Goal: Task Accomplishment & Management: Manage account settings

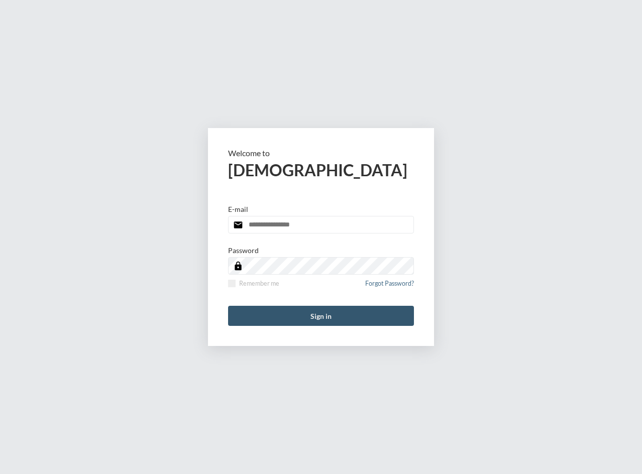
type input "**********"
click at [312, 323] on button "Sign in" at bounding box center [321, 316] width 186 height 20
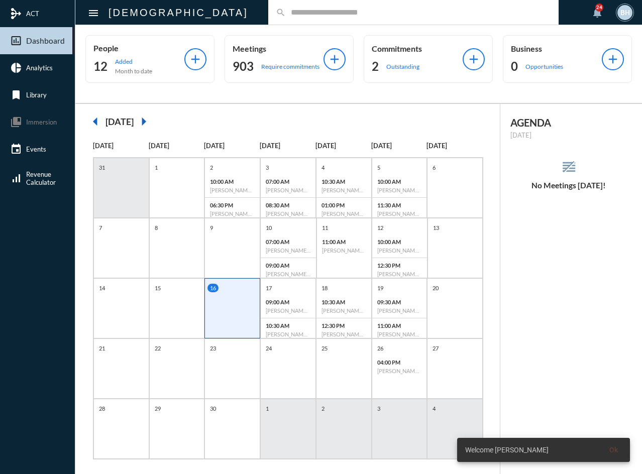
click at [286, 8] on input "text" at bounding box center [418, 12] width 265 height 9
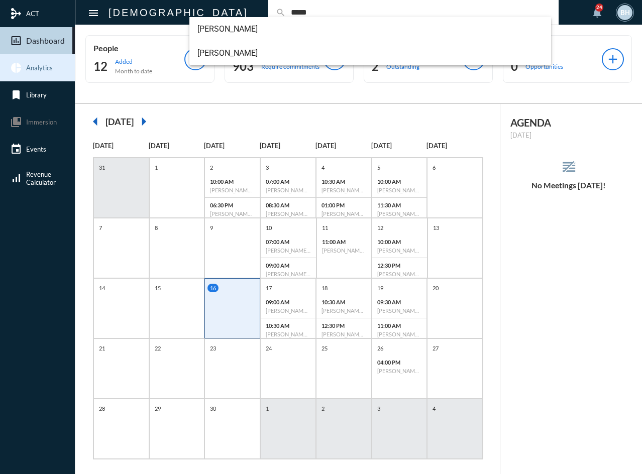
type input "*****"
drag, startPoint x: 572, startPoint y: 256, endPoint x: 568, endPoint y: 238, distance: 18.9
click at [572, 256] on div "AGENDA Tuesday, Sep 16 reorder No Meetings Today!" at bounding box center [571, 294] width 142 height 381
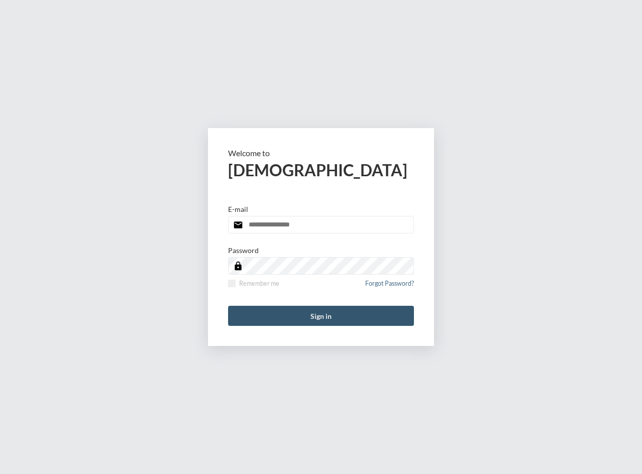
type input "**********"
click at [304, 324] on button "Sign in" at bounding box center [321, 316] width 186 height 20
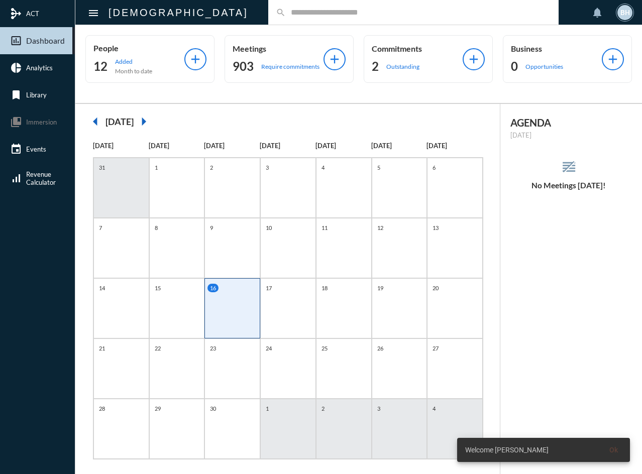
click at [286, 11] on input "text" at bounding box center [418, 12] width 265 height 9
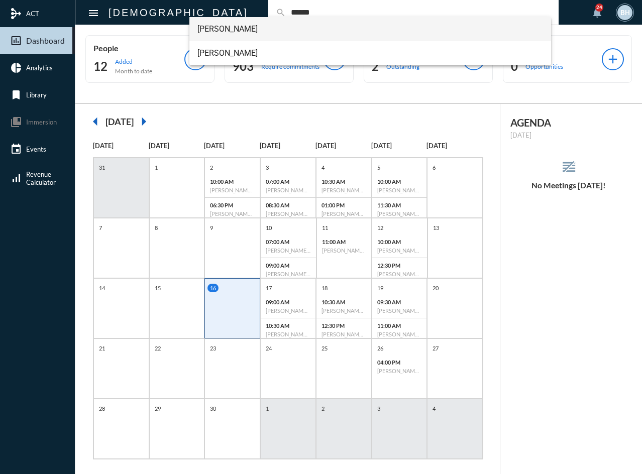
type input "******"
click at [232, 29] on span "[PERSON_NAME]" at bounding box center [370, 29] width 346 height 24
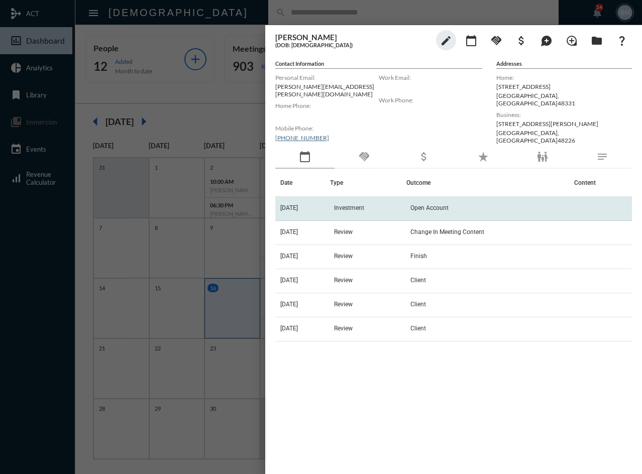
click at [393, 204] on td "Investment" at bounding box center [368, 209] width 76 height 24
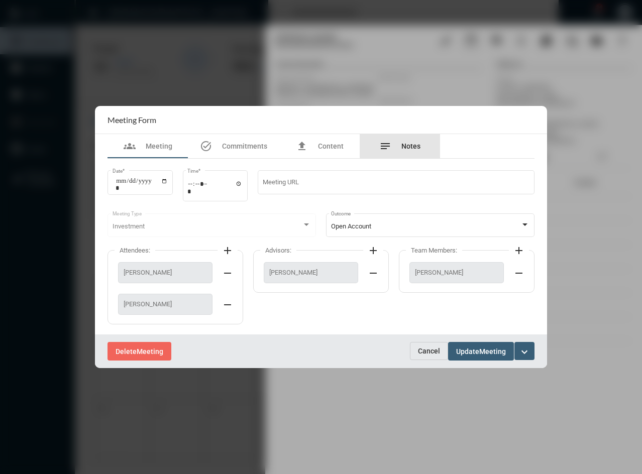
click at [406, 146] on span "Notes" at bounding box center [410, 146] width 19 height 8
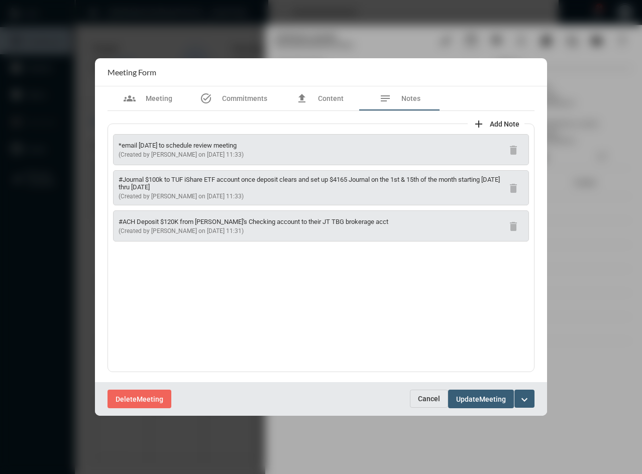
click at [257, 325] on div "*email [DATE] to schedule review meeting (Created by [PERSON_NAME] on [DATE] 11…" at bounding box center [320, 248] width 427 height 249
click at [233, 97] on span "Commitments" at bounding box center [244, 98] width 45 height 8
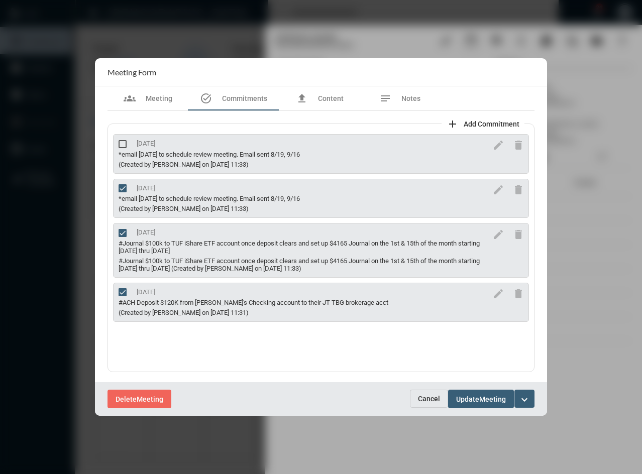
click at [424, 401] on span "Cancel" at bounding box center [429, 399] width 22 height 8
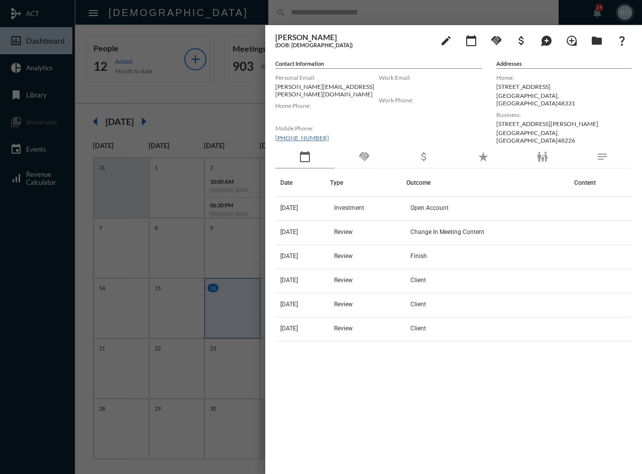
click at [429, 410] on div "Date Type Outcome Content [DATE] Investment Open Account [DATE] Review Change I…" at bounding box center [453, 312] width 357 height 286
click at [211, 10] on div at bounding box center [321, 237] width 642 height 474
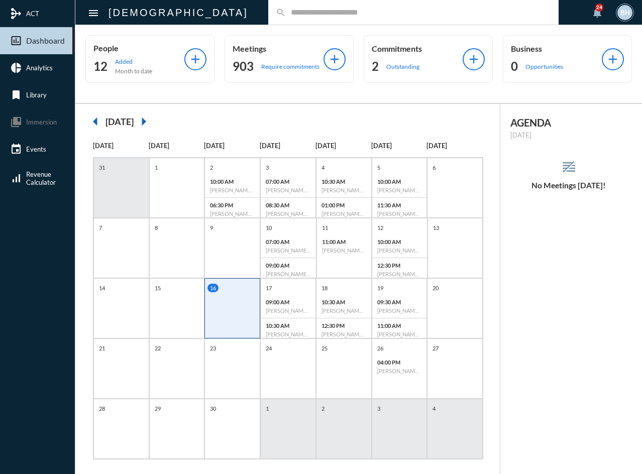
click at [286, 16] on input "text" at bounding box center [418, 12] width 265 height 9
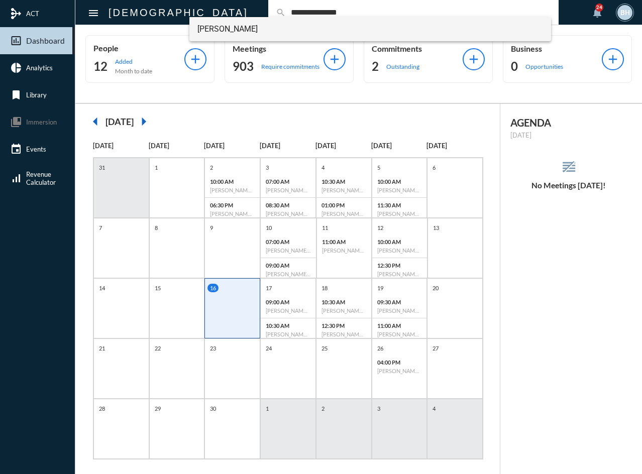
type input "**********"
click at [224, 22] on span "[PERSON_NAME]" at bounding box center [370, 29] width 346 height 24
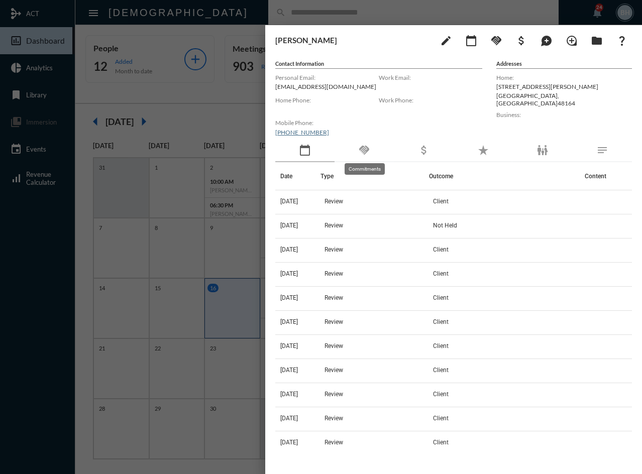
click at [363, 150] on mat-icon "handshake" at bounding box center [364, 150] width 12 height 12
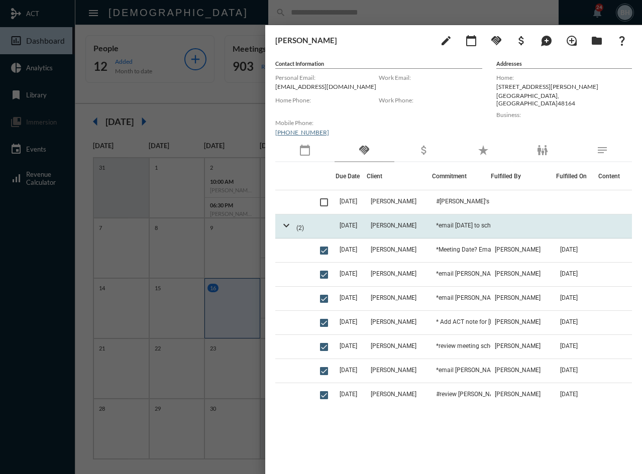
click at [367, 224] on td "[DATE]" at bounding box center [350, 226] width 31 height 24
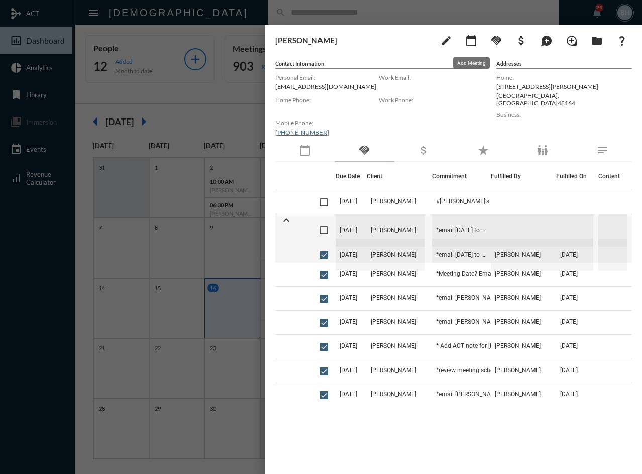
click at [472, 39] on mat-icon "calendar_today" at bounding box center [471, 41] width 12 height 12
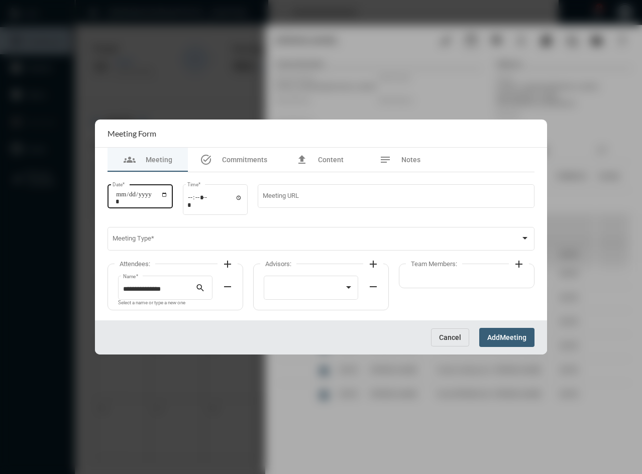
click at [132, 190] on div "Date *" at bounding box center [139, 195] width 55 height 26
type input "**********"
click at [196, 205] on input "Time *" at bounding box center [214, 201] width 55 height 15
type input "*****"
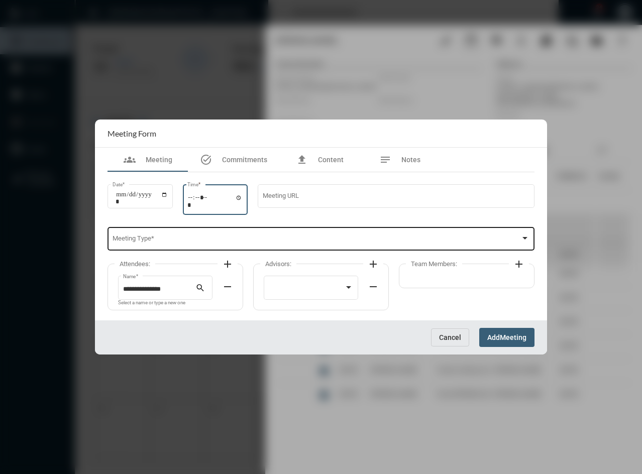
click at [198, 240] on span at bounding box center [316, 241] width 408 height 8
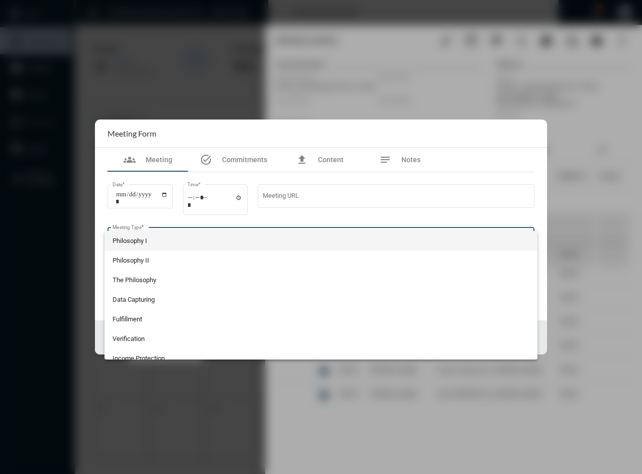
scroll to position [204, 0]
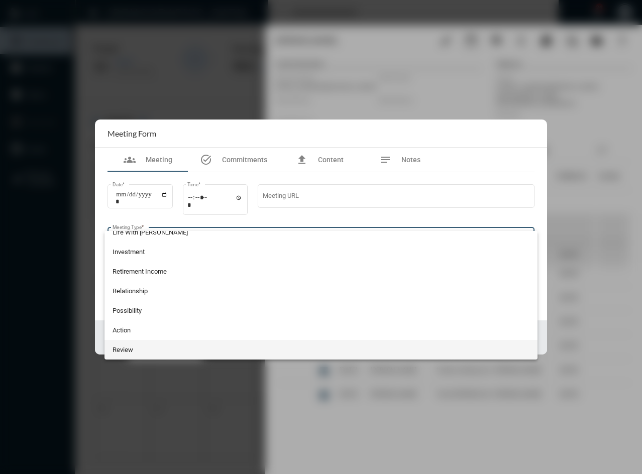
click at [119, 352] on span "Review" at bounding box center [320, 350] width 417 height 20
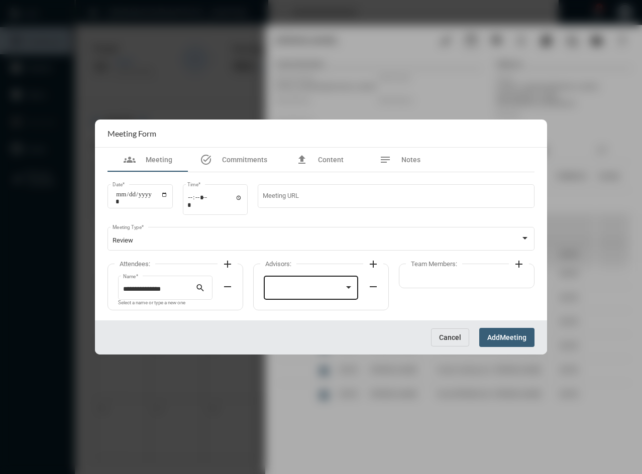
click at [290, 283] on div at bounding box center [311, 287] width 85 height 26
click at [290, 284] on span "[PERSON_NAME]" at bounding box center [311, 290] width 85 height 20
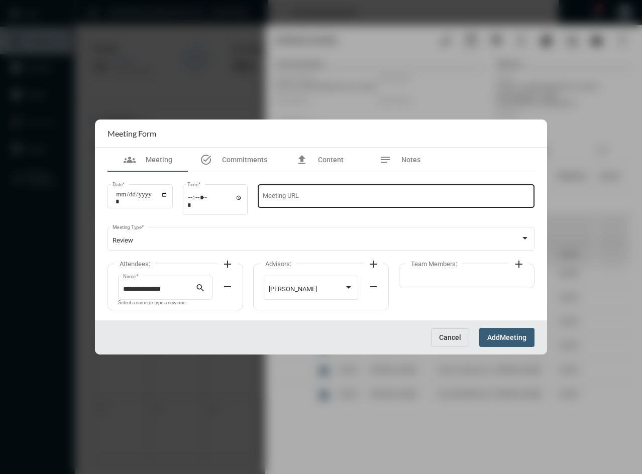
click at [348, 193] on div "Meeting URL" at bounding box center [396, 195] width 267 height 26
type input "**********"
click at [508, 341] on span "Meeting" at bounding box center [513, 338] width 27 height 8
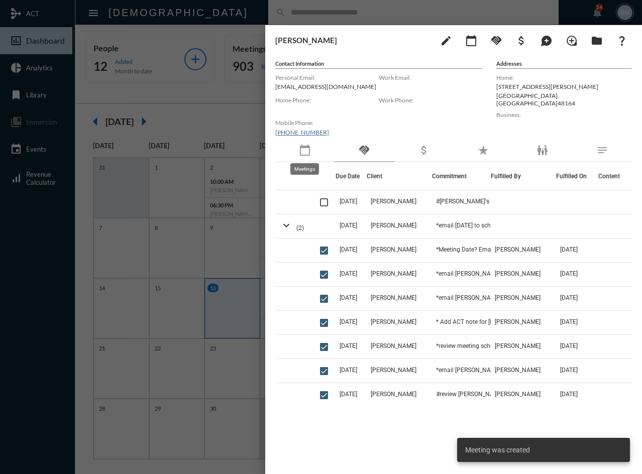
click at [311, 149] on mat-icon "calendar_today" at bounding box center [305, 150] width 12 height 12
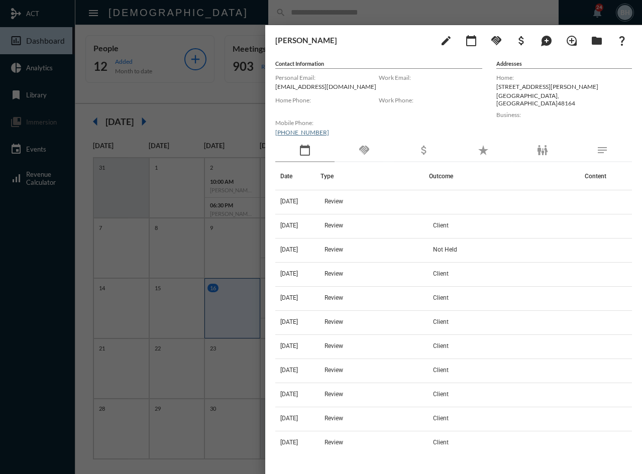
click at [359, 7] on div at bounding box center [321, 237] width 642 height 474
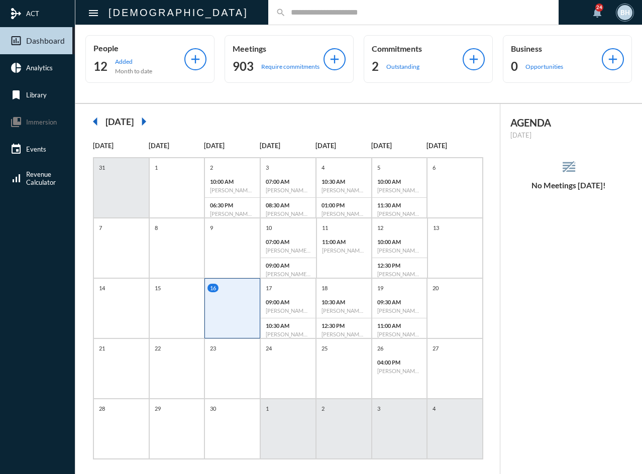
click at [286, 14] on input "text" at bounding box center [418, 12] width 265 height 9
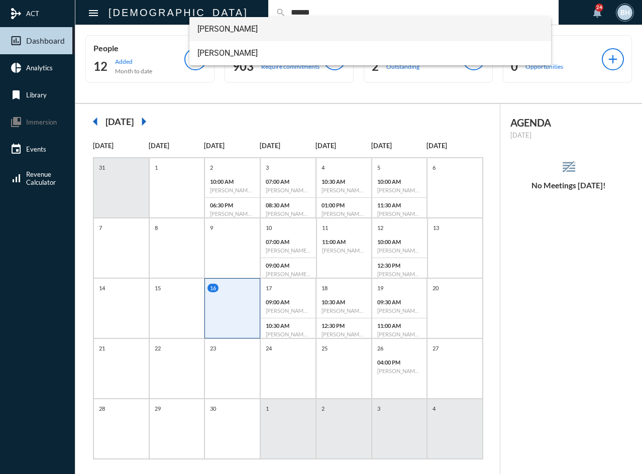
type input "******"
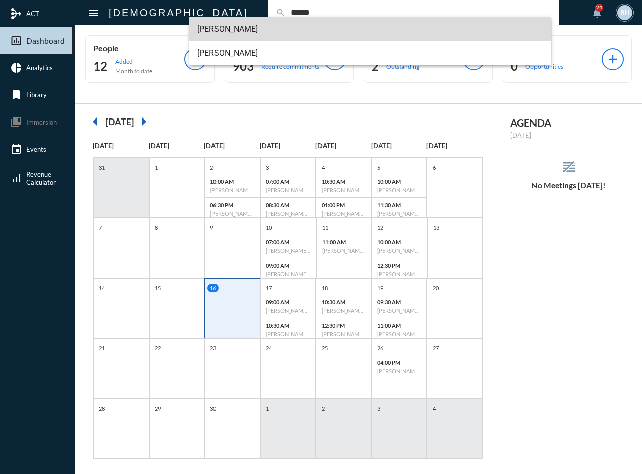
click at [221, 28] on span "[PERSON_NAME]" at bounding box center [370, 29] width 346 height 24
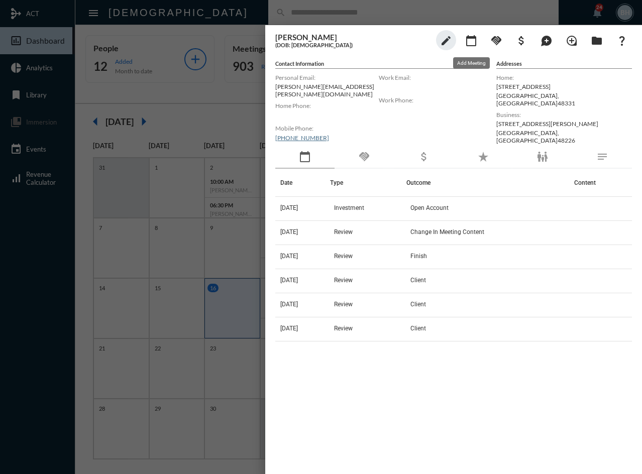
click at [473, 39] on mat-icon "calendar_today" at bounding box center [471, 41] width 12 height 12
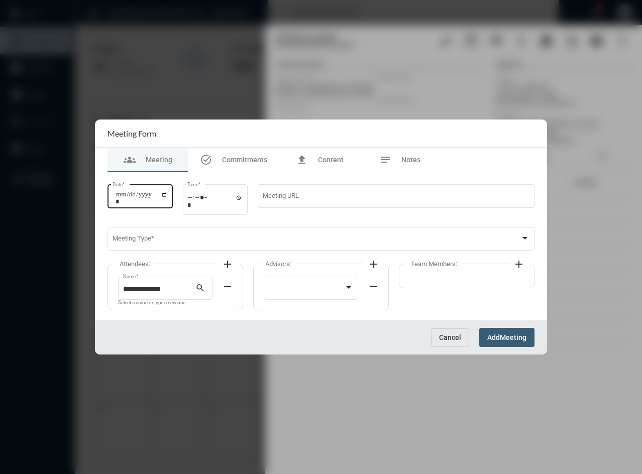
click at [127, 198] on input "Date *" at bounding box center [142, 198] width 52 height 14
type input "**********"
click at [190, 198] on div "Time *" at bounding box center [215, 198] width 65 height 32
type input "*****"
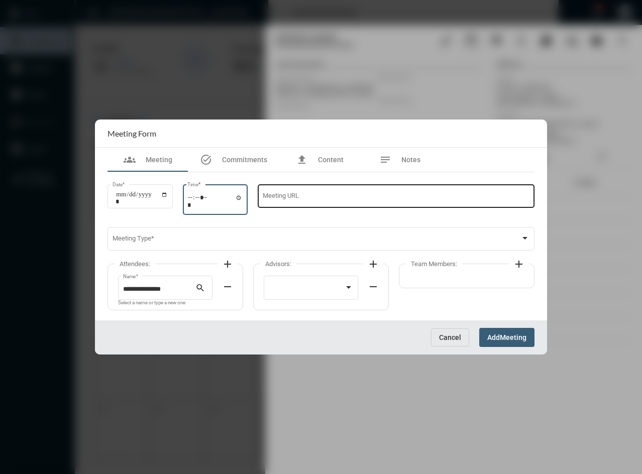
click at [291, 195] on input "Meeting URL" at bounding box center [396, 198] width 267 height 8
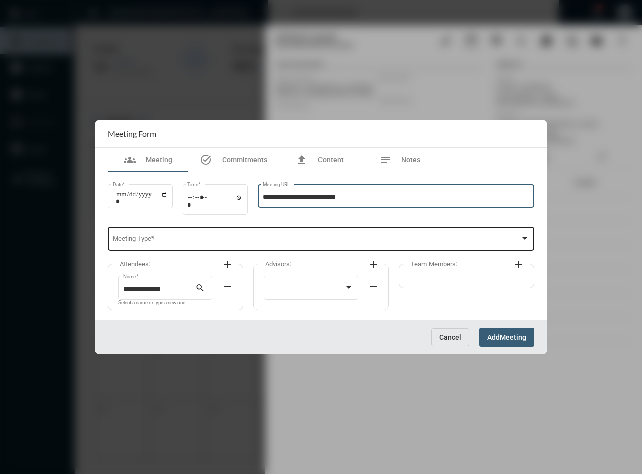
type input "**********"
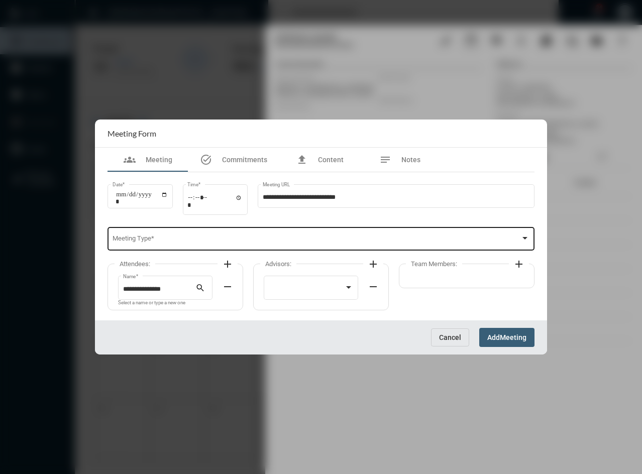
click at [220, 247] on div "Meeting Type *" at bounding box center [320, 238] width 417 height 26
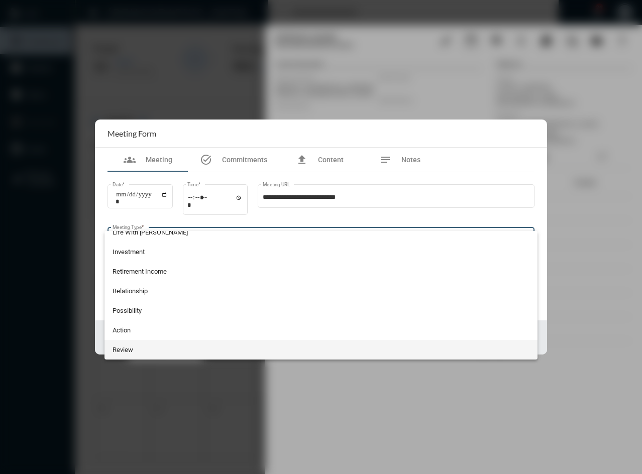
click at [170, 356] on span "Review" at bounding box center [320, 350] width 417 height 20
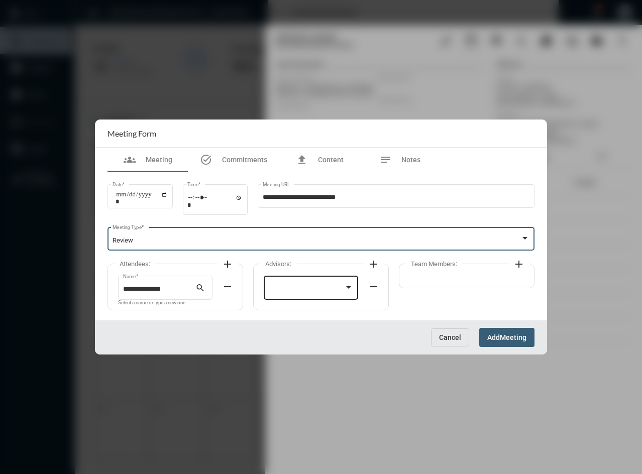
click at [299, 285] on div at bounding box center [311, 287] width 85 height 26
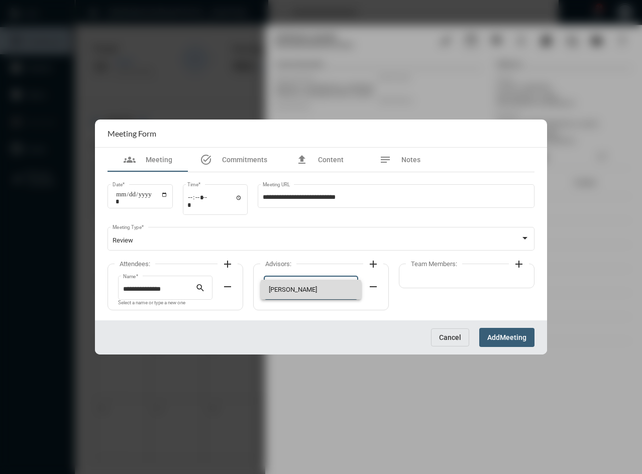
click at [299, 288] on span "[PERSON_NAME]" at bounding box center [311, 290] width 85 height 20
click at [228, 269] on mat-icon "add" at bounding box center [227, 264] width 12 height 12
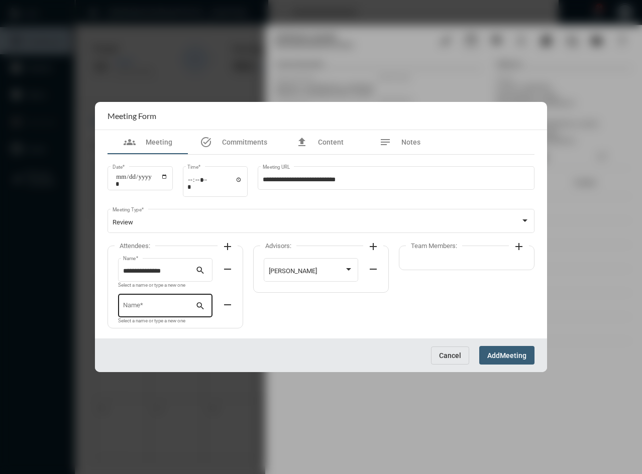
click at [163, 303] on div "Name *" at bounding box center [159, 305] width 73 height 26
type input "**********"
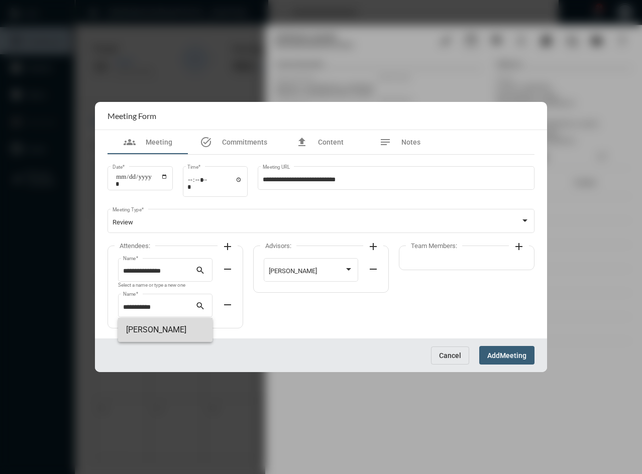
click at [177, 331] on span "[PERSON_NAME]" at bounding box center [165, 330] width 78 height 24
click at [505, 356] on span "Meeting" at bounding box center [513, 356] width 27 height 8
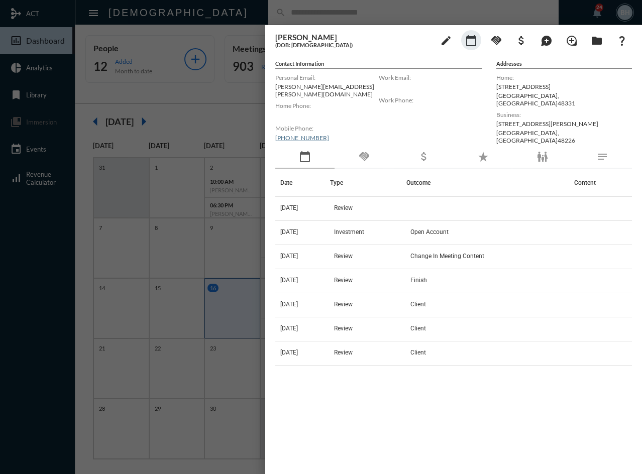
click at [226, 9] on div at bounding box center [321, 237] width 642 height 474
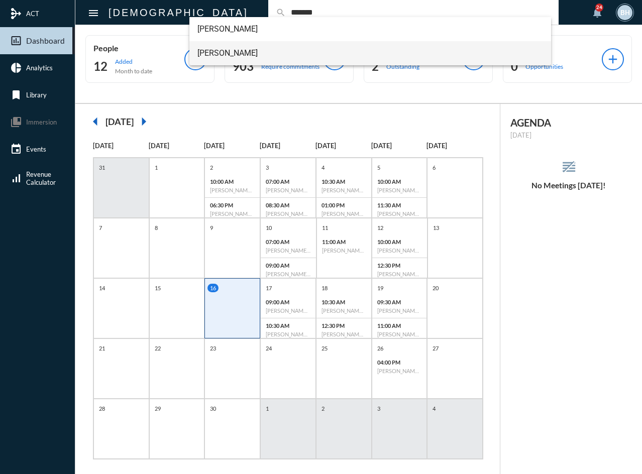
type input "*******"
click at [209, 59] on span "[PERSON_NAME]" at bounding box center [370, 53] width 346 height 24
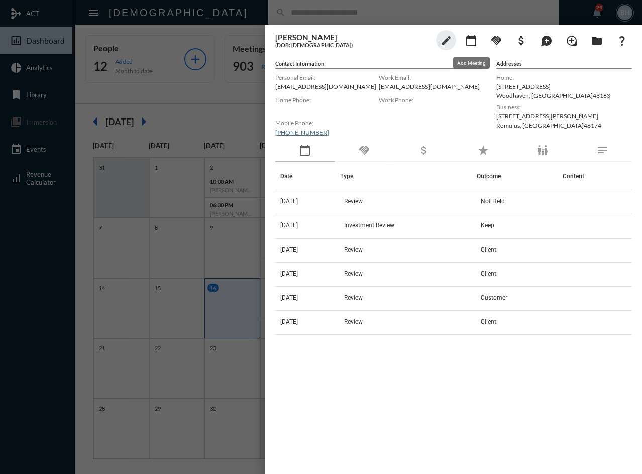
click at [471, 42] on mat-icon "calendar_today" at bounding box center [471, 41] width 12 height 12
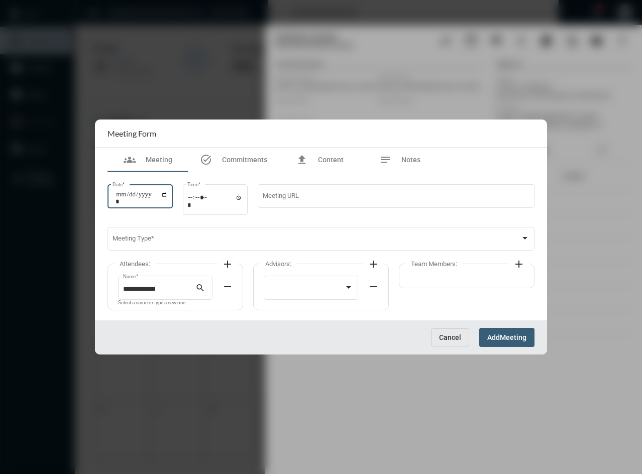
click at [123, 197] on input "Date *" at bounding box center [142, 198] width 52 height 14
type input "**********"
click at [195, 203] on input "Time *" at bounding box center [214, 201] width 55 height 15
type input "*****"
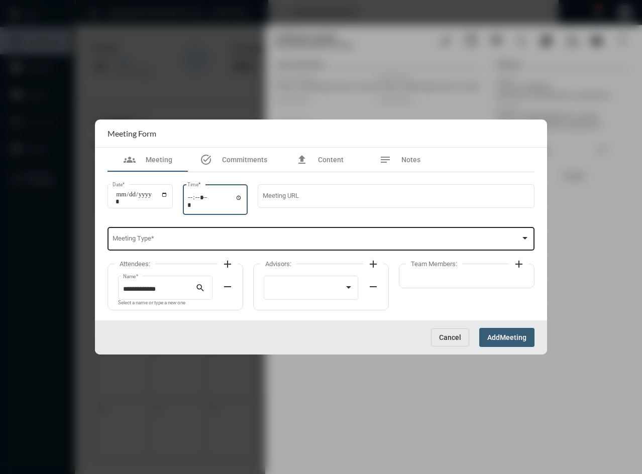
click at [187, 242] on span at bounding box center [316, 241] width 408 height 8
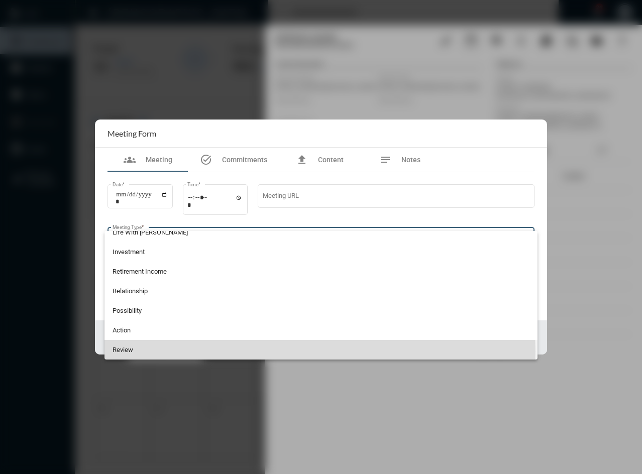
click at [237, 352] on span "Review" at bounding box center [320, 350] width 417 height 20
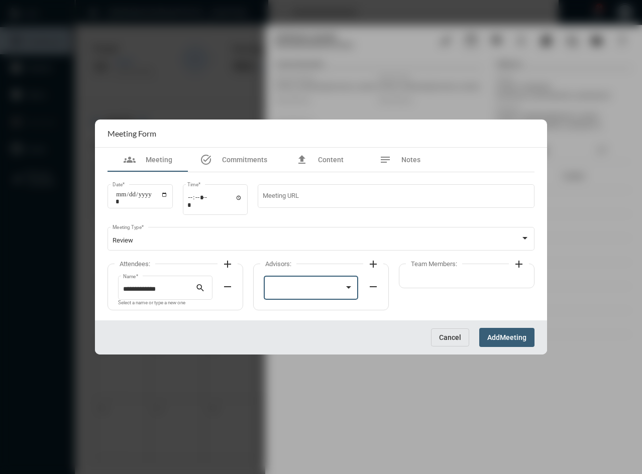
click at [293, 286] on div at bounding box center [307, 290] width 76 height 8
drag, startPoint x: 293, startPoint y: 288, endPoint x: 506, endPoint y: 341, distance: 219.0
click at [294, 288] on span "[PERSON_NAME]" at bounding box center [311, 290] width 85 height 20
click at [513, 339] on span "Meeting" at bounding box center [513, 338] width 27 height 8
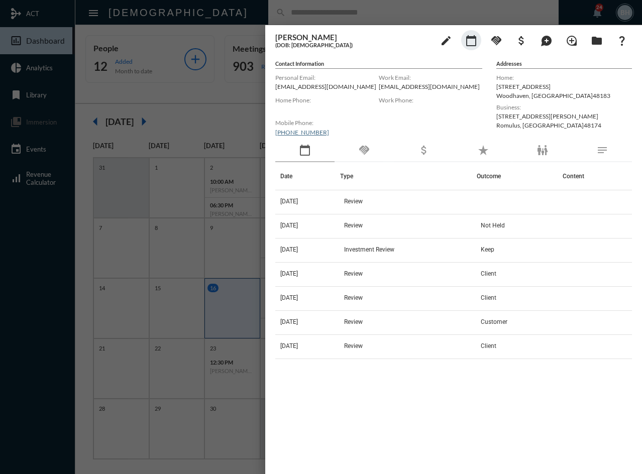
drag, startPoint x: 391, startPoint y: 447, endPoint x: 390, endPoint y: 382, distance: 64.8
click at [391, 446] on div "Date Type Outcome Content [DATE] Review [DATE] Review Not Held [DATE] Investmen…" at bounding box center [453, 305] width 357 height 286
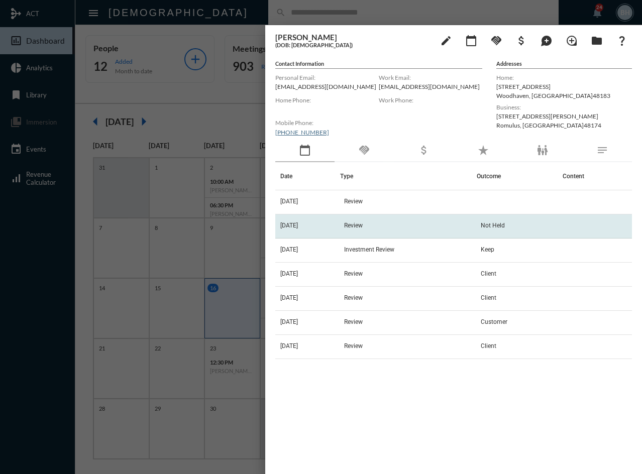
click at [363, 222] on span "Review" at bounding box center [353, 225] width 19 height 7
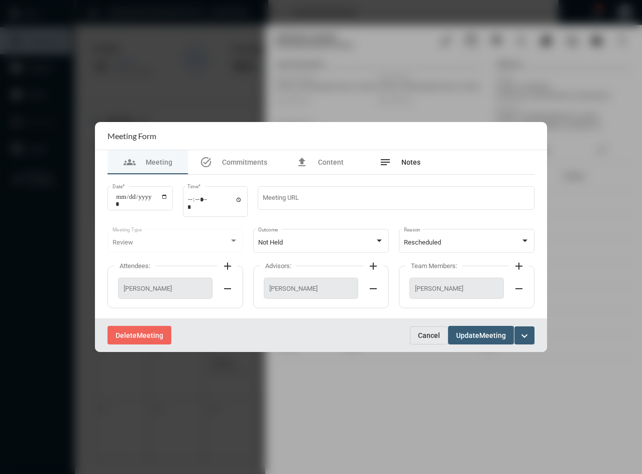
click at [408, 161] on span "Notes" at bounding box center [410, 162] width 19 height 8
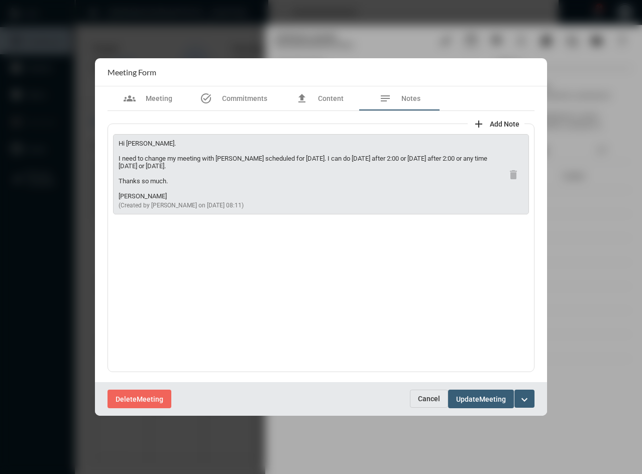
click at [433, 402] on span "Cancel" at bounding box center [429, 399] width 22 height 8
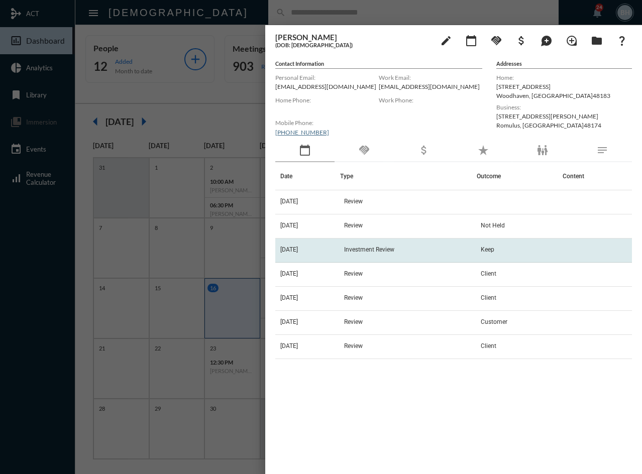
click at [337, 247] on td "[DATE]" at bounding box center [307, 251] width 65 height 24
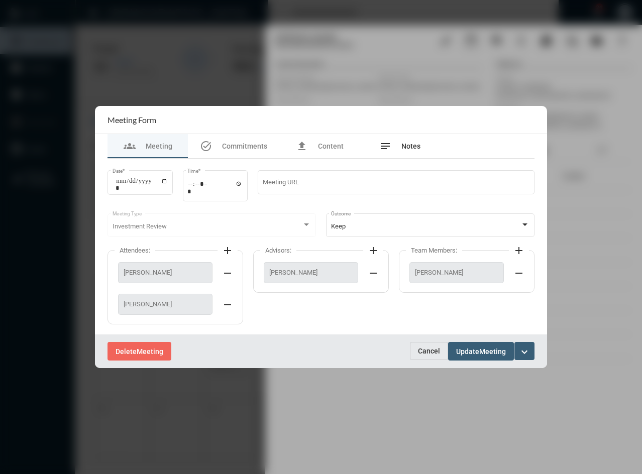
click at [401, 141] on div "notes Notes" at bounding box center [399, 146] width 41 height 12
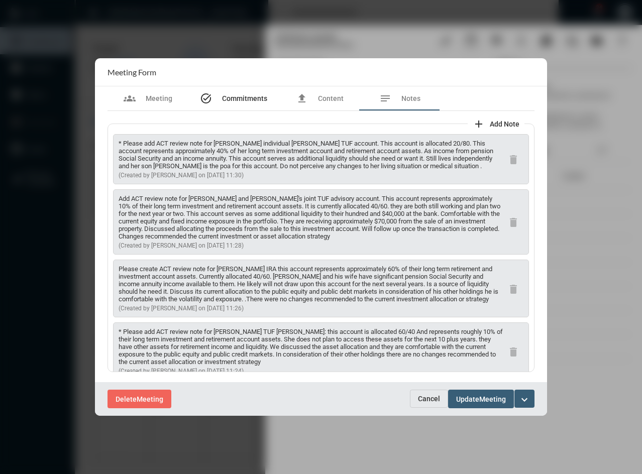
click at [255, 97] on span "Commitments" at bounding box center [244, 98] width 45 height 8
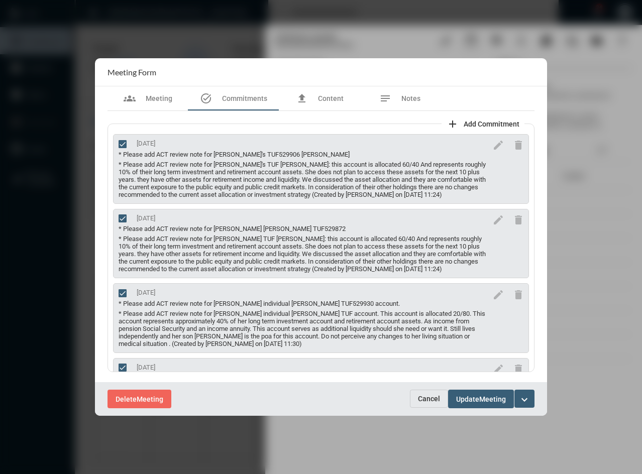
click at [411, 393] on button "Cancel" at bounding box center [429, 399] width 38 height 18
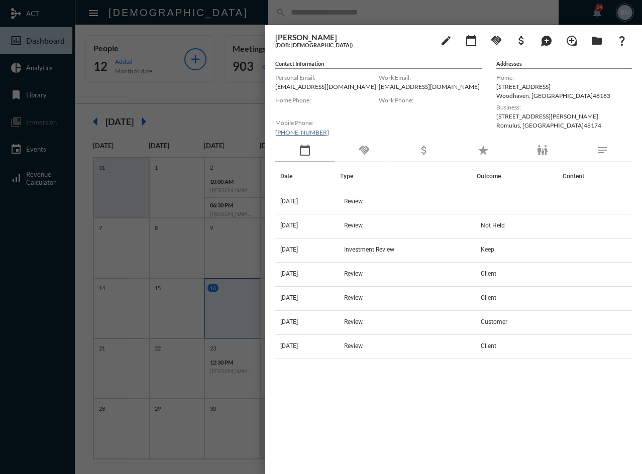
click at [410, 403] on div "Date Type Outcome Content [DATE] Review [DATE] Review Not Held [DATE] Investmen…" at bounding box center [453, 305] width 357 height 286
click at [227, 18] on div at bounding box center [321, 237] width 642 height 474
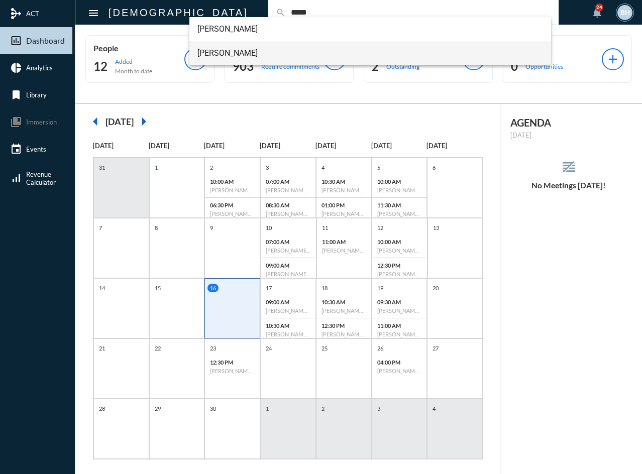
type input "*****"
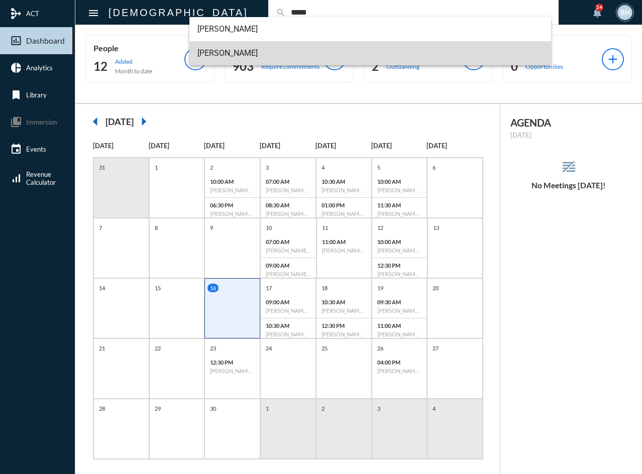
click at [213, 50] on span "[PERSON_NAME]" at bounding box center [370, 53] width 346 height 24
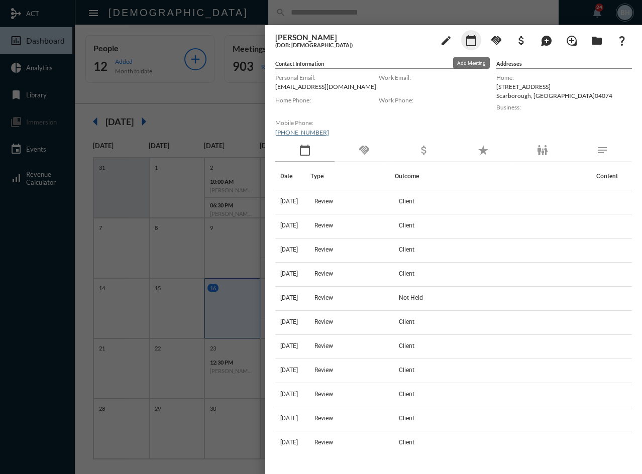
click at [473, 41] on mat-icon "calendar_today" at bounding box center [471, 41] width 12 height 12
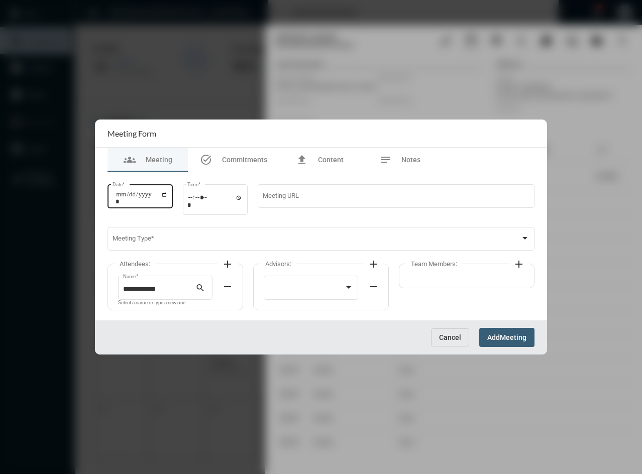
click at [130, 198] on input "Date *" at bounding box center [142, 198] width 52 height 14
click at [119, 202] on input "Date *" at bounding box center [142, 198] width 52 height 14
click at [119, 191] on input "Date *" at bounding box center [142, 198] width 52 height 14
type input "**********"
click at [193, 197] on input "Time *" at bounding box center [214, 201] width 55 height 15
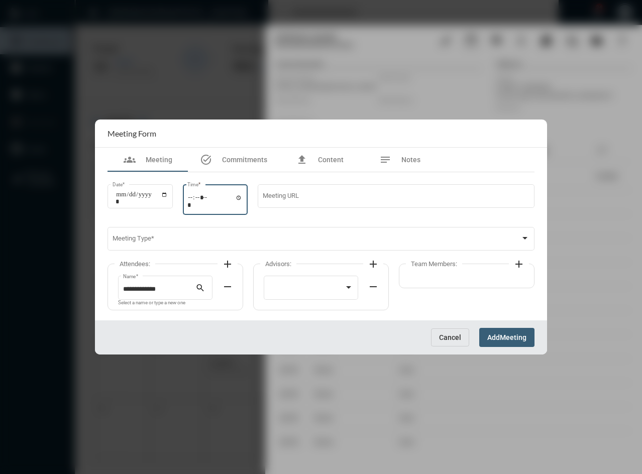
type input "*****"
click at [192, 270] on div "**********" at bounding box center [175, 287] width 136 height 47
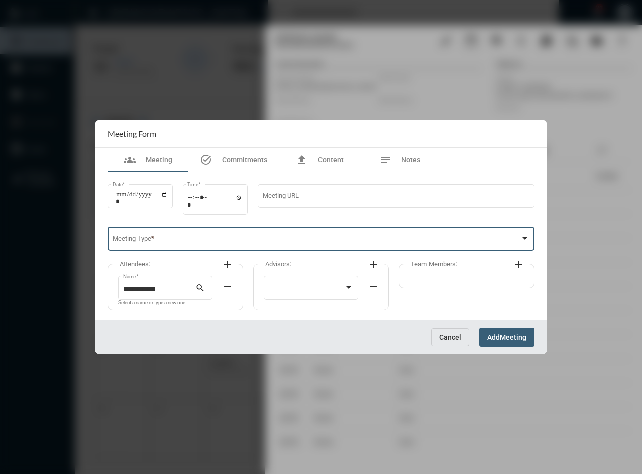
click at [182, 241] on span at bounding box center [316, 241] width 408 height 8
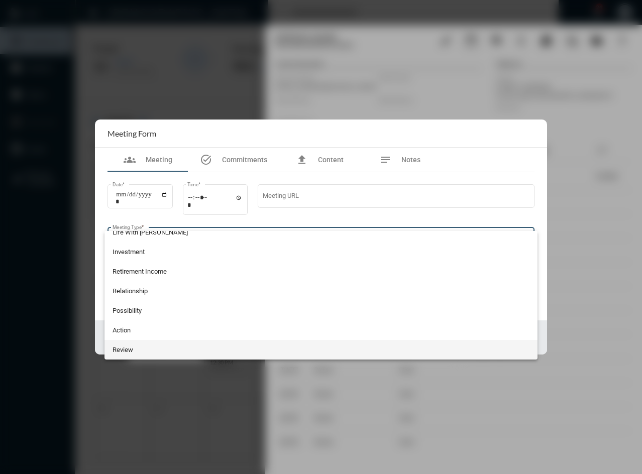
click at [195, 351] on span "Review" at bounding box center [320, 350] width 417 height 20
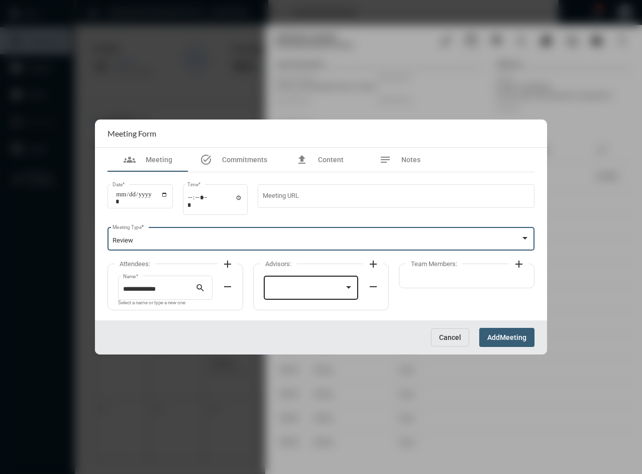
click at [285, 292] on div at bounding box center [307, 290] width 76 height 8
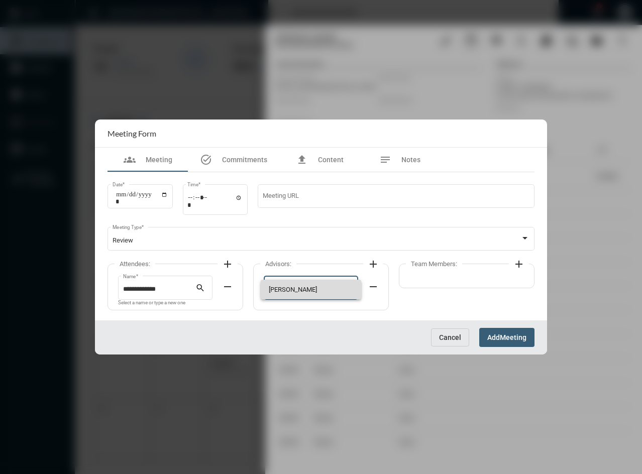
click at [285, 292] on span "[PERSON_NAME]" at bounding box center [311, 290] width 85 height 20
click at [490, 334] on span "Add" at bounding box center [493, 338] width 13 height 8
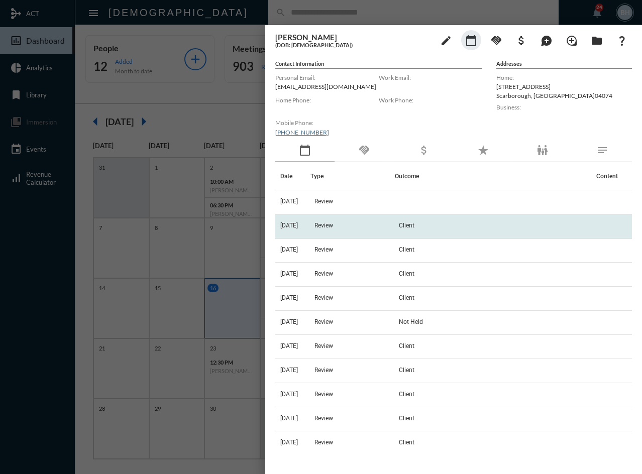
click at [360, 225] on td "Review" at bounding box center [352, 226] width 84 height 24
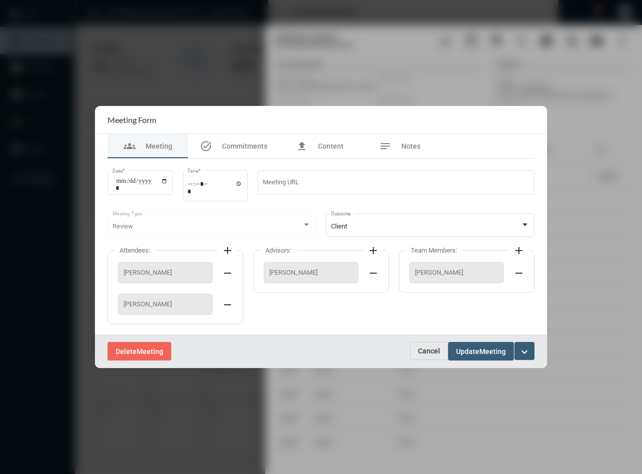
click at [417, 352] on button "Cancel" at bounding box center [429, 351] width 38 height 18
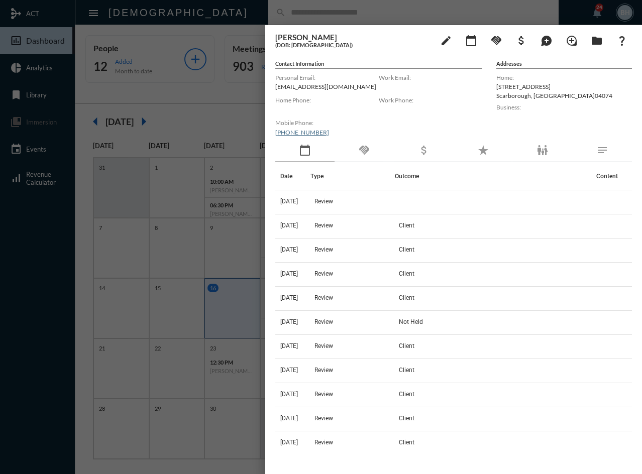
click at [371, 46] on h5 "(DOB: [DEMOGRAPHIC_DATA])" at bounding box center [353, 45] width 156 height 7
click at [370, 151] on mat-icon "handshake" at bounding box center [364, 150] width 12 height 12
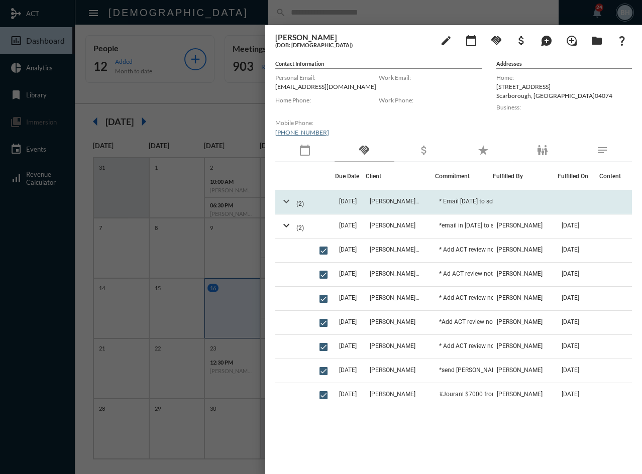
click at [282, 199] on mat-icon "expand_more" at bounding box center [286, 201] width 12 height 12
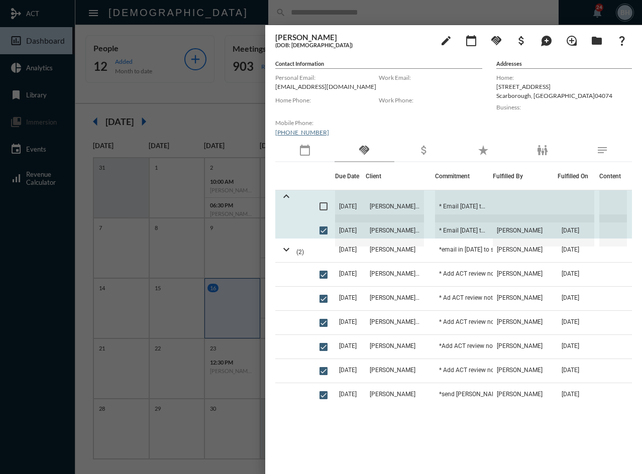
click at [327, 206] on div at bounding box center [324, 206] width 19 height 32
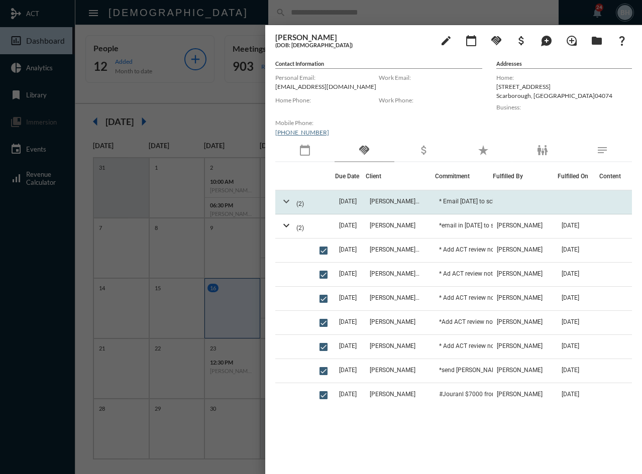
click at [281, 198] on mat-icon "expand_more" at bounding box center [286, 201] width 12 height 12
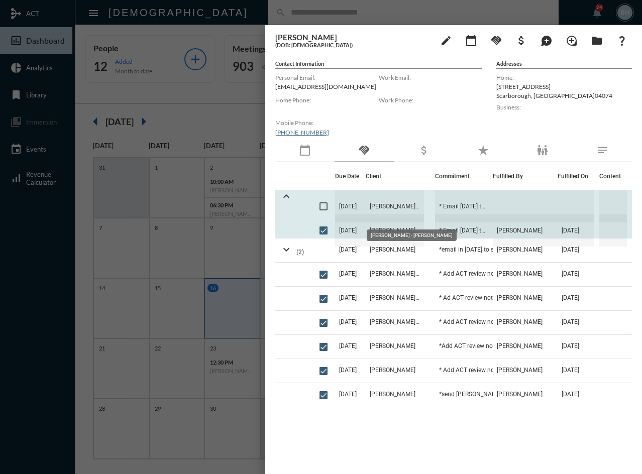
click at [378, 206] on span "[PERSON_NAME] - [PERSON_NAME]" at bounding box center [395, 206] width 58 height 32
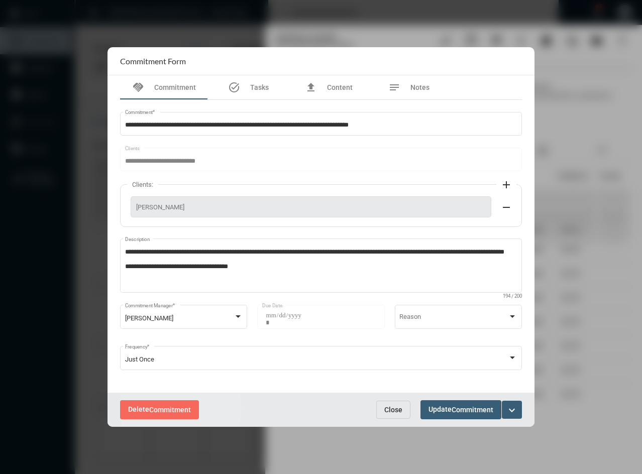
click at [180, 409] on span "Commitment" at bounding box center [170, 410] width 42 height 8
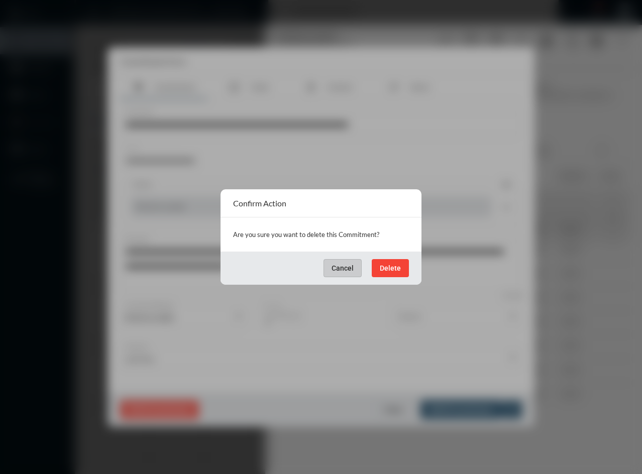
click at [384, 274] on button "Delete" at bounding box center [390, 268] width 37 height 18
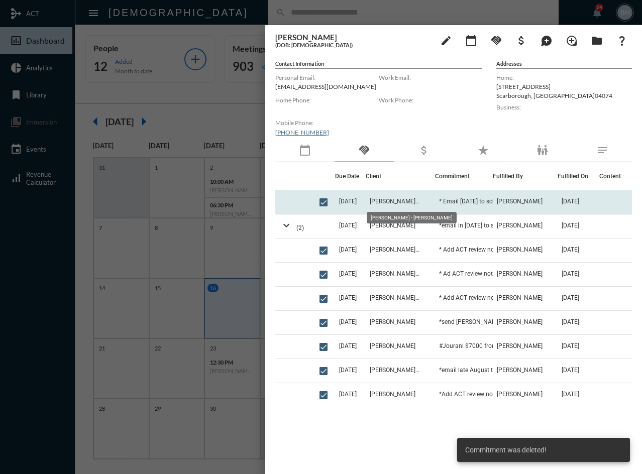
click at [397, 204] on span "[PERSON_NAME] - [PERSON_NAME]" at bounding box center [395, 201] width 50 height 7
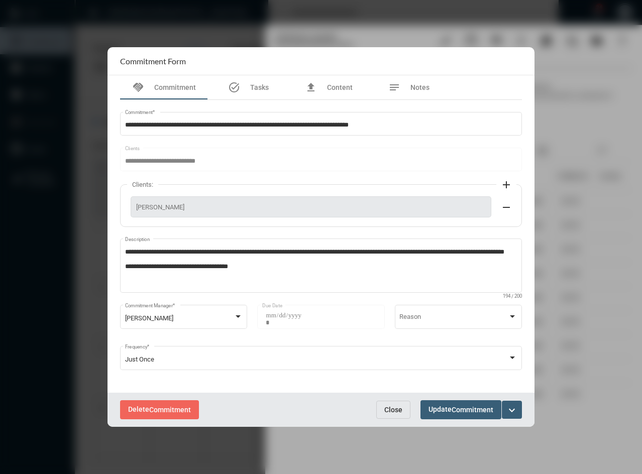
click at [392, 410] on span "Close" at bounding box center [393, 410] width 18 height 8
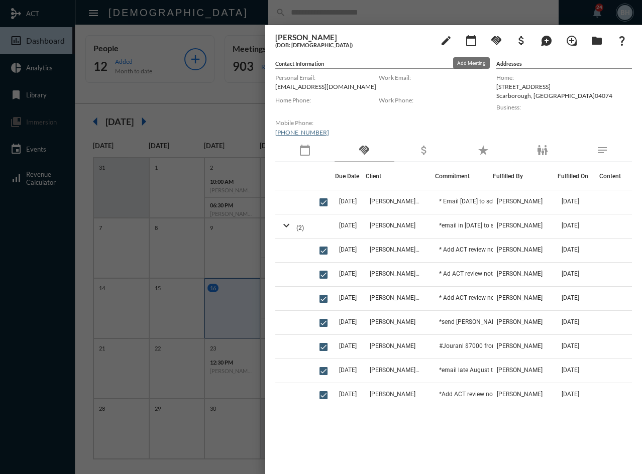
click at [469, 43] on mat-icon "calendar_today" at bounding box center [471, 41] width 12 height 12
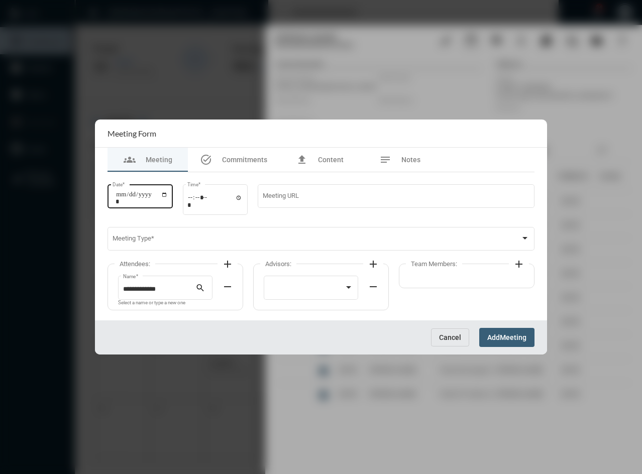
click at [122, 194] on input "Date *" at bounding box center [142, 198] width 52 height 14
type input "**********"
type input "*****"
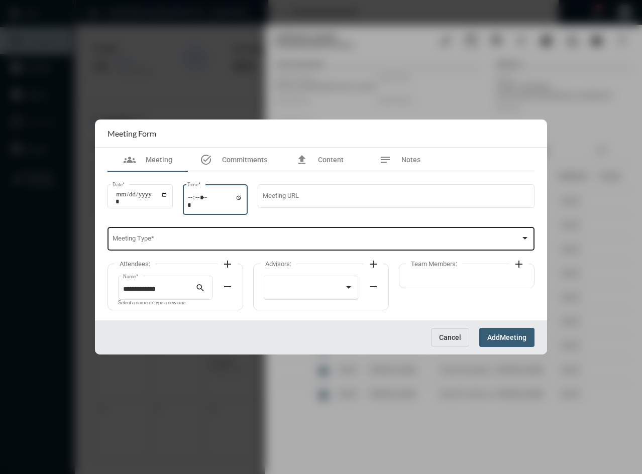
click at [148, 236] on div "Meeting Type *" at bounding box center [320, 238] width 417 height 26
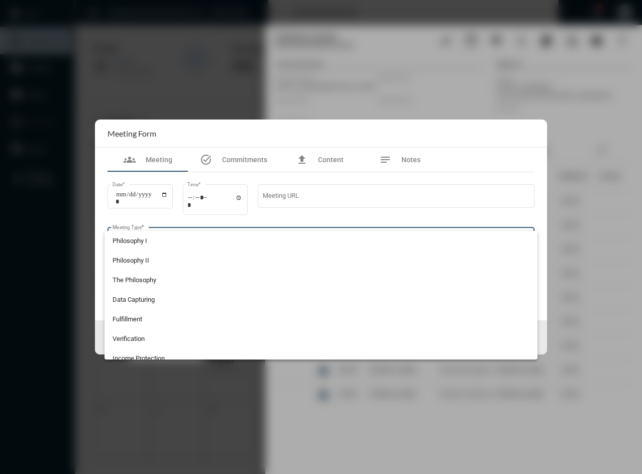
scroll to position [106, 0]
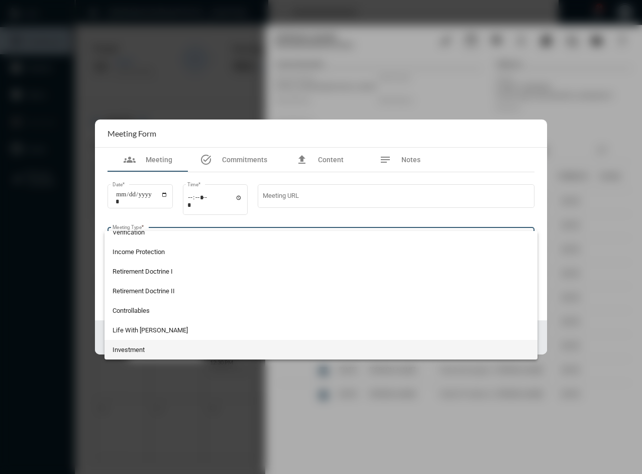
click at [152, 352] on span "Investment" at bounding box center [320, 350] width 417 height 20
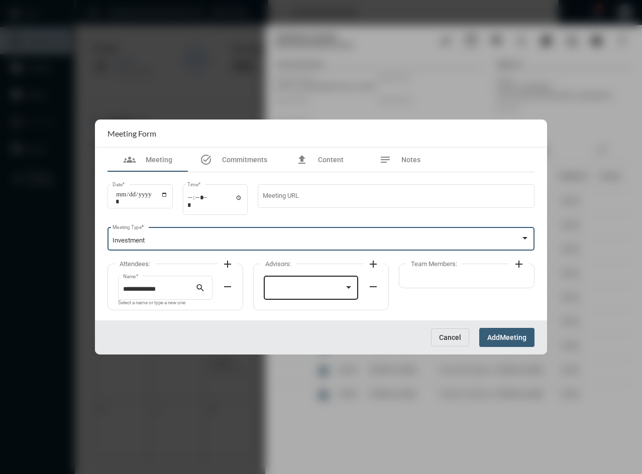
click at [284, 283] on div at bounding box center [311, 287] width 85 height 26
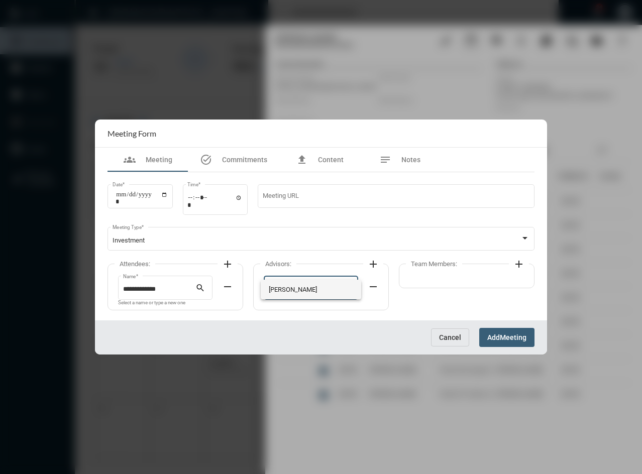
click at [284, 295] on span "[PERSON_NAME]" at bounding box center [311, 290] width 85 height 20
click at [229, 267] on mat-icon "add" at bounding box center [227, 264] width 12 height 12
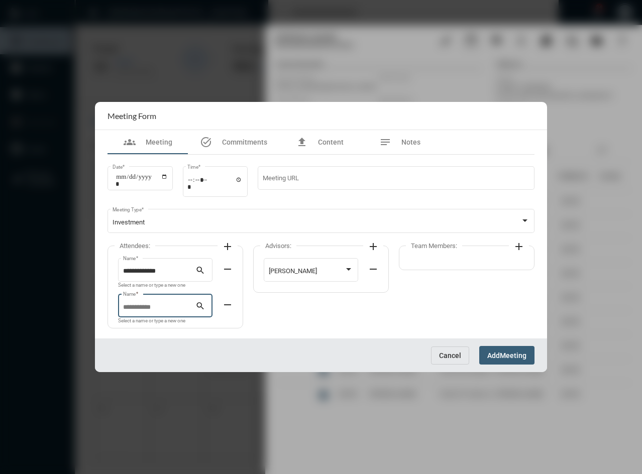
click at [189, 304] on input "Name *" at bounding box center [159, 308] width 73 height 8
click at [140, 305] on input "Name *" at bounding box center [159, 308] width 73 height 8
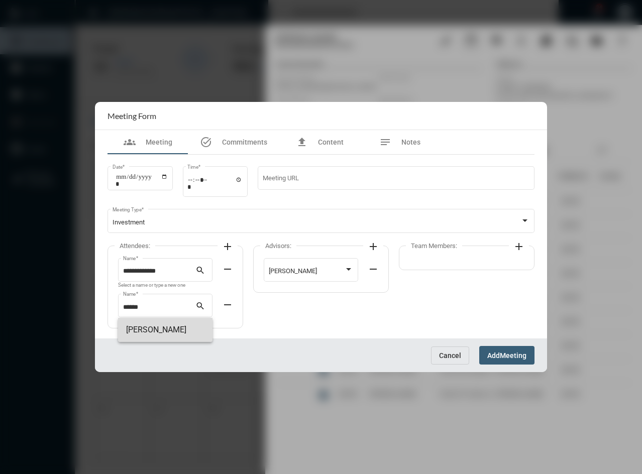
click at [134, 324] on span "[PERSON_NAME]" at bounding box center [165, 330] width 78 height 24
type input "**********"
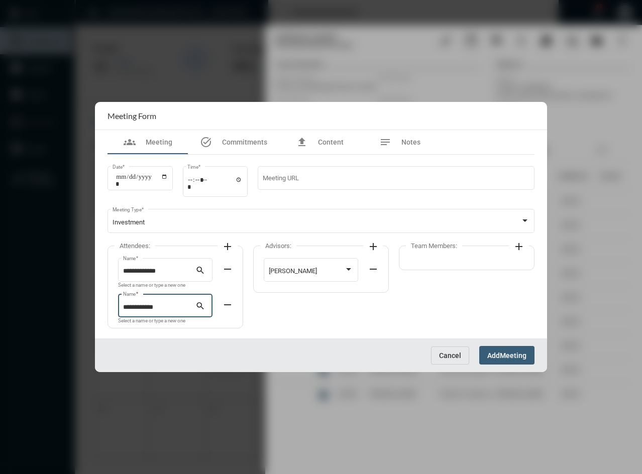
click at [498, 355] on span "Add" at bounding box center [493, 356] width 13 height 8
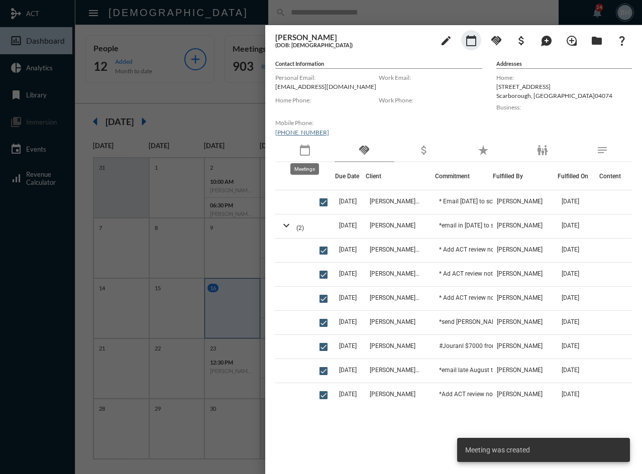
click at [305, 150] on mat-icon "calendar_today" at bounding box center [305, 150] width 12 height 12
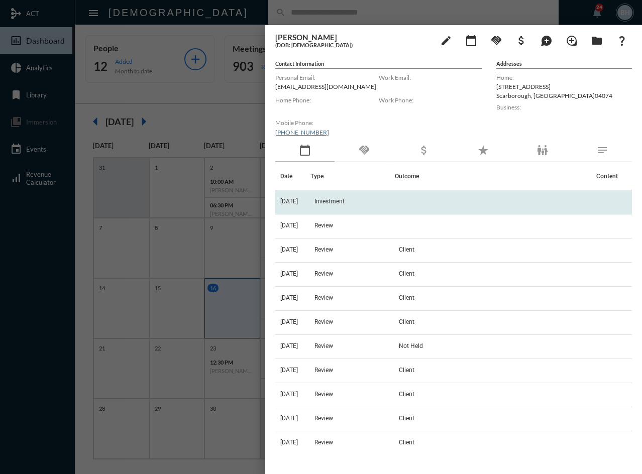
click at [373, 206] on td "Investment" at bounding box center [352, 202] width 84 height 24
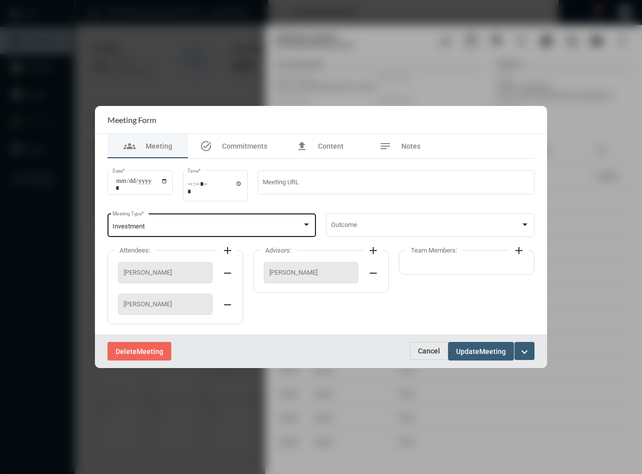
click at [181, 224] on div "Investment" at bounding box center [207, 227] width 190 height 8
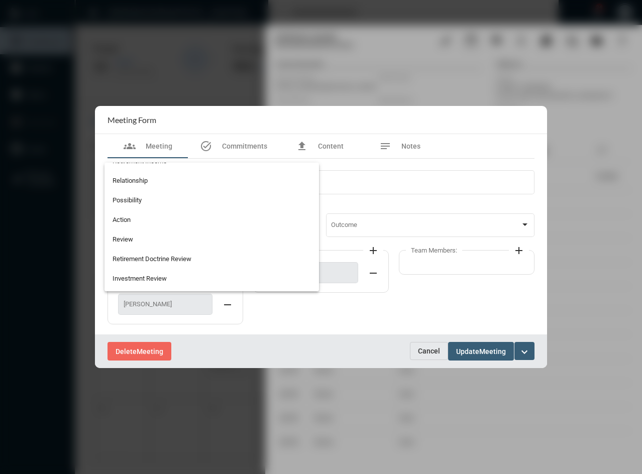
scroll to position [263, 0]
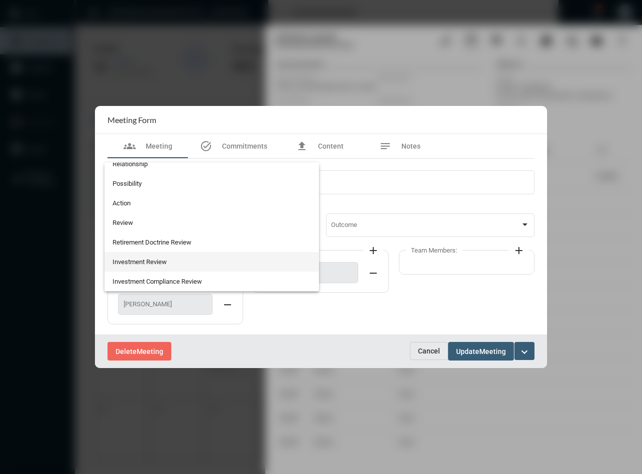
click at [240, 263] on span "Investment Review" at bounding box center [211, 262] width 199 height 20
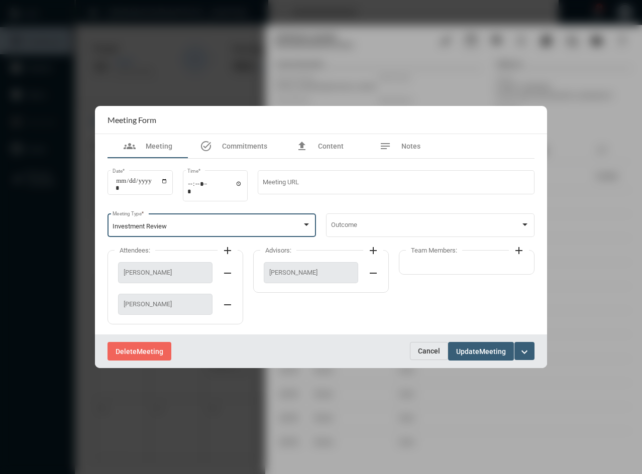
click at [472, 353] on span "Update" at bounding box center [467, 352] width 23 height 8
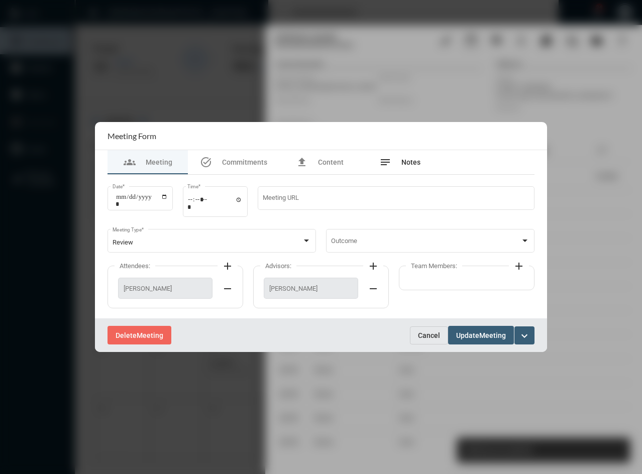
click at [396, 163] on div "notes Notes" at bounding box center [399, 162] width 41 height 12
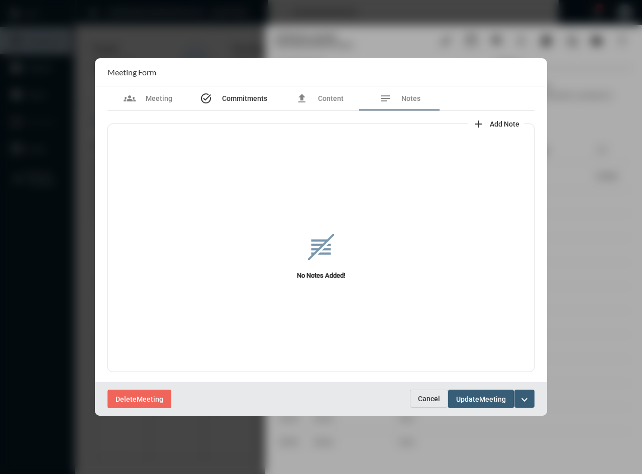
click at [255, 101] on span "Commitments" at bounding box center [244, 98] width 45 height 8
click at [431, 392] on button "Cancel" at bounding box center [429, 399] width 38 height 18
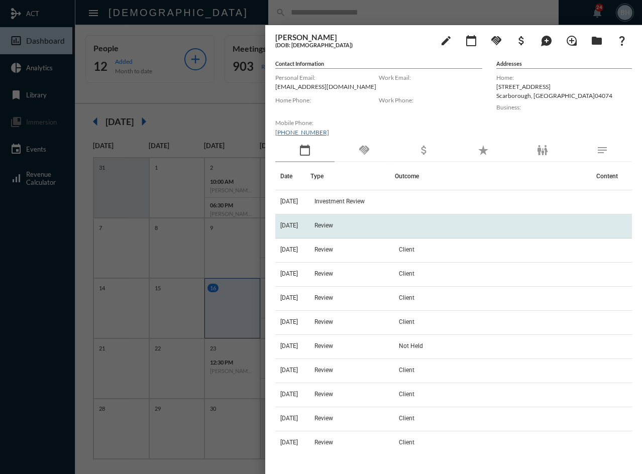
click at [329, 218] on td "Review" at bounding box center [352, 226] width 84 height 24
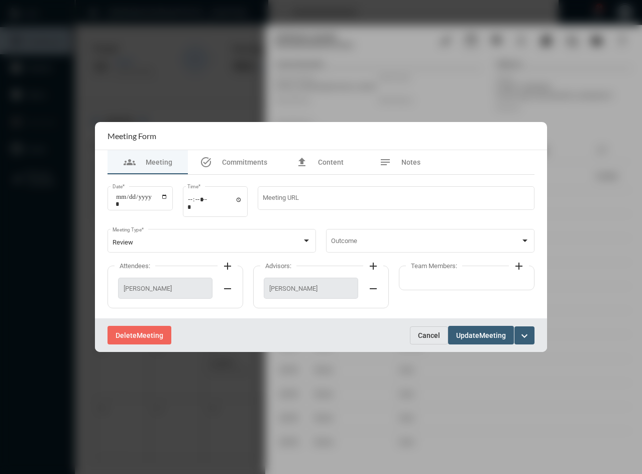
click at [419, 333] on span "Cancel" at bounding box center [429, 335] width 22 height 8
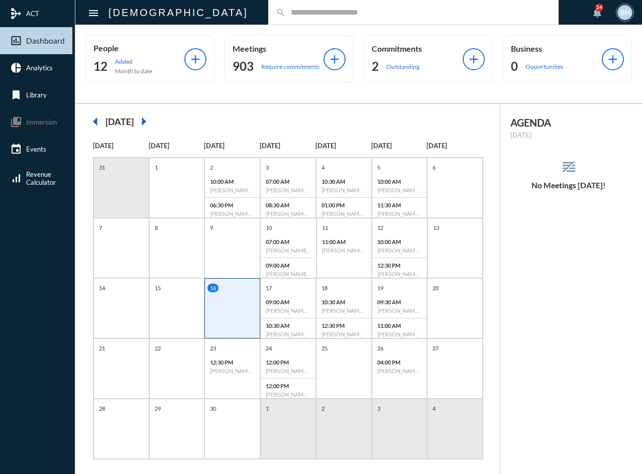
click at [286, 16] on input "text" at bounding box center [418, 12] width 265 height 9
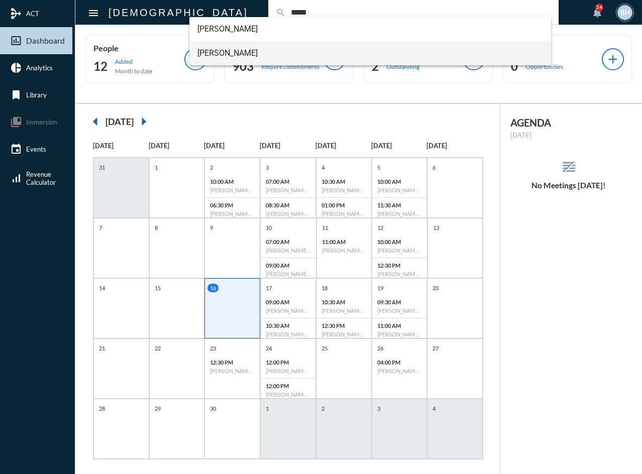
type input "*****"
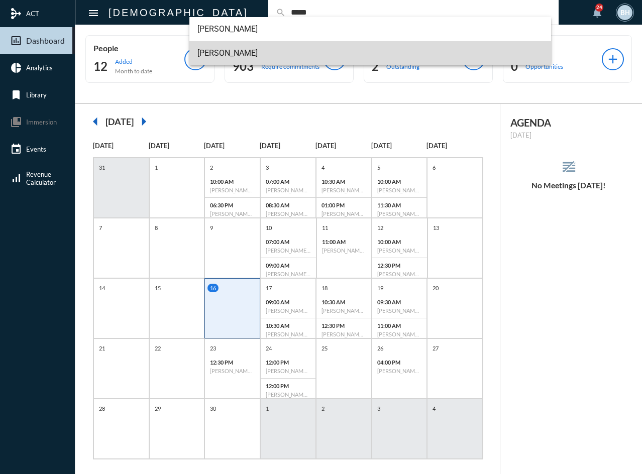
click at [208, 54] on span "Michael J Burla" at bounding box center [370, 53] width 346 height 24
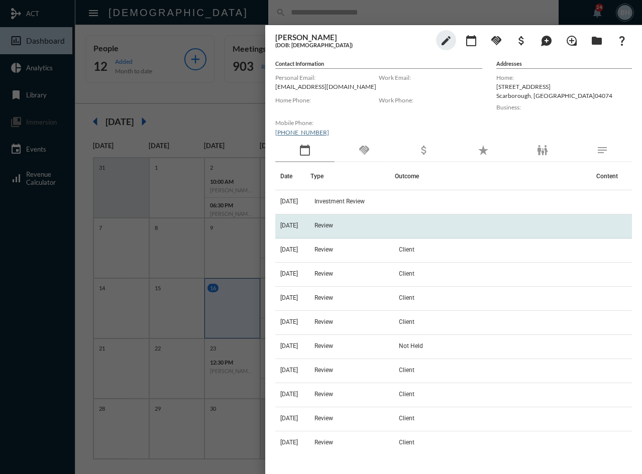
click at [334, 217] on td "Review" at bounding box center [352, 226] width 84 height 24
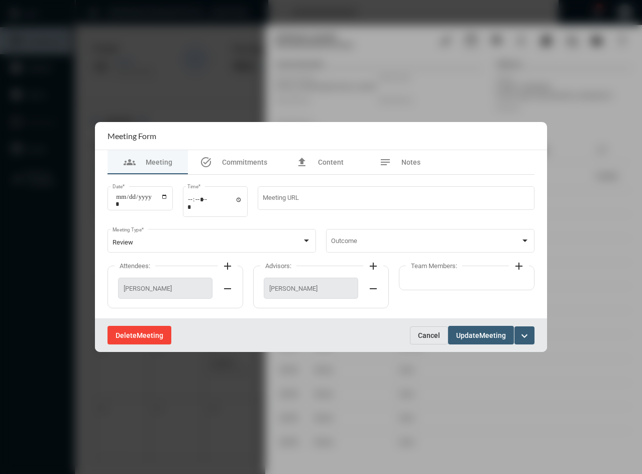
click at [137, 342] on button "Delete Meeting" at bounding box center [139, 335] width 64 height 19
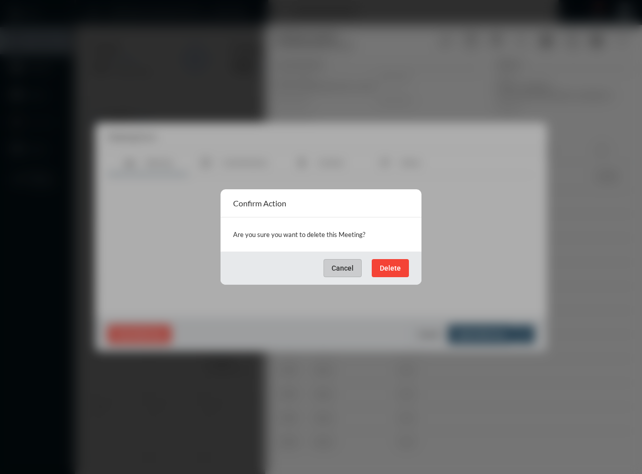
click at [397, 269] on span "Delete" at bounding box center [390, 268] width 21 height 8
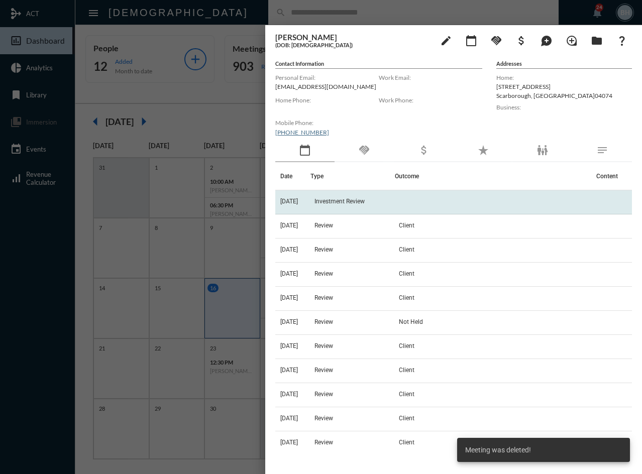
click at [358, 202] on span "Investment Review" at bounding box center [339, 201] width 50 height 7
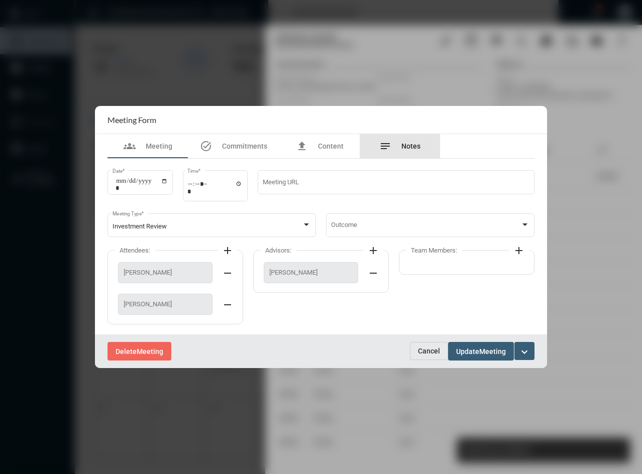
click at [416, 145] on span "Notes" at bounding box center [410, 146] width 19 height 8
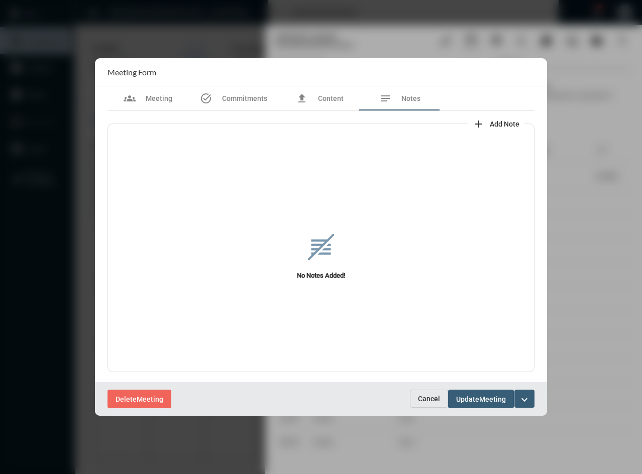
click at [428, 404] on button "Cancel" at bounding box center [429, 399] width 38 height 18
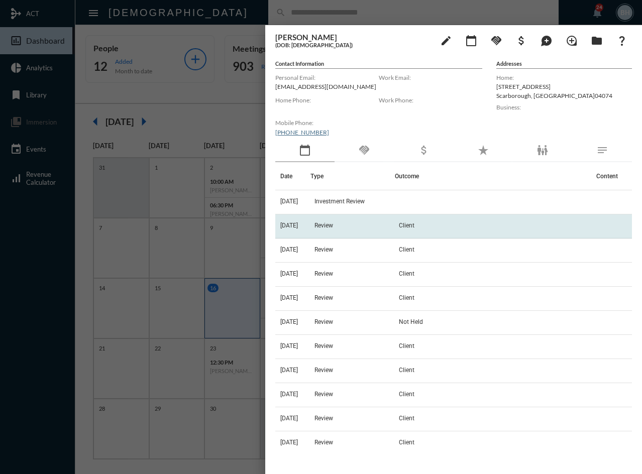
click at [395, 223] on td "Review" at bounding box center [352, 226] width 84 height 24
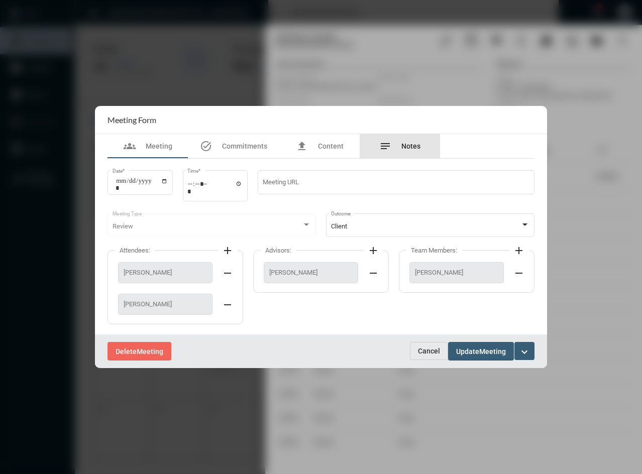
click at [397, 140] on div "notes Notes" at bounding box center [399, 146] width 41 height 12
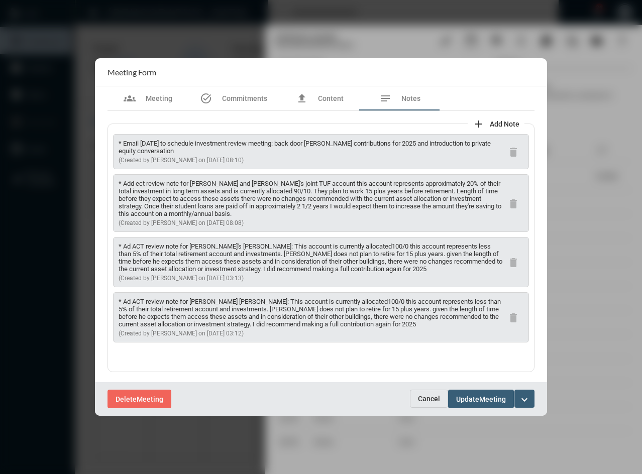
click at [415, 396] on button "Cancel" at bounding box center [429, 399] width 38 height 18
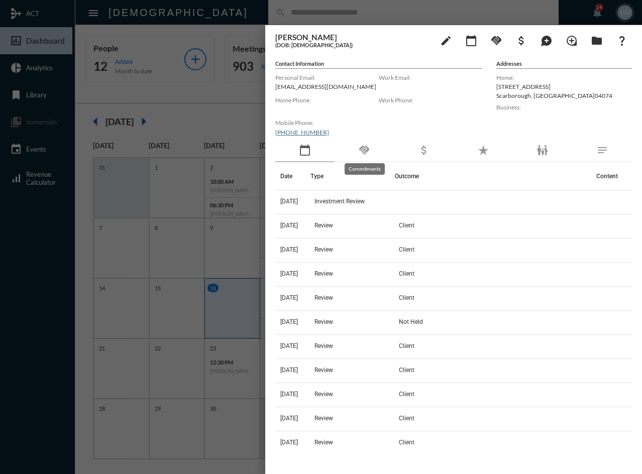
click at [363, 150] on mat-icon "handshake" at bounding box center [364, 150] width 12 height 12
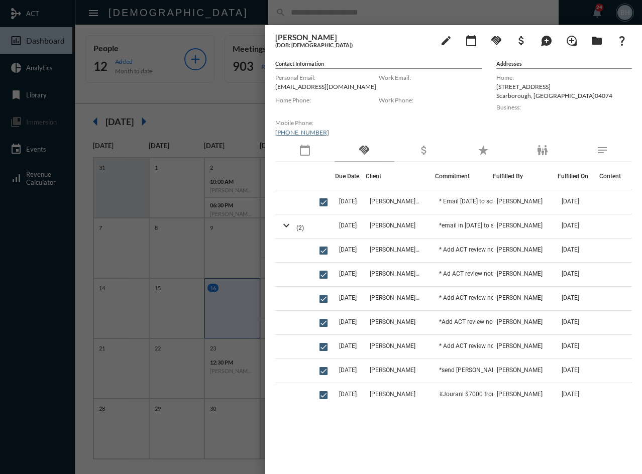
click at [214, 14] on div at bounding box center [321, 237] width 642 height 474
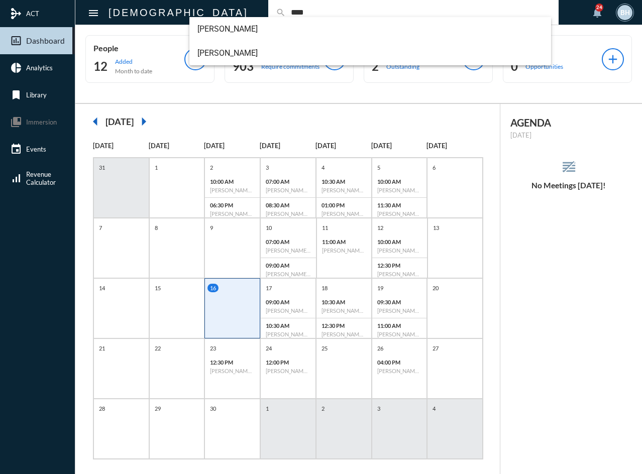
type input "****"
click at [221, 53] on span "Steve Hyer" at bounding box center [370, 53] width 346 height 24
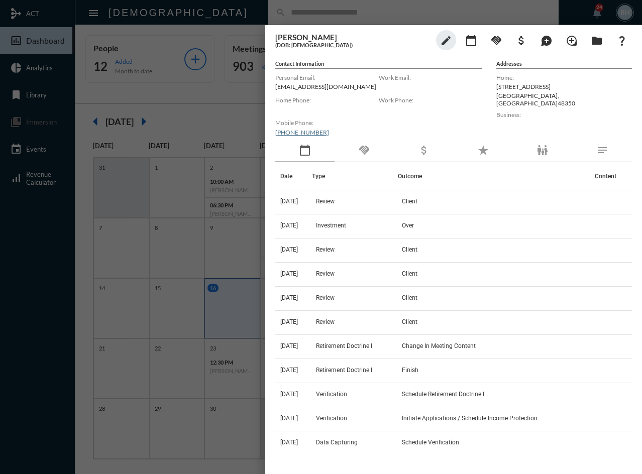
click at [362, 144] on div "handshake" at bounding box center [363, 150] width 59 height 23
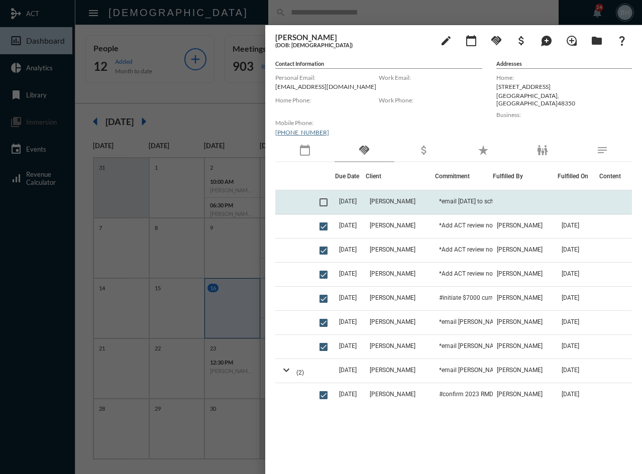
click at [376, 194] on td "Steve Hyer, Jr." at bounding box center [401, 202] width 70 height 24
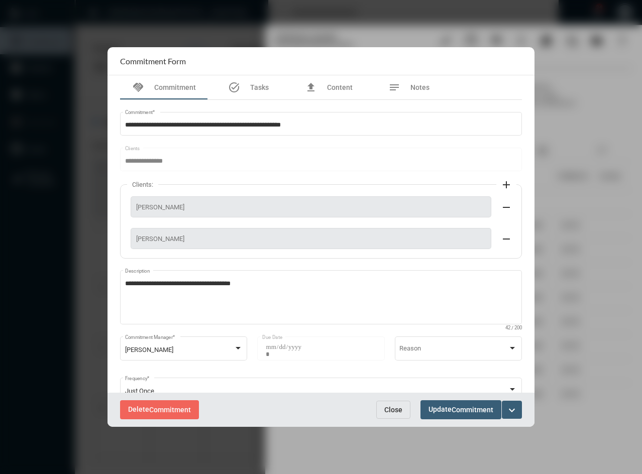
click at [382, 411] on button "Close" at bounding box center [393, 410] width 34 height 18
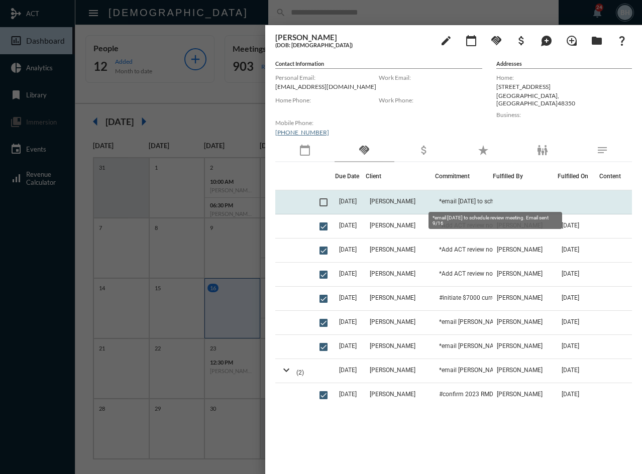
click at [469, 199] on span "*email Oct 1, 2025 to schedule review meeting. Email sent 9/16" at bounding box center [489, 201] width 100 height 7
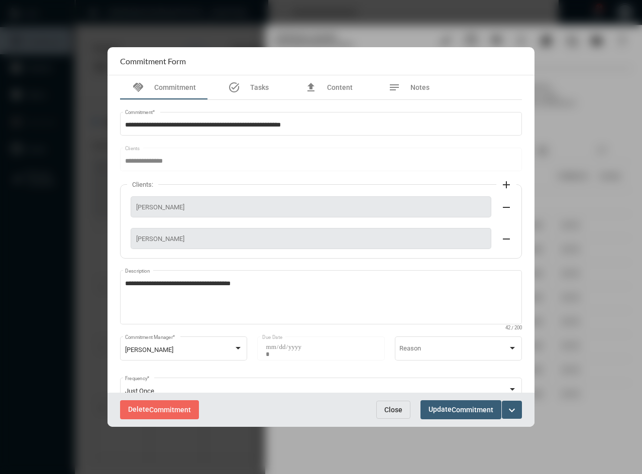
click at [400, 413] on button "Close" at bounding box center [393, 410] width 34 height 18
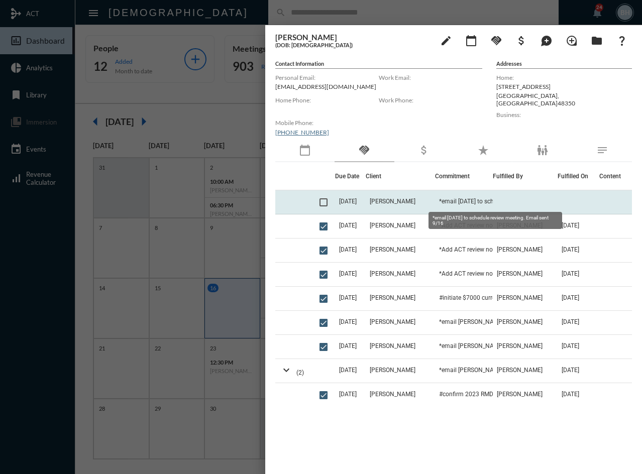
click at [475, 202] on span "*email Oct 1, 2025 to schedule review meeting. Email sent 9/16" at bounding box center [489, 201] width 100 height 7
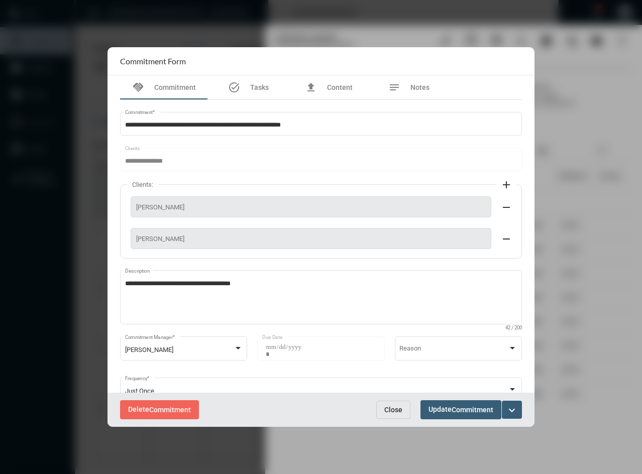
click at [385, 411] on span "Close" at bounding box center [393, 410] width 18 height 8
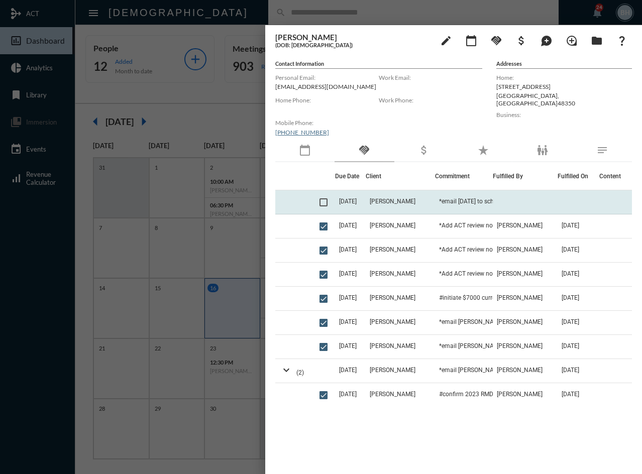
click at [327, 203] on td at bounding box center [324, 202] width 19 height 24
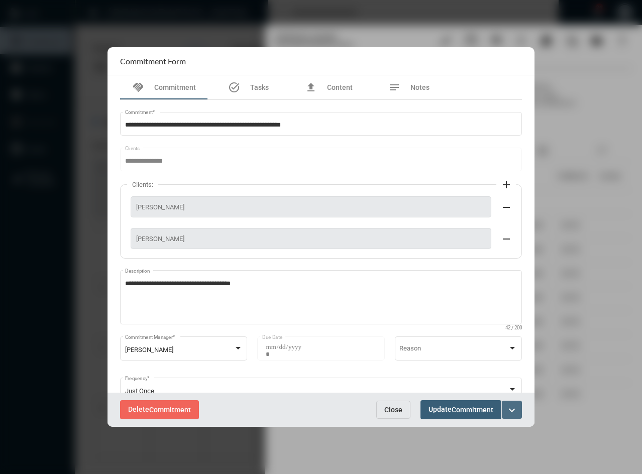
click at [509, 408] on mat-icon "expand_more" at bounding box center [512, 410] width 12 height 12
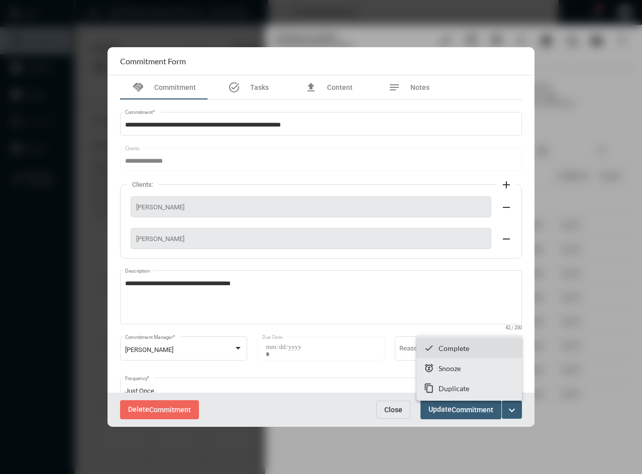
click at [464, 346] on p "Complete" at bounding box center [453, 348] width 31 height 9
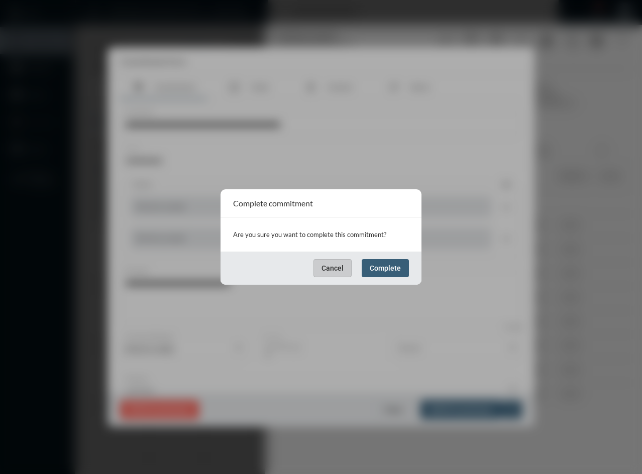
click at [392, 270] on span "Complete" at bounding box center [385, 268] width 31 height 8
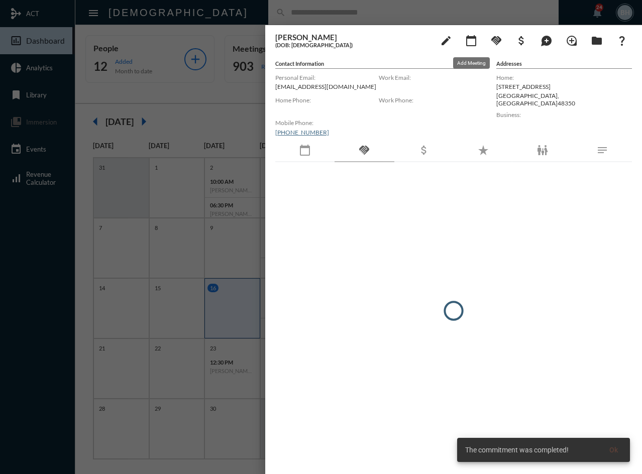
click at [471, 36] on mat-icon "calendar_today" at bounding box center [471, 41] width 12 height 12
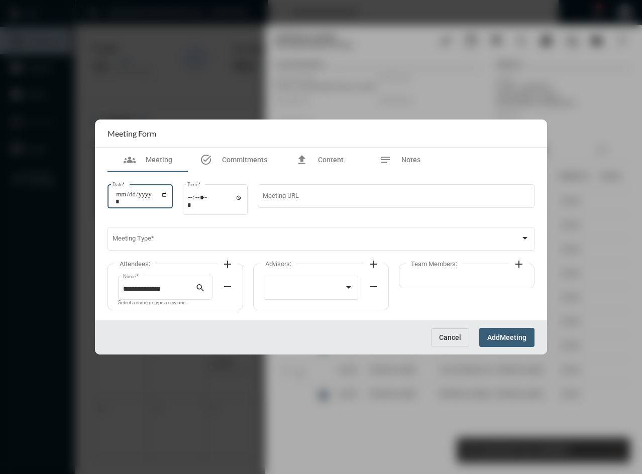
click at [126, 198] on input "Date *" at bounding box center [142, 198] width 52 height 14
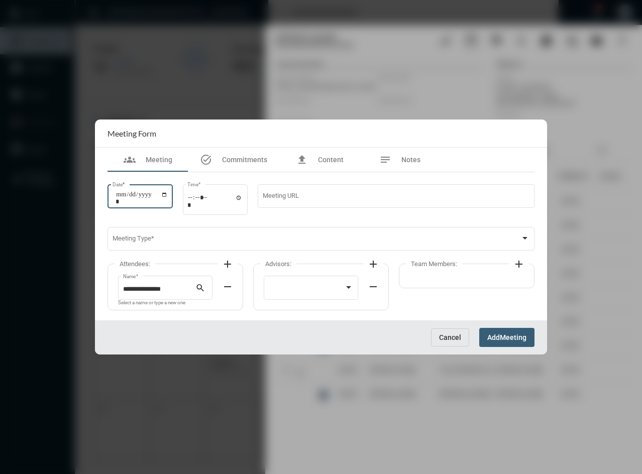
type input "**********"
click at [190, 199] on div "Time *" at bounding box center [215, 198] width 65 height 32
type input "*****"
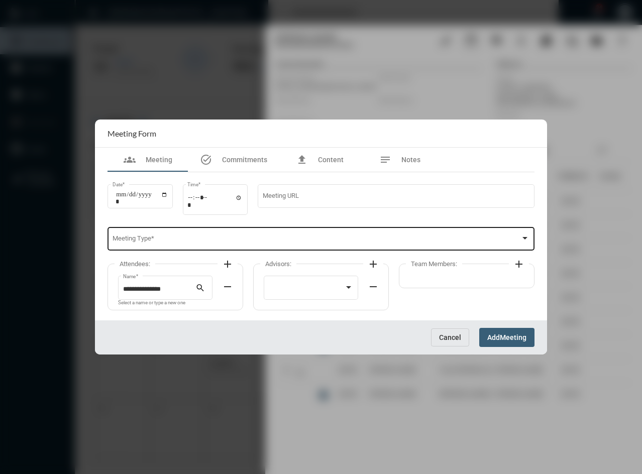
click at [194, 235] on div "Meeting Type *" at bounding box center [320, 238] width 417 height 26
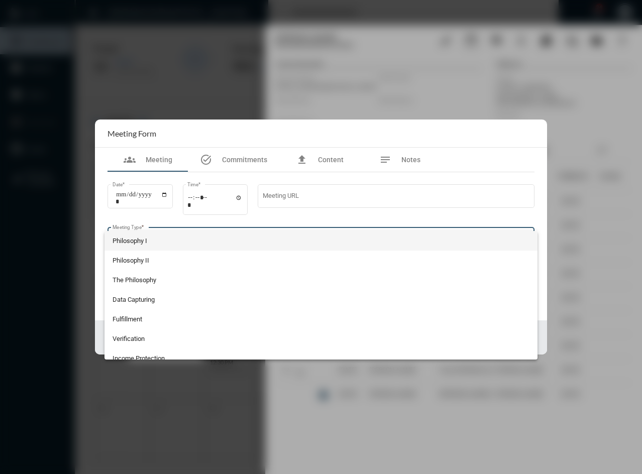
scroll to position [204, 0]
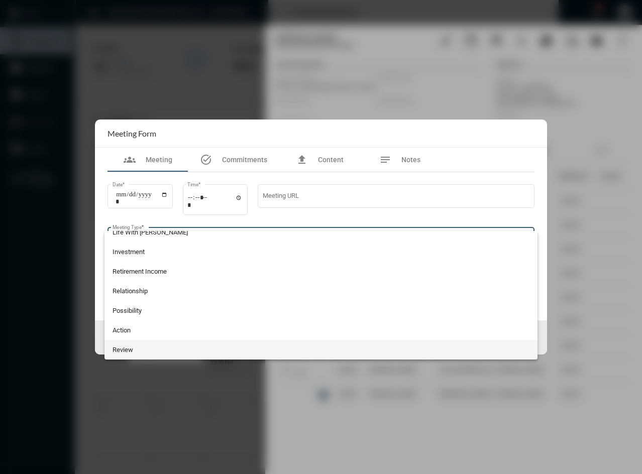
click at [196, 355] on span "Review" at bounding box center [320, 350] width 417 height 20
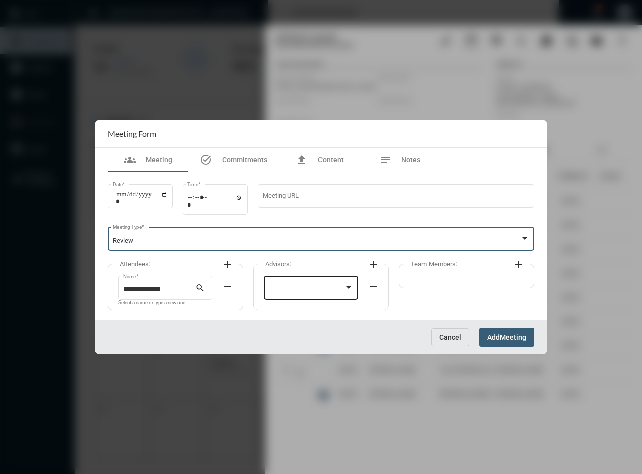
click at [306, 286] on div at bounding box center [307, 290] width 76 height 8
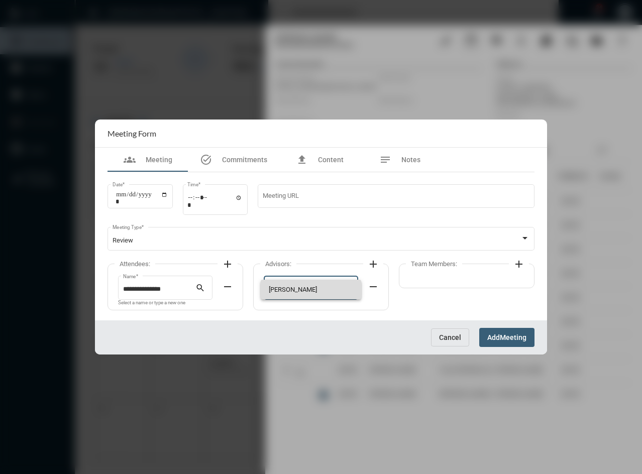
click at [309, 291] on span "[PERSON_NAME]" at bounding box center [311, 290] width 85 height 20
click at [507, 337] on span "Meeting" at bounding box center [513, 338] width 27 height 8
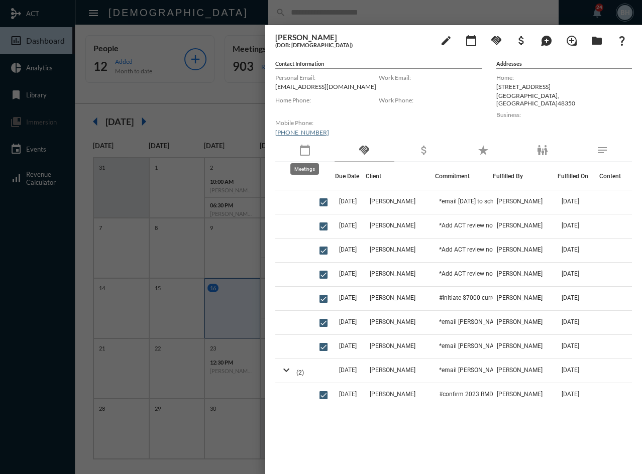
click at [300, 147] on mat-icon "calendar_today" at bounding box center [305, 150] width 12 height 12
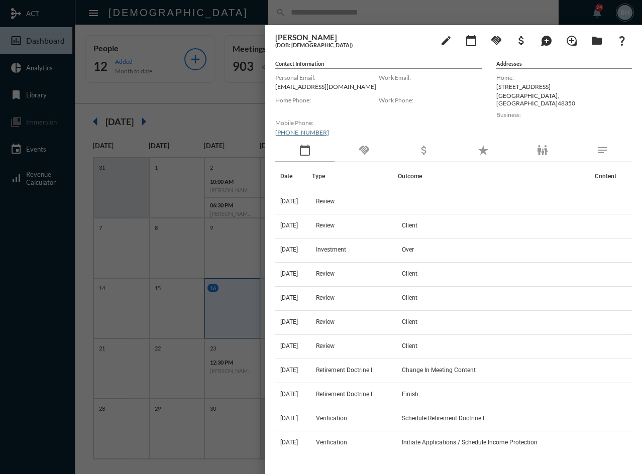
click at [211, 10] on div at bounding box center [321, 237] width 642 height 474
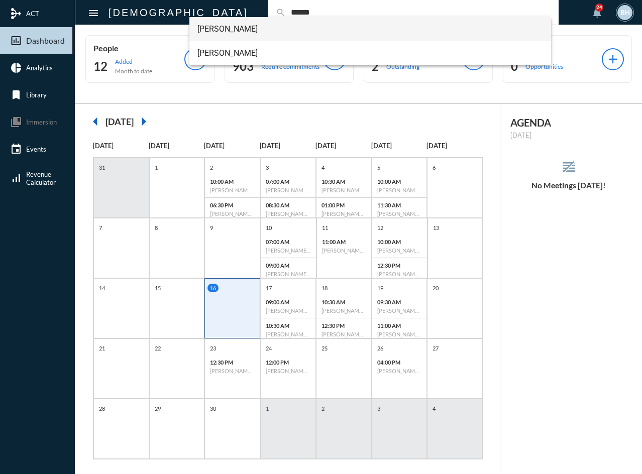
type input "******"
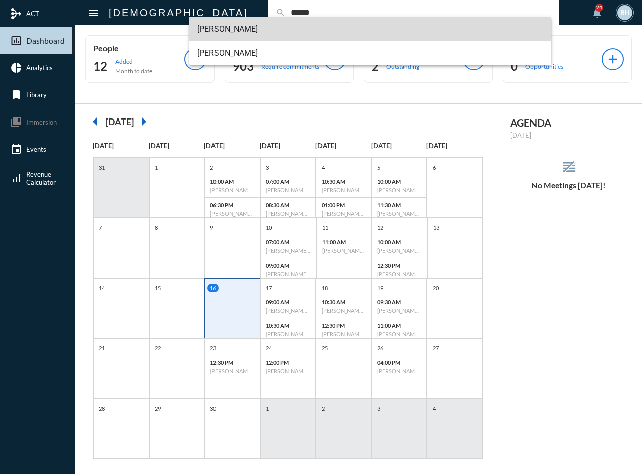
click at [228, 30] on span "Chris J Wasilk" at bounding box center [370, 29] width 346 height 24
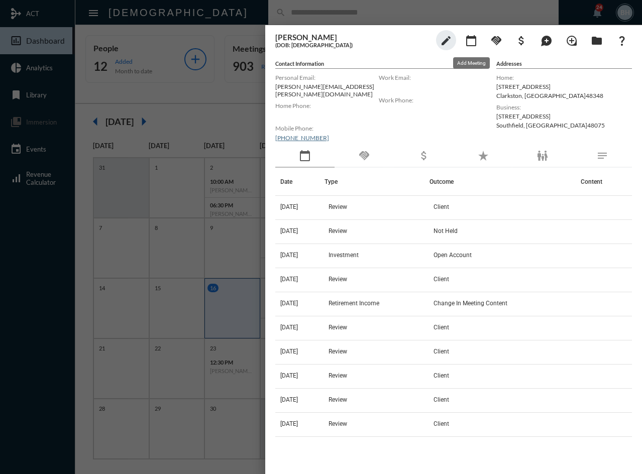
click at [471, 43] on mat-icon "calendar_today" at bounding box center [471, 41] width 12 height 12
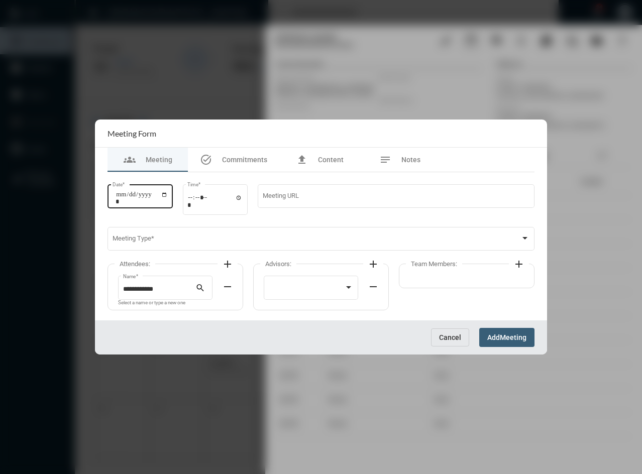
click at [114, 192] on div "Date *" at bounding box center [139, 195] width 55 height 26
type input "**********"
type input "*****"
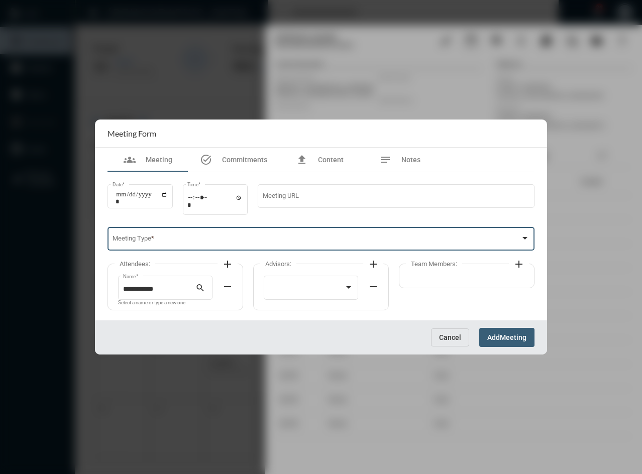
click at [164, 241] on span at bounding box center [316, 241] width 408 height 8
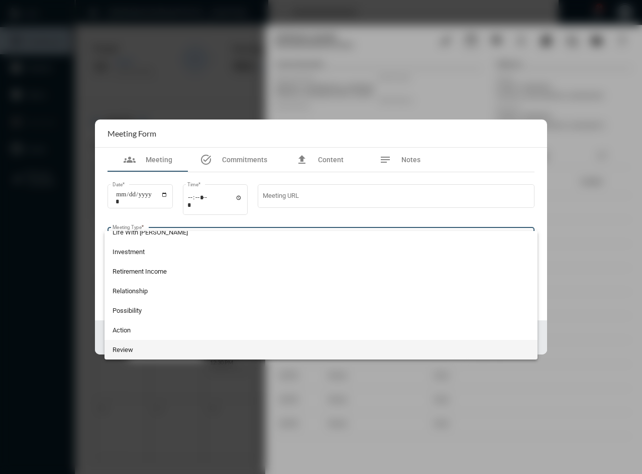
click at [169, 351] on span "Review" at bounding box center [320, 350] width 417 height 20
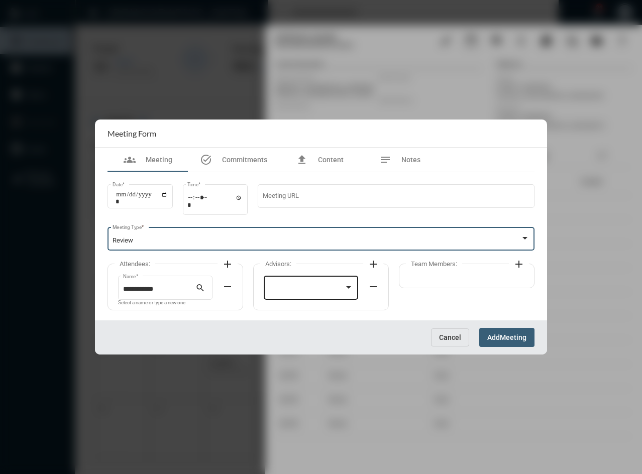
click at [279, 281] on div at bounding box center [311, 287] width 85 height 26
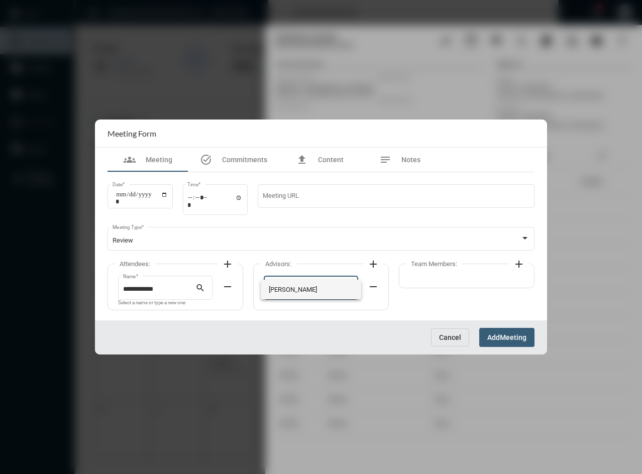
click at [284, 290] on span "[PERSON_NAME]" at bounding box center [311, 290] width 85 height 20
click at [524, 335] on span "Meeting" at bounding box center [513, 338] width 27 height 8
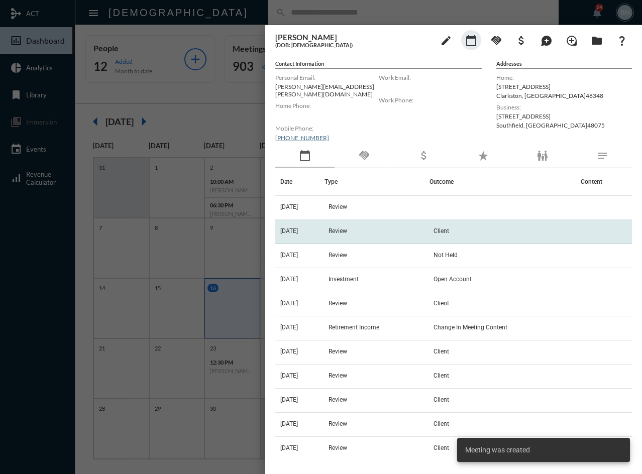
click at [347, 227] on span "Review" at bounding box center [337, 230] width 19 height 7
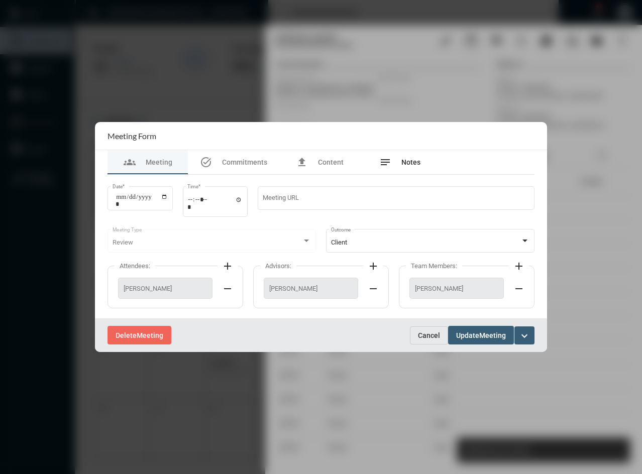
click at [414, 167] on div "notes Notes" at bounding box center [399, 162] width 41 height 12
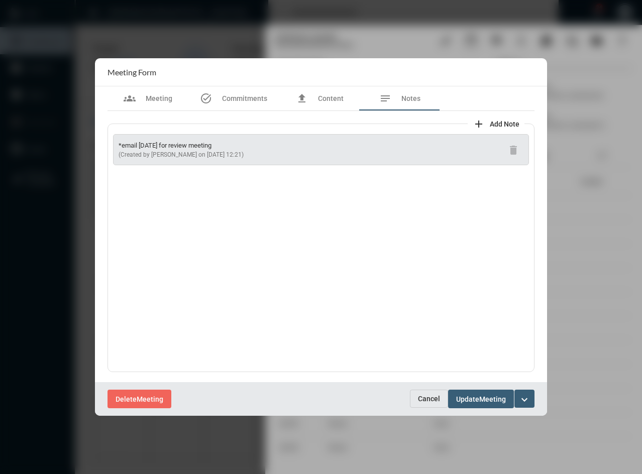
click at [436, 400] on span "Cancel" at bounding box center [429, 399] width 22 height 8
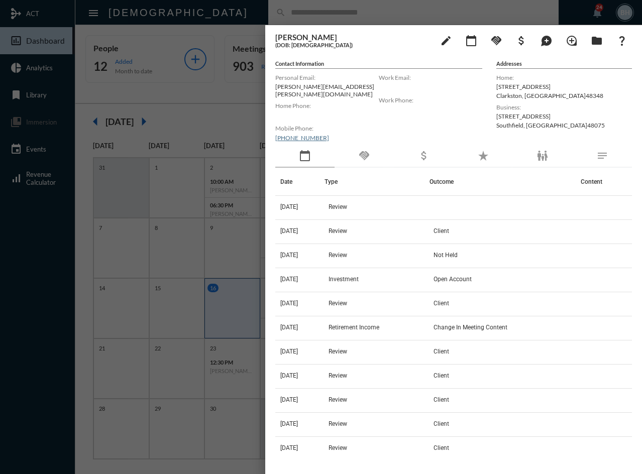
click at [360, 145] on div "handshake" at bounding box center [363, 156] width 59 height 23
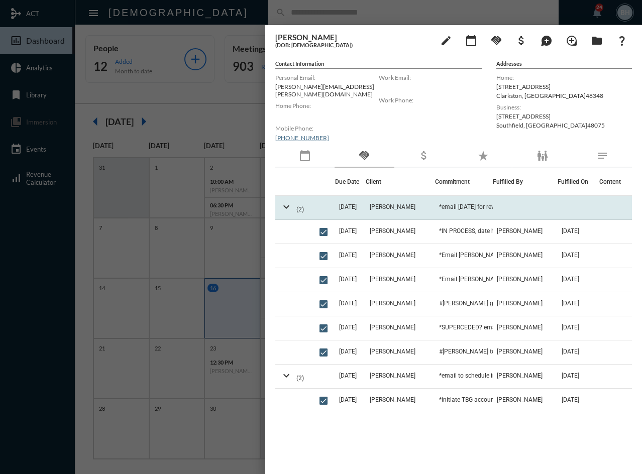
click at [362, 199] on td "[DATE]" at bounding box center [350, 208] width 31 height 24
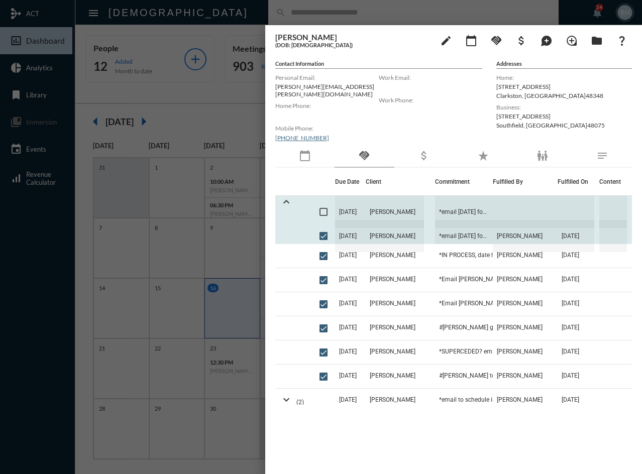
click at [321, 208] on span at bounding box center [323, 212] width 8 height 8
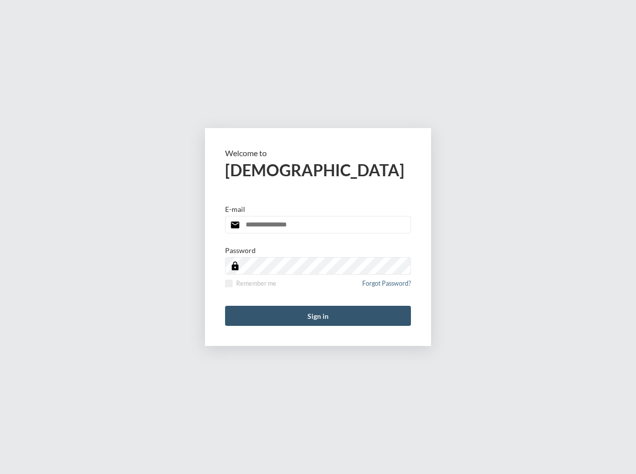
type input "**********"
click at [307, 320] on button "Sign in" at bounding box center [318, 316] width 186 height 20
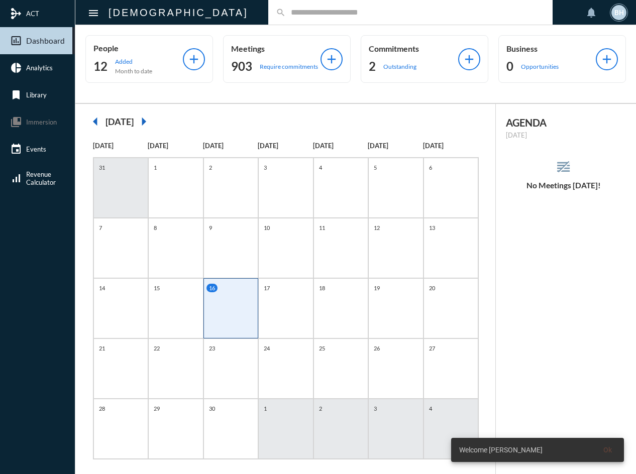
click at [286, 9] on input "text" at bounding box center [415, 12] width 259 height 9
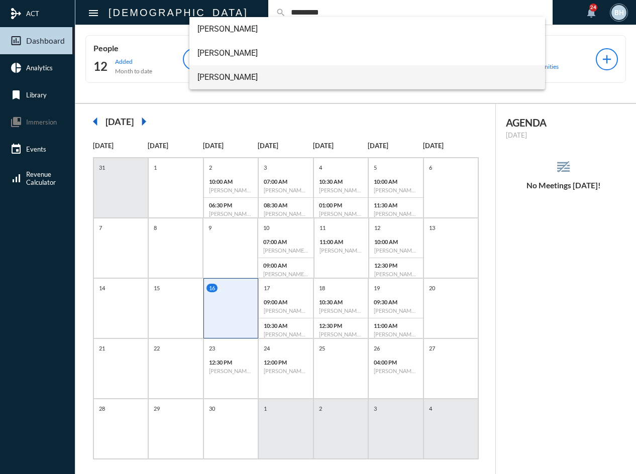
type input "*********"
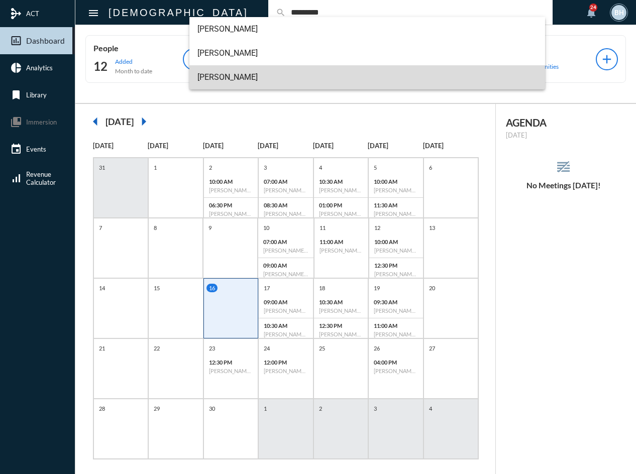
click at [219, 81] on span "[PERSON_NAME]" at bounding box center [367, 77] width 340 height 24
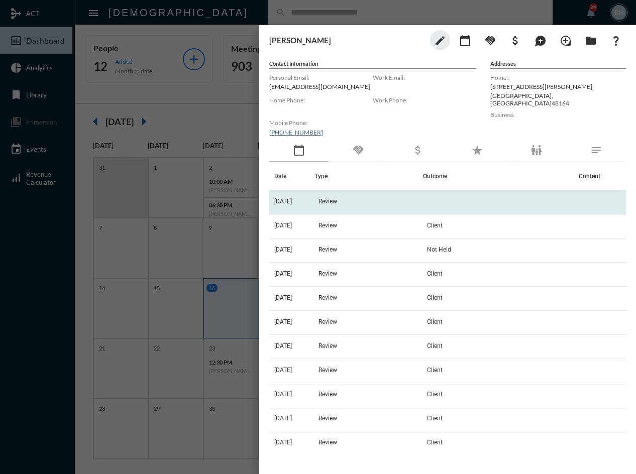
click at [339, 195] on td "Review" at bounding box center [368, 202] width 108 height 24
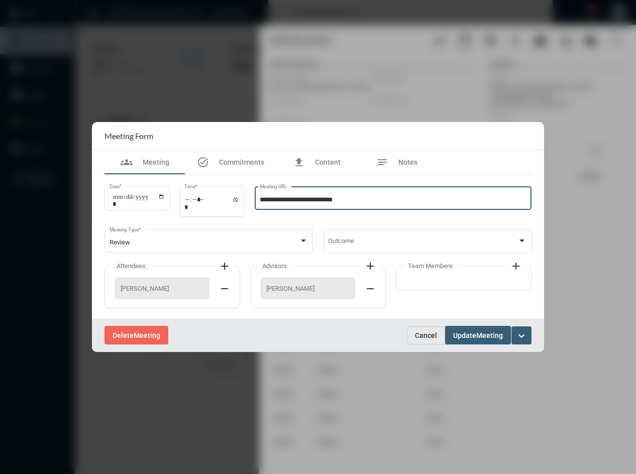
drag, startPoint x: 377, startPoint y: 201, endPoint x: 253, endPoint y: 203, distance: 124.1
click at [253, 203] on div "**********" at bounding box center [317, 206] width 427 height 43
click at [472, 331] on span "Update" at bounding box center [464, 335] width 23 height 8
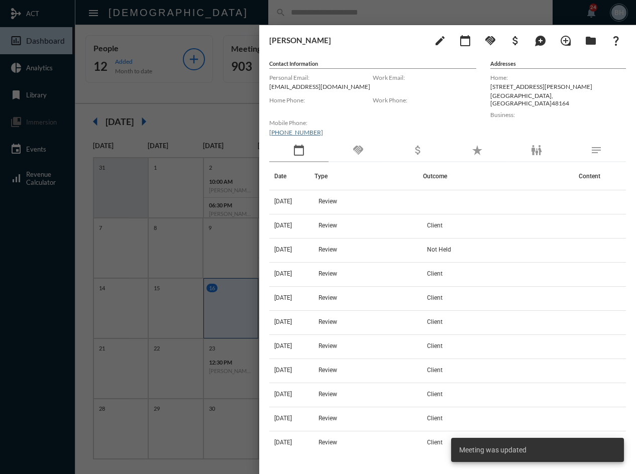
click at [383, 50] on div "Larry Blackburn edit calendar_today handshake attach_money maps_ugc loupe folde…" at bounding box center [447, 40] width 357 height 20
click at [209, 8] on div at bounding box center [318, 237] width 636 height 474
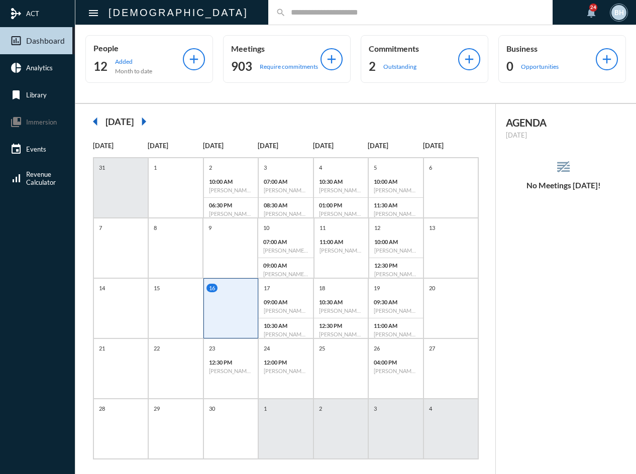
click at [268, 5] on div "search" at bounding box center [410, 12] width 284 height 25
click at [268, 6] on div "search" at bounding box center [410, 12] width 284 height 25
click at [286, 13] on input "text" at bounding box center [415, 12] width 259 height 9
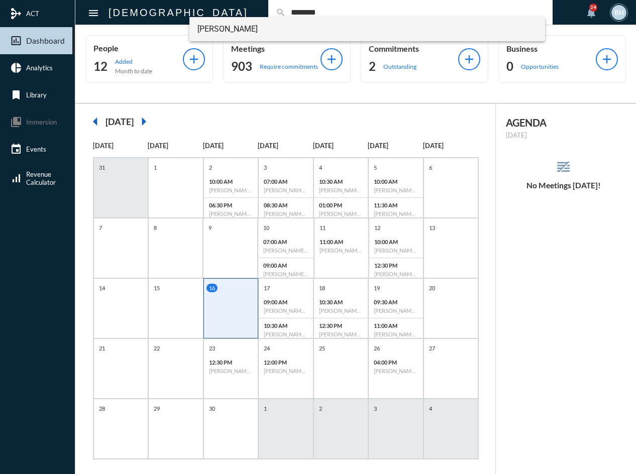
type input "********"
click at [211, 33] on span "Steve Harrison" at bounding box center [367, 29] width 340 height 24
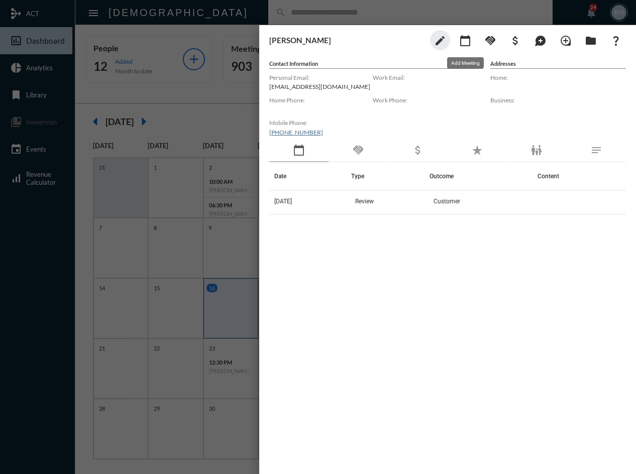
click at [466, 39] on mat-icon "calendar_today" at bounding box center [465, 41] width 12 height 12
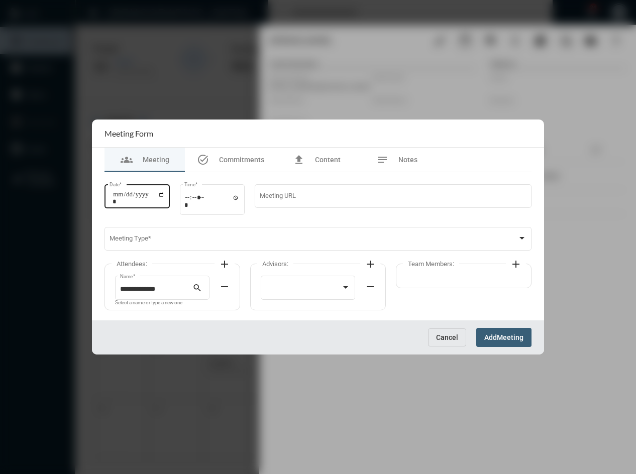
click at [119, 196] on input "Date *" at bounding box center [138, 198] width 52 height 14
type input "**********"
click at [185, 197] on div "Time *" at bounding box center [212, 198] width 65 height 32
type input "*****"
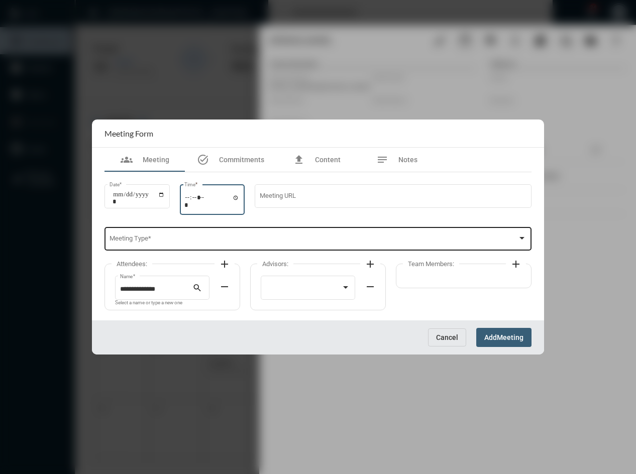
click at [206, 239] on span at bounding box center [313, 241] width 408 height 8
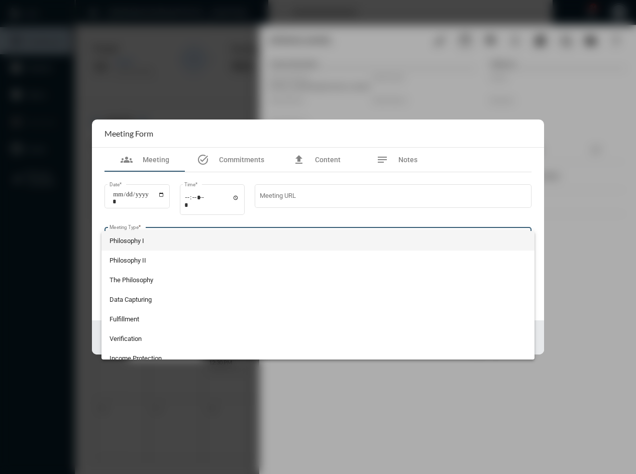
scroll to position [106, 0]
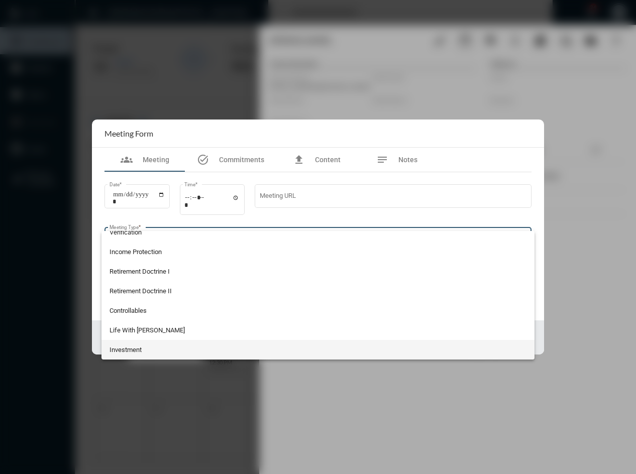
click at [178, 357] on span "Investment" at bounding box center [317, 350] width 417 height 20
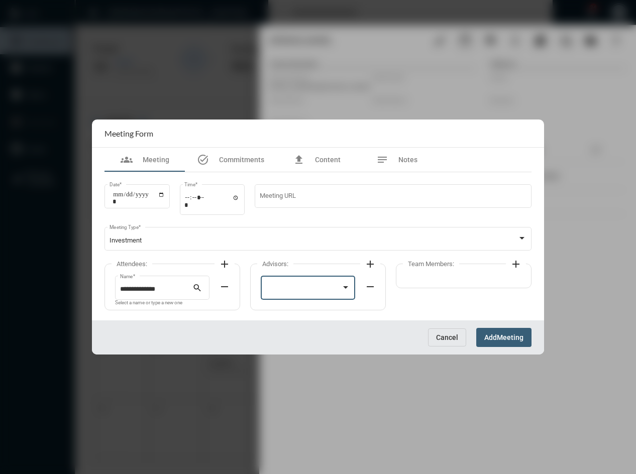
click at [290, 291] on div at bounding box center [304, 290] width 76 height 8
click at [289, 291] on span "[PERSON_NAME]" at bounding box center [308, 290] width 85 height 20
click at [502, 339] on span "Meeting" at bounding box center [510, 338] width 27 height 8
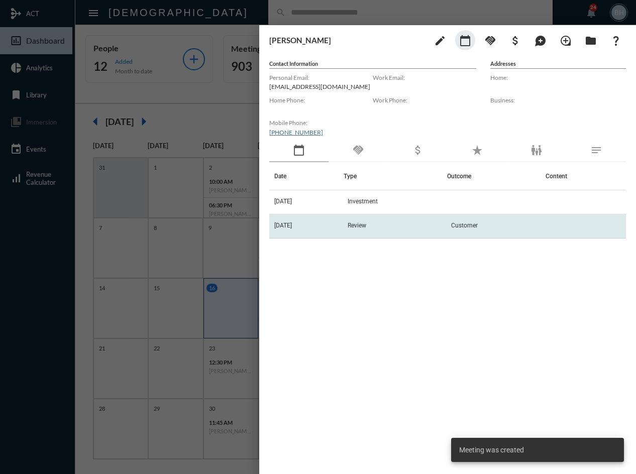
click at [408, 237] on td "Review" at bounding box center [395, 226] width 103 height 24
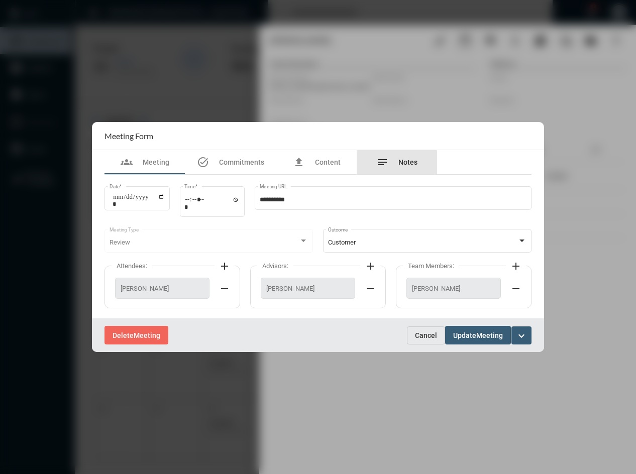
click at [415, 171] on div "notes Notes" at bounding box center [397, 162] width 80 height 24
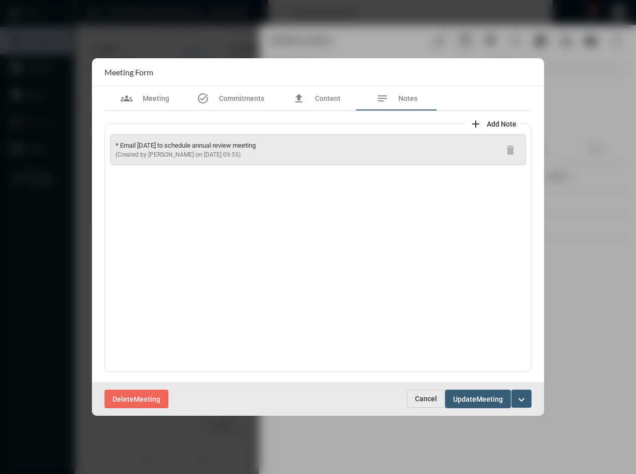
click at [428, 400] on span "Cancel" at bounding box center [426, 399] width 22 height 8
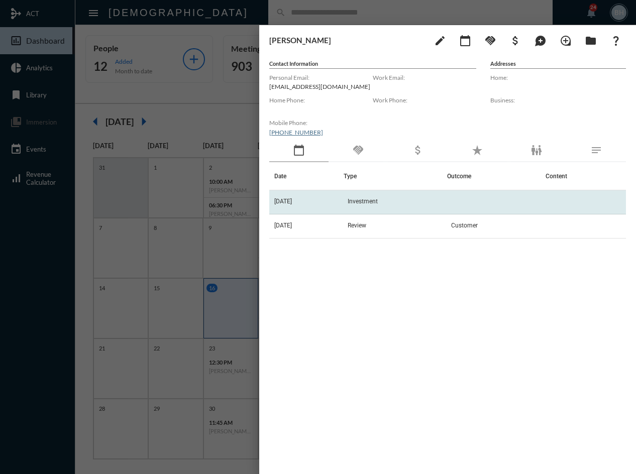
click at [338, 202] on td "9/30/25" at bounding box center [306, 202] width 74 height 24
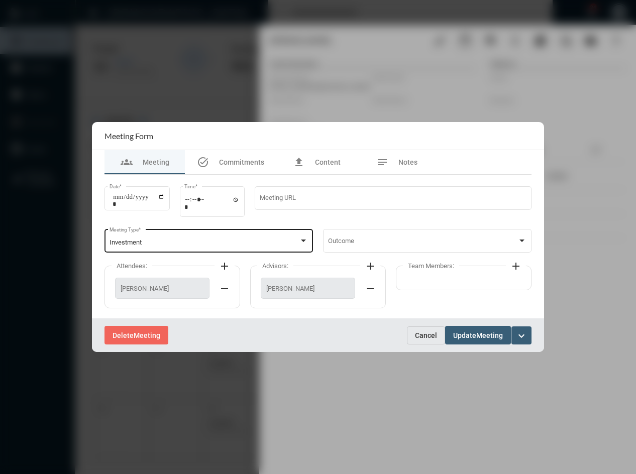
click at [189, 238] on div "Investment Meeting Type *" at bounding box center [208, 240] width 199 height 26
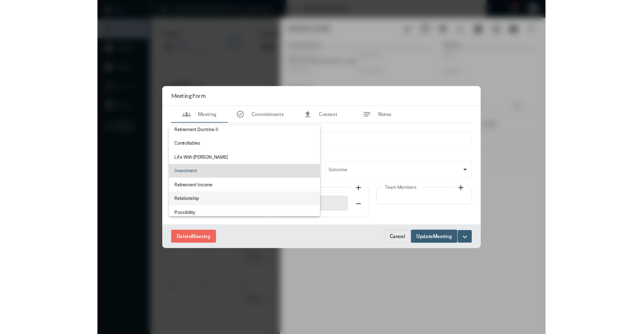
scroll to position [204, 0]
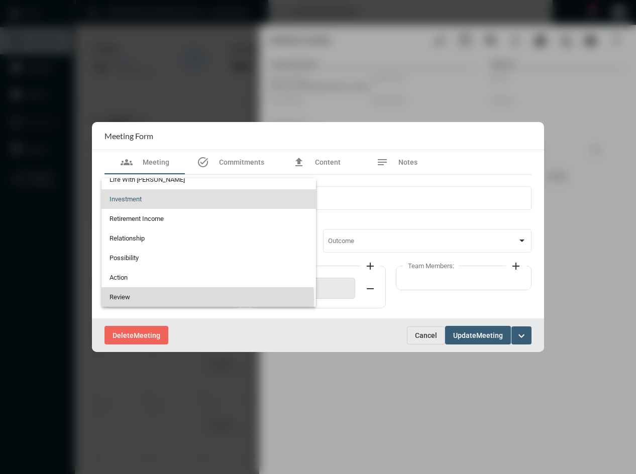
click at [130, 299] on span "Review" at bounding box center [208, 297] width 199 height 20
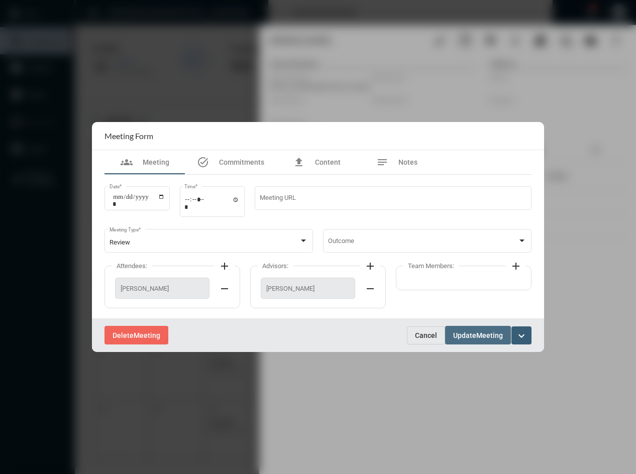
click at [480, 342] on button "Update Meeting" at bounding box center [478, 335] width 66 height 19
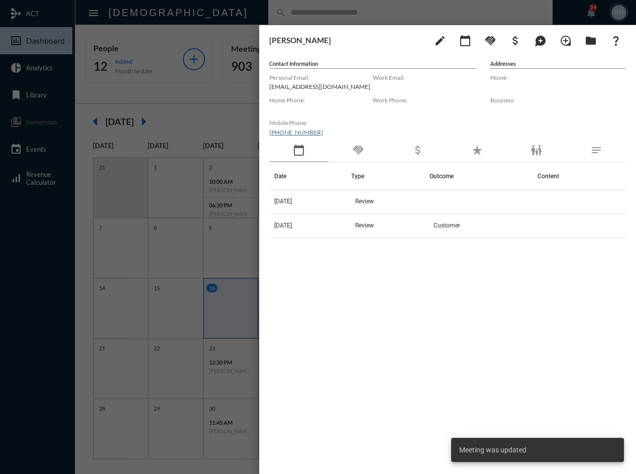
click at [293, 362] on div "Date Type Outcome Content 9/30/25 Review 6/3/25 Review Customer" at bounding box center [447, 305] width 357 height 286
click at [362, 151] on mat-icon "handshake" at bounding box center [358, 150] width 12 height 12
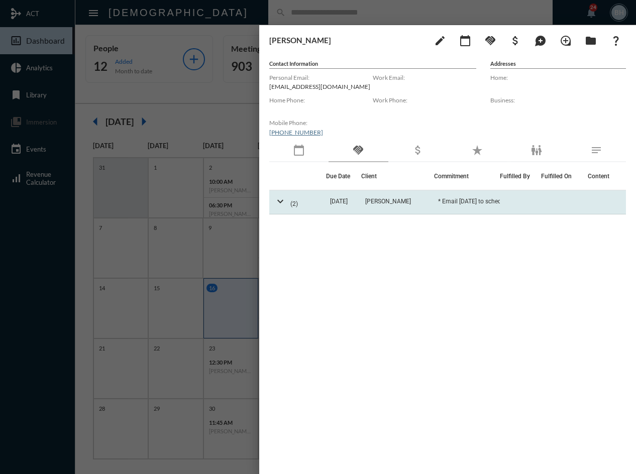
click at [360, 200] on td "[DATE]" at bounding box center [343, 202] width 35 height 24
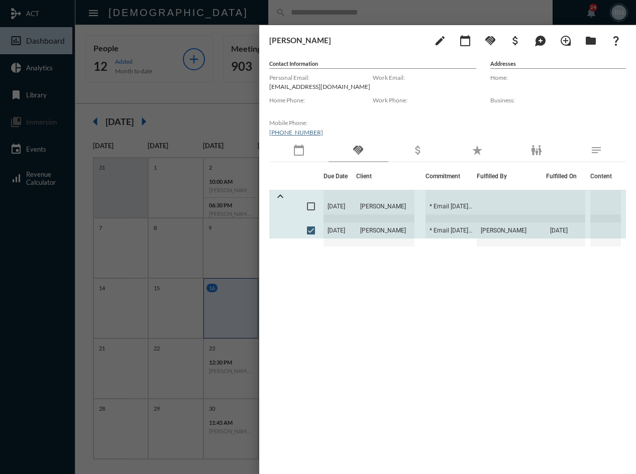
click at [356, 204] on span "[DATE]" at bounding box center [339, 206] width 33 height 32
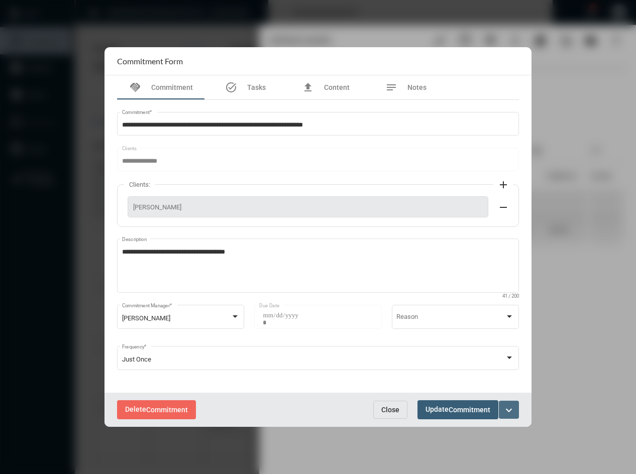
click at [513, 413] on mat-icon "expand_more" at bounding box center [509, 410] width 12 height 12
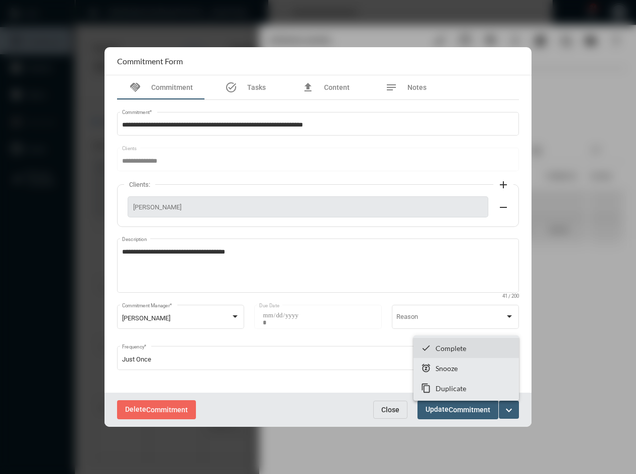
click at [459, 345] on p "Complete" at bounding box center [450, 348] width 31 height 9
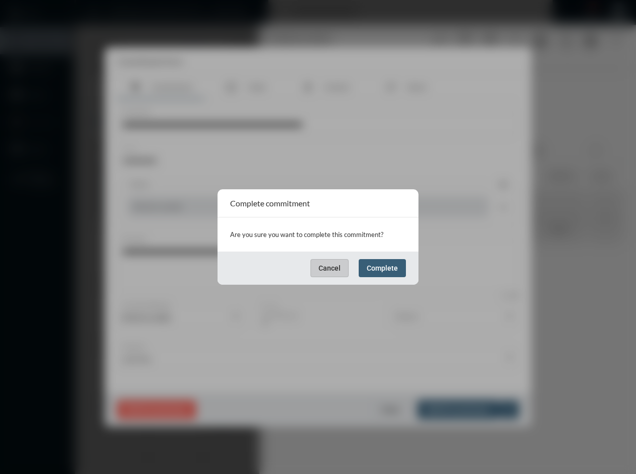
click at [376, 267] on span "Complete" at bounding box center [382, 268] width 31 height 8
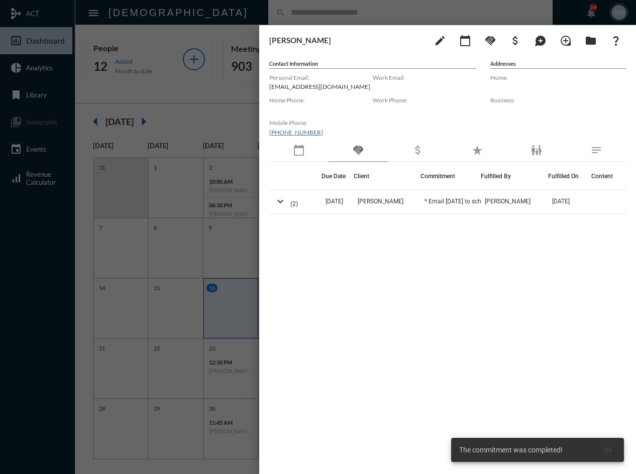
click at [390, 356] on div "Due Date Client Commitment Fulfilled By Fulfilled On Content expand_more (2) 10…" at bounding box center [447, 280] width 357 height 237
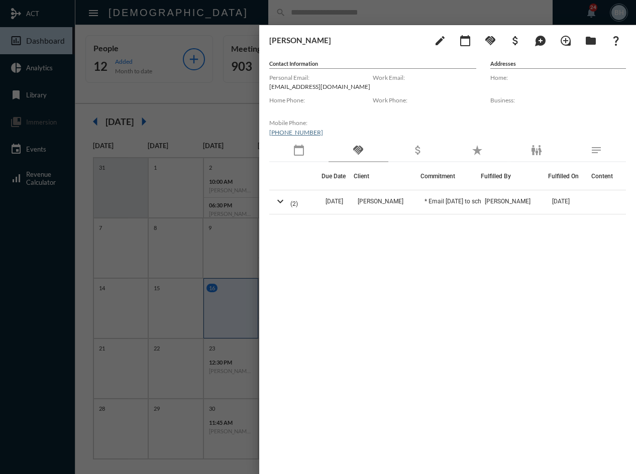
click at [395, 391] on div "Due Date Client Commitment Fulfilled By Fulfilled On Content expand_more (2) 10…" at bounding box center [447, 280] width 357 height 237
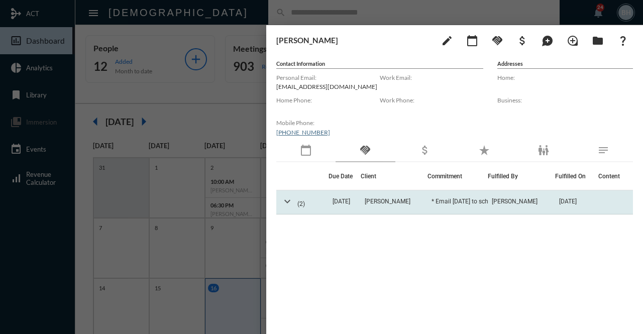
click at [289, 196] on mat-icon "expand_more" at bounding box center [287, 201] width 12 height 12
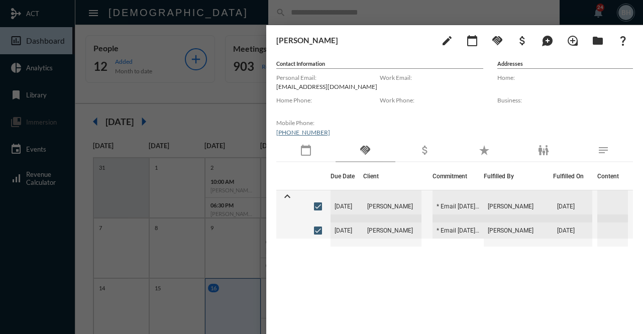
click at [360, 46] on div "Steve Harrison edit calendar_today handshake attach_money maps_ugc loupe folder…" at bounding box center [454, 40] width 357 height 20
click at [333, 13] on div at bounding box center [321, 167] width 643 height 334
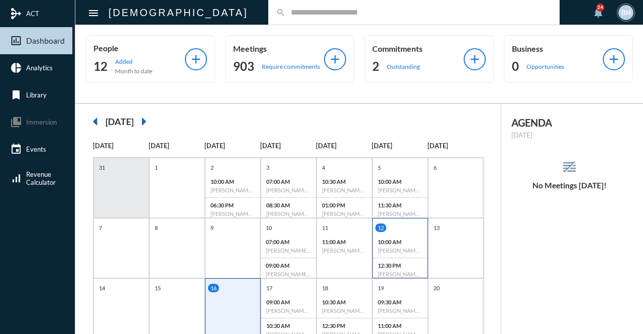
click at [400, 242] on p "10:00 AM" at bounding box center [400, 242] width 45 height 7
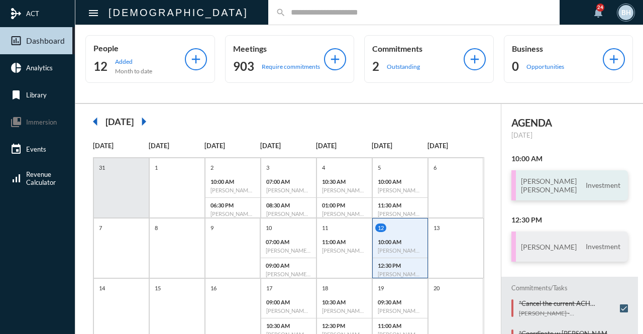
click at [553, 188] on h3 "Bharat Hegde Rajashree Maiya" at bounding box center [549, 185] width 56 height 17
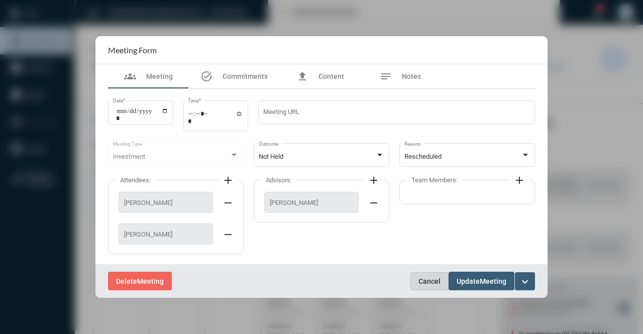
click at [424, 282] on span "Cancel" at bounding box center [429, 281] width 22 height 8
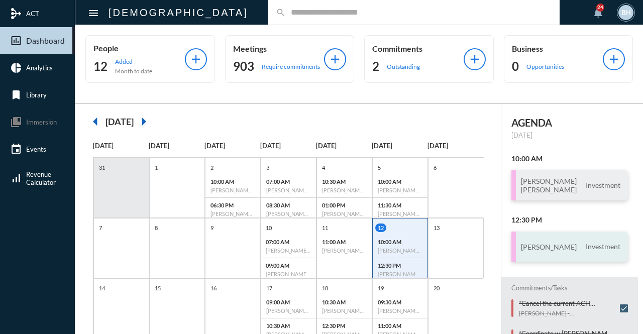
click at [548, 251] on div "Dave Shepard Investment" at bounding box center [569, 247] width 117 height 30
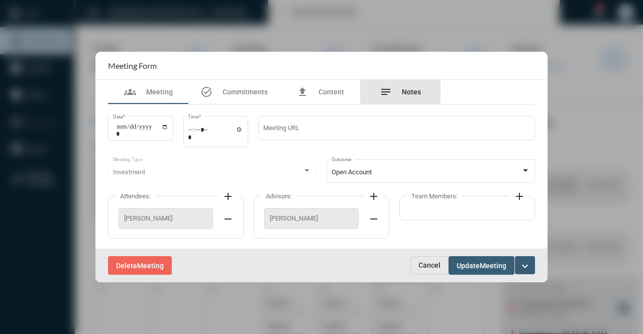
click at [410, 91] on span "Notes" at bounding box center [411, 92] width 19 height 8
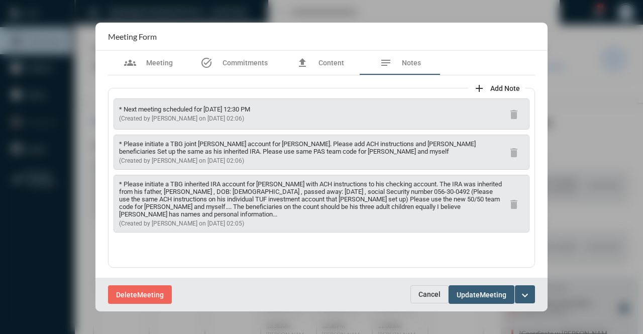
drag, startPoint x: 245, startPoint y: 116, endPoint x: 96, endPoint y: 103, distance: 149.7
click at [95, 102] on div "groups Meeting task_alt Commitments file_upload Content notes Notes add Add Not…" at bounding box center [321, 164] width 452 height 227
copy div "* Next meeting scheduled for Friday October 3rd at 12:30 PM (Created by Tim Sch…"
click at [240, 65] on span "Commitments" at bounding box center [244, 63] width 45 height 8
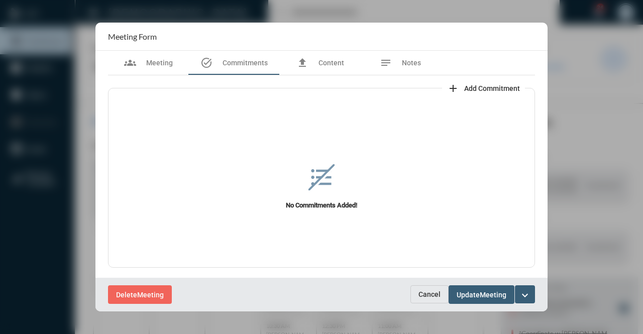
click at [473, 92] on span "Add Commitment" at bounding box center [492, 88] width 56 height 8
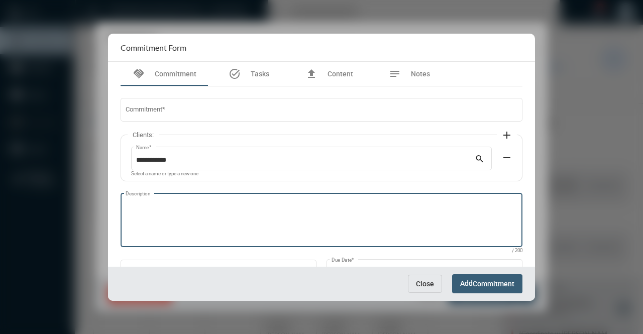
click at [192, 224] on textarea "Description" at bounding box center [322, 222] width 392 height 40
paste textarea "**********"
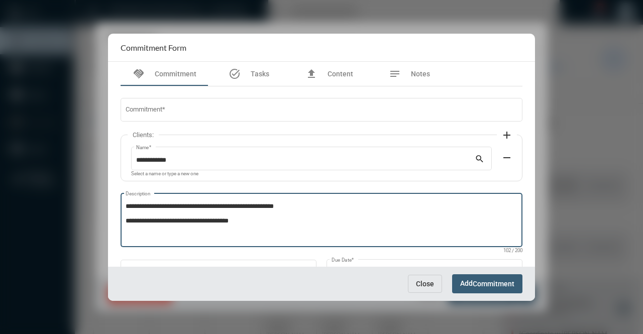
drag, startPoint x: 308, startPoint y: 206, endPoint x: 118, endPoint y: 191, distance: 191.0
click at [118, 191] on div "**********" at bounding box center [322, 197] width 412 height 223
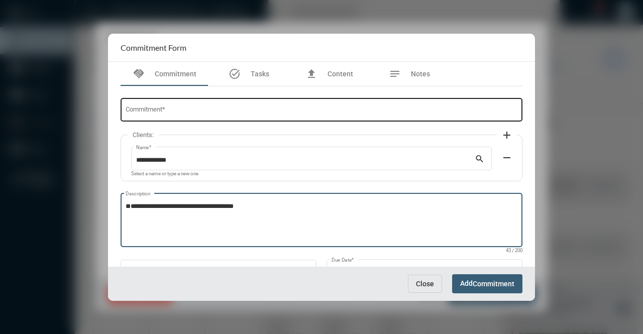
type textarea "**********"
click at [197, 108] on input "Commitment *" at bounding box center [322, 112] width 392 height 8
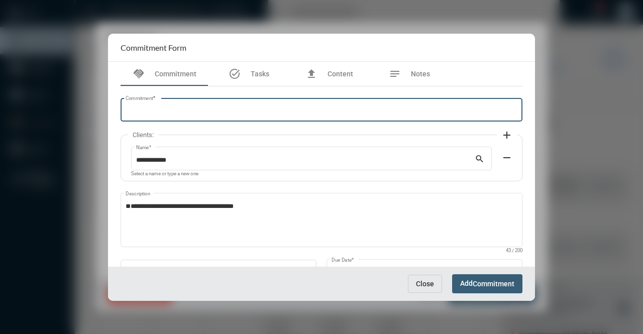
paste input "**********"
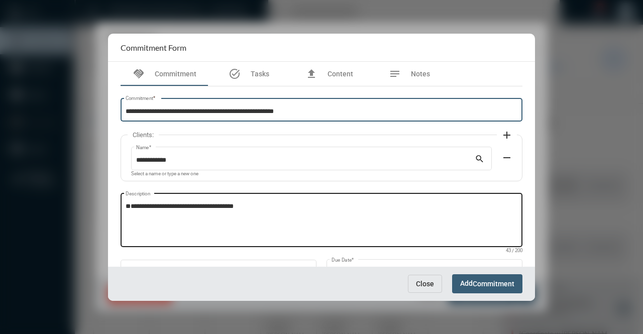
type input "**********"
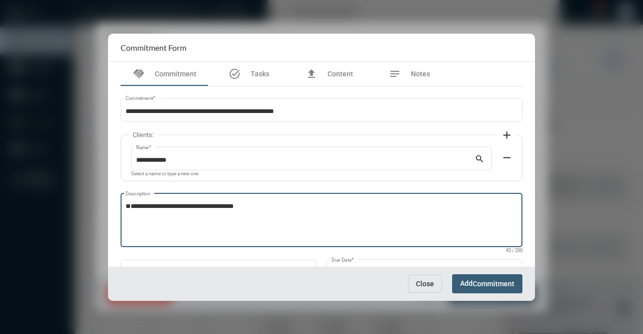
click at [128, 220] on textarea "**********" at bounding box center [322, 222] width 392 height 40
type textarea "**********"
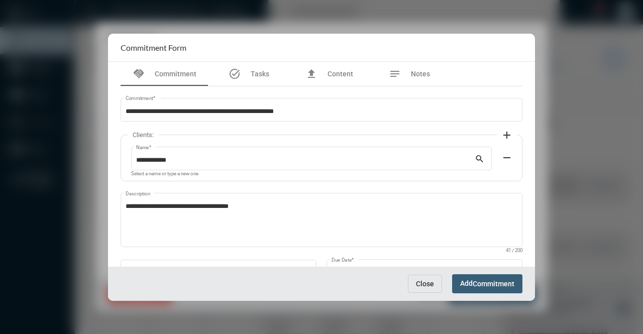
drag, startPoint x: 531, startPoint y: 178, endPoint x: 537, endPoint y: 208, distance: 31.1
click at [537, 208] on div "**********" at bounding box center [321, 167] width 643 height 334
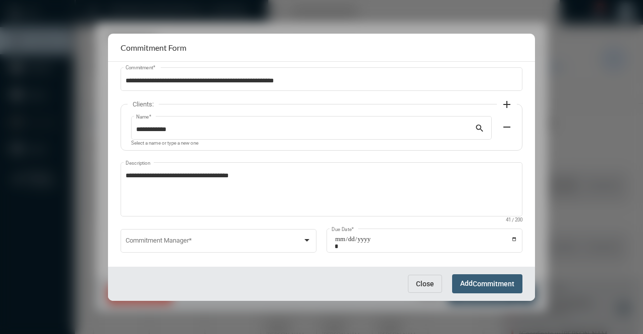
scroll to position [41, 0]
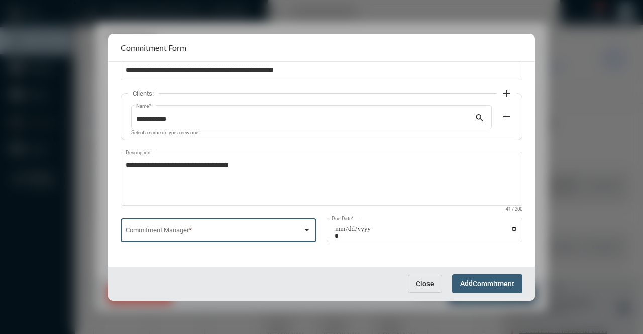
click at [228, 236] on div "Commitment Manager *" at bounding box center [219, 229] width 186 height 26
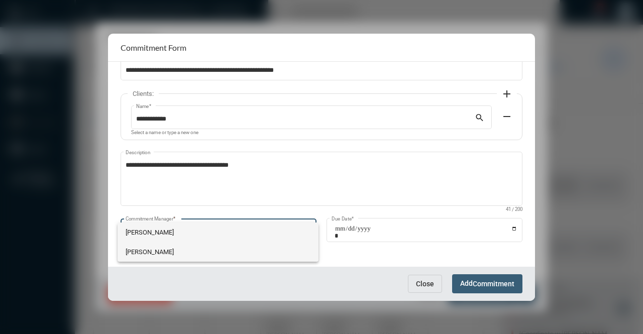
click at [171, 251] on span "[PERSON_NAME]" at bounding box center [218, 252] width 185 height 20
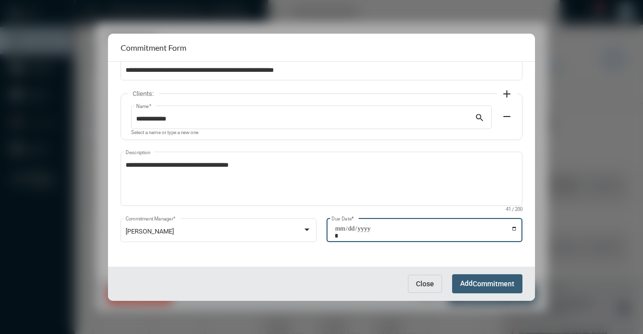
click at [337, 232] on input "Due Date *" at bounding box center [425, 232] width 183 height 14
click at [512, 230] on input "Due Date *" at bounding box center [425, 232] width 183 height 14
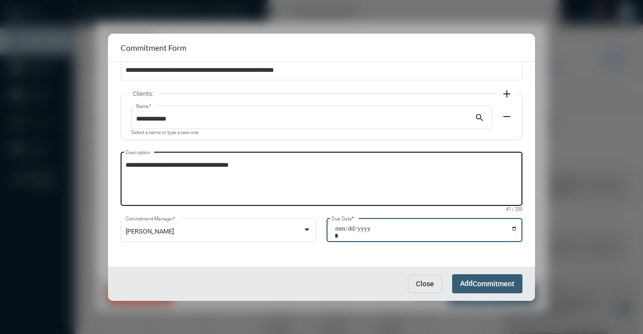
type input "**********"
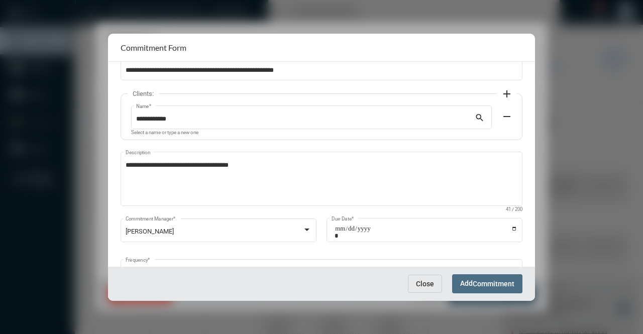
click at [473, 287] on span "Commitment" at bounding box center [494, 284] width 42 height 8
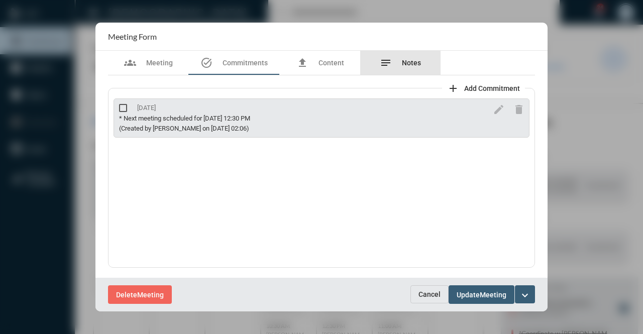
click at [400, 64] on div "notes Notes" at bounding box center [400, 63] width 41 height 12
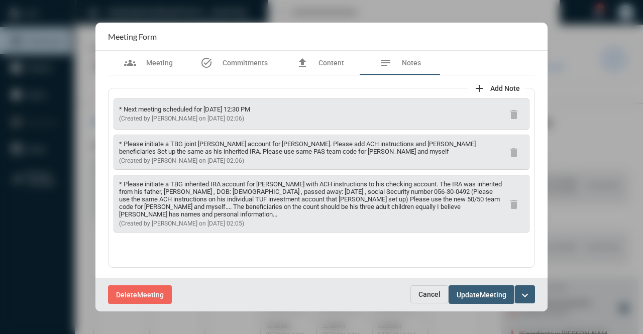
click at [373, 152] on p "* Please initiate a TBG joint TOD account for Dave. Please add ACH instructions…" at bounding box center [311, 147] width 385 height 15
drag, startPoint x: 250, startPoint y: 161, endPoint x: 109, endPoint y: 139, distance: 141.8
click at [109, 139] on div "* Next meeting scheduled for Friday October 3rd at 12:30 PM (Created by Tim Sch…" at bounding box center [321, 178] width 427 height 180
copy div "* Please initiate a TBG joint TOD account for Dave. Please add ACH instructions…"
click at [240, 65] on span "Commitments" at bounding box center [244, 63] width 45 height 8
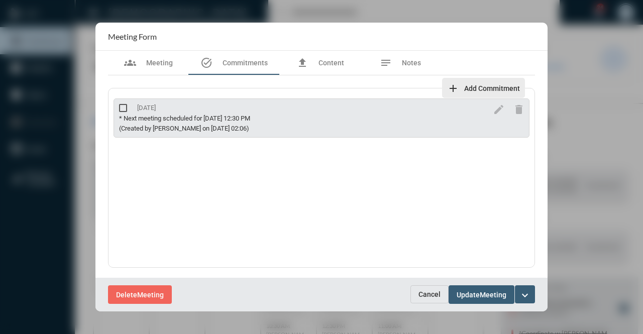
click at [476, 89] on span "Add Commitment" at bounding box center [492, 88] width 56 height 8
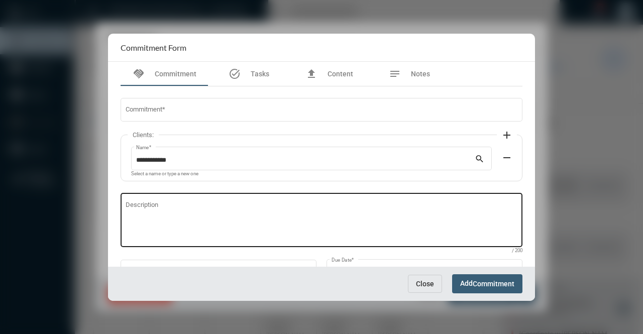
click at [177, 215] on textarea "Description" at bounding box center [322, 222] width 392 height 40
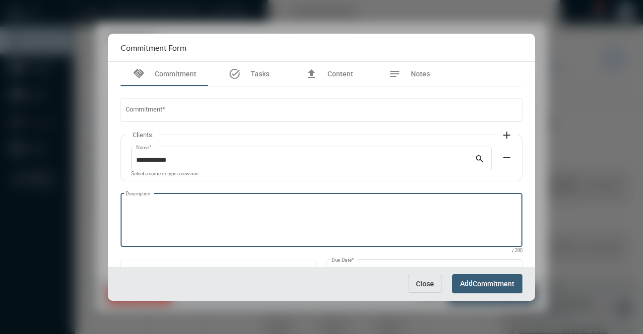
paste textarea "**********"
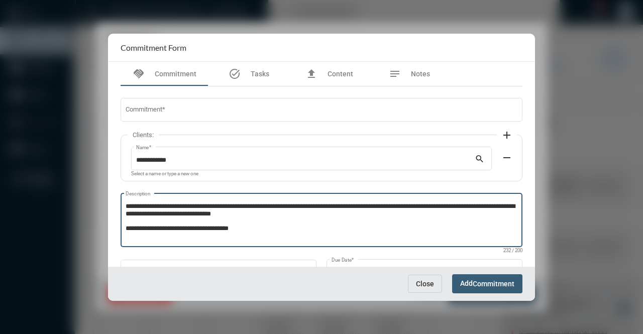
drag, startPoint x: 270, startPoint y: 206, endPoint x: 108, endPoint y: 200, distance: 161.3
click at [108, 200] on div "**********" at bounding box center [321, 164] width 427 height 205
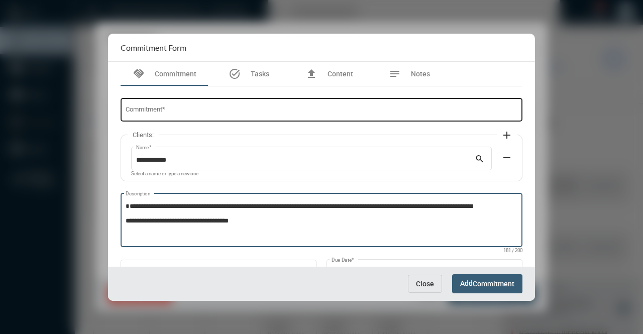
type textarea "**********"
click at [186, 109] on input "Commitment *" at bounding box center [322, 112] width 392 height 8
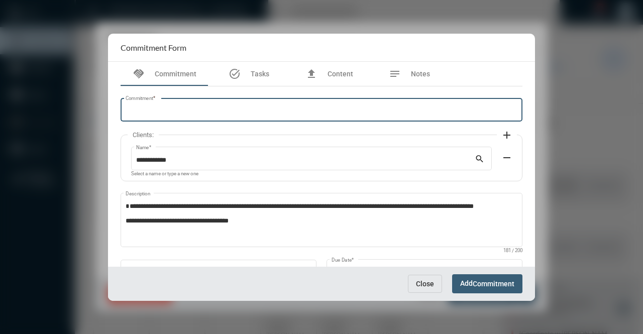
paste input "**********"
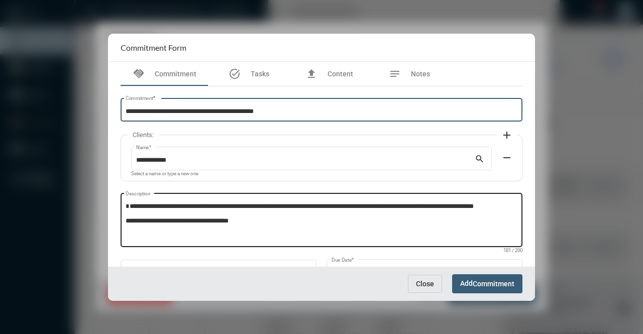
type input "**********"
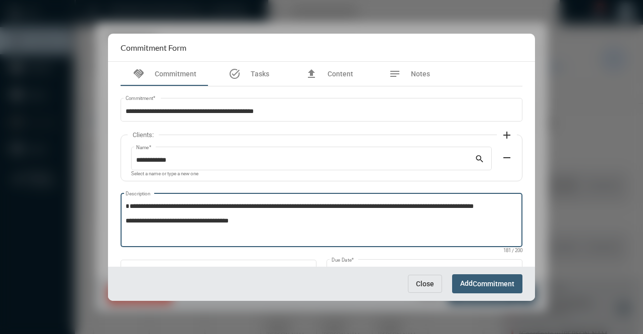
click at [131, 202] on textarea "**********" at bounding box center [322, 222] width 392 height 40
paste textarea "**********"
type textarea "**********"
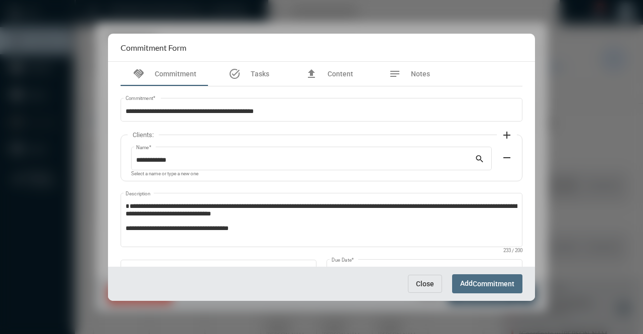
click at [490, 285] on span "Commitment" at bounding box center [494, 284] width 42 height 8
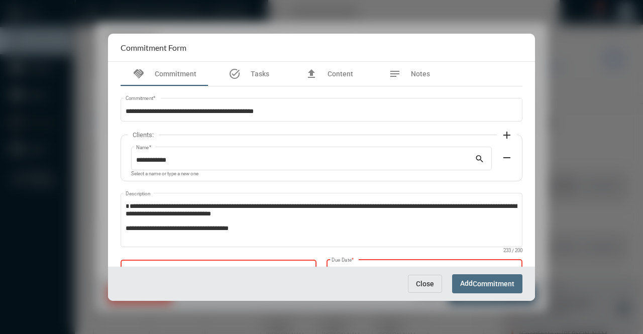
click at [490, 285] on span "Commitment" at bounding box center [494, 284] width 42 height 8
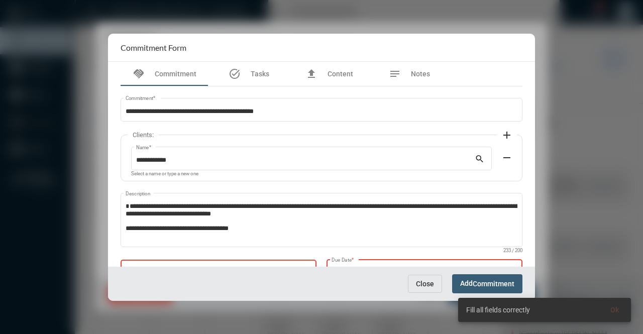
click at [277, 264] on div "Commitment Manager *" at bounding box center [219, 271] width 186 height 26
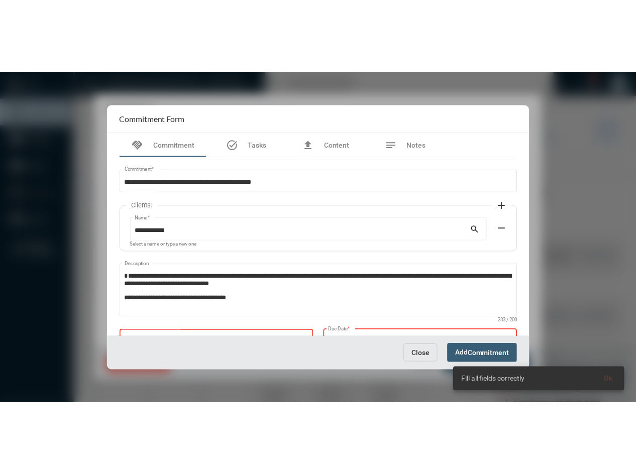
scroll to position [43, 0]
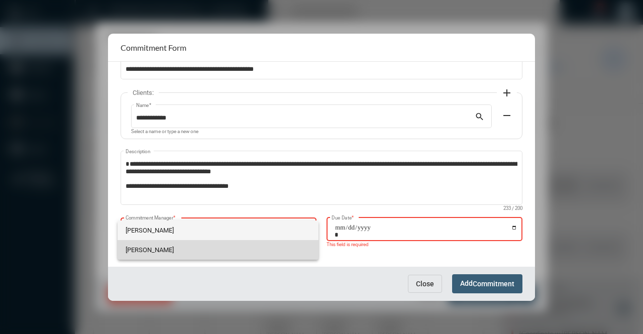
click at [206, 245] on span "[PERSON_NAME]" at bounding box center [218, 250] width 185 height 20
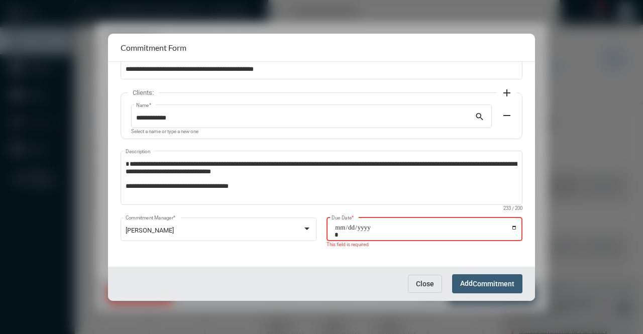
click at [375, 224] on input "Due Date *" at bounding box center [425, 231] width 183 height 14
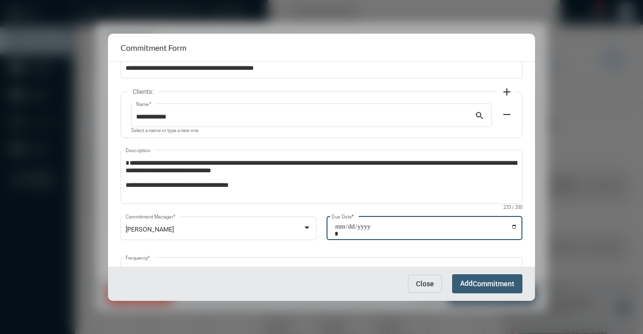
type input "**********"
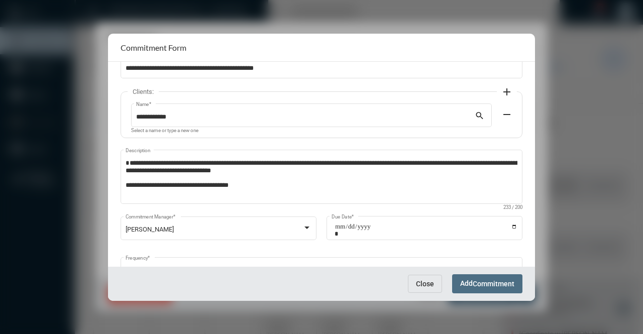
click at [479, 278] on button "Add Commitment" at bounding box center [487, 283] width 70 height 19
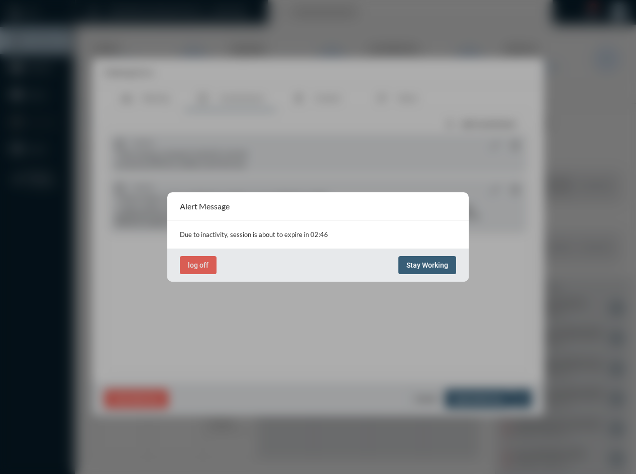
click at [441, 265] on span "Stay Working" at bounding box center [427, 265] width 42 height 8
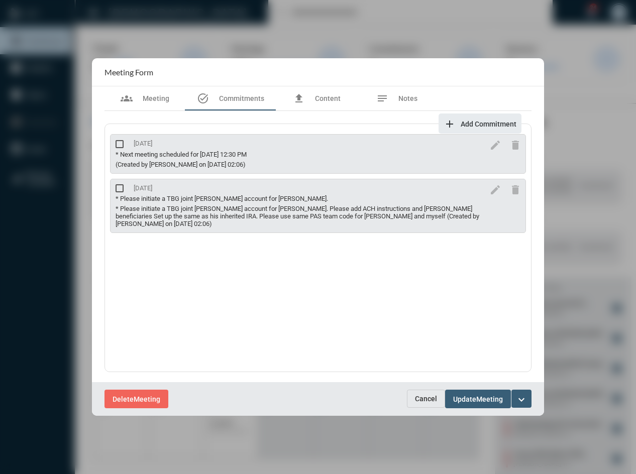
click at [198, 270] on div "9/16/25 * Next meeting scheduled for Friday October 3rd at 12:30 PM (Created by…" at bounding box center [317, 248] width 427 height 249
click at [406, 94] on span "Notes" at bounding box center [407, 98] width 19 height 8
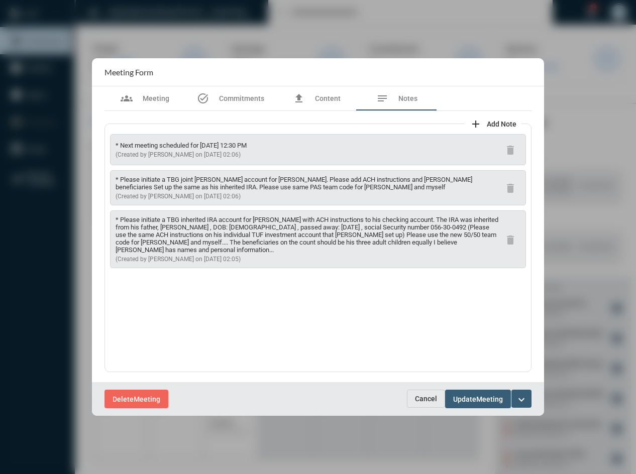
drag, startPoint x: 245, startPoint y: 260, endPoint x: 105, endPoint y: 219, distance: 144.9
click at [105, 219] on div "* Next meeting scheduled for Friday October 3rd at 12:30 PM (Created by Tim Sch…" at bounding box center [317, 248] width 427 height 249
copy div "* Please initiate a TBG inherited IRA account for Dave Shepherd with ACH instru…"
click at [236, 98] on span "Commitments" at bounding box center [241, 98] width 45 height 8
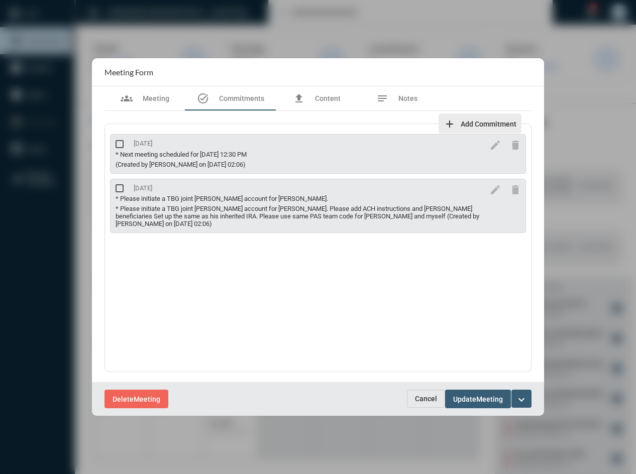
click at [479, 115] on button "add Add Commitment" at bounding box center [479, 123] width 83 height 20
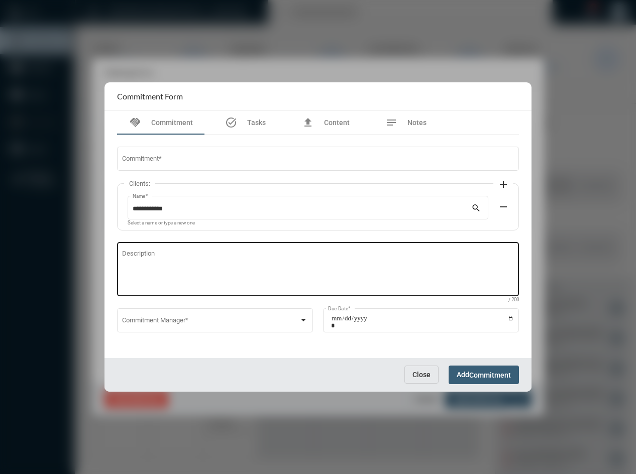
click at [217, 255] on textarea "Description" at bounding box center [318, 271] width 392 height 40
paste textarea "**********"
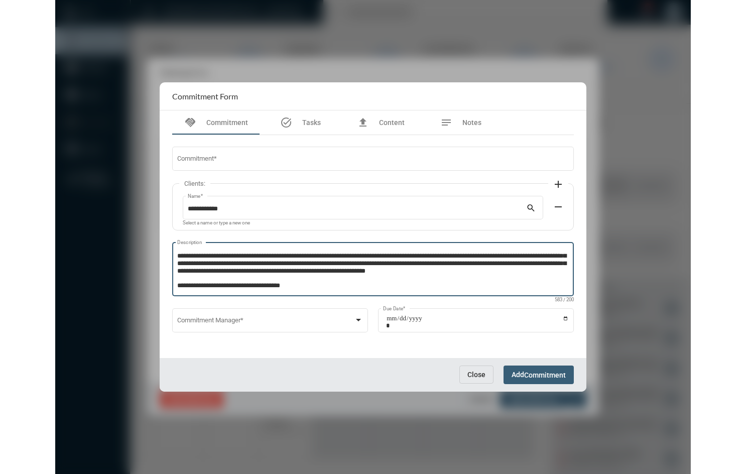
scroll to position [0, 0]
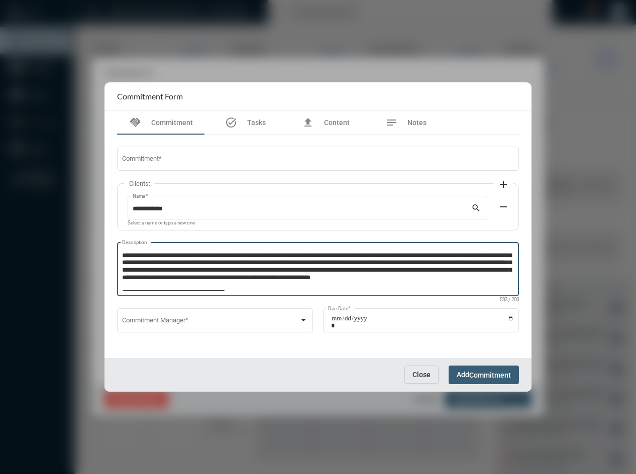
drag, startPoint x: 123, startPoint y: 253, endPoint x: 305, endPoint y: 247, distance: 182.4
click at [305, 247] on div "**********" at bounding box center [318, 269] width 392 height 56
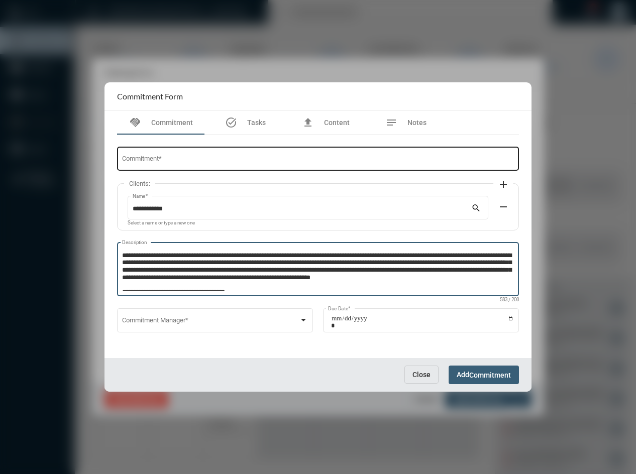
type textarea "**********"
click at [169, 157] on input "Commitment *" at bounding box center [318, 161] width 392 height 8
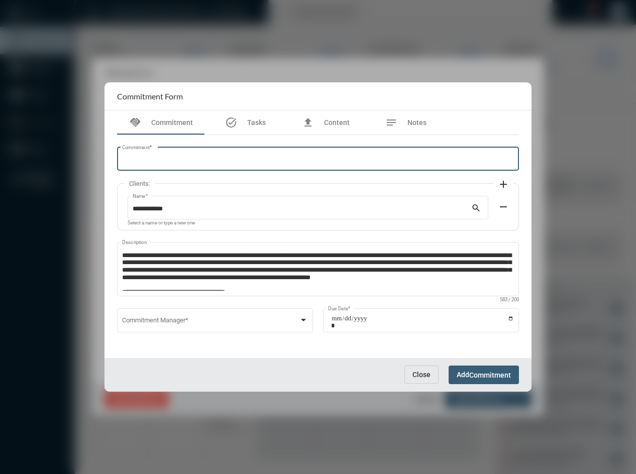
paste input "**********"
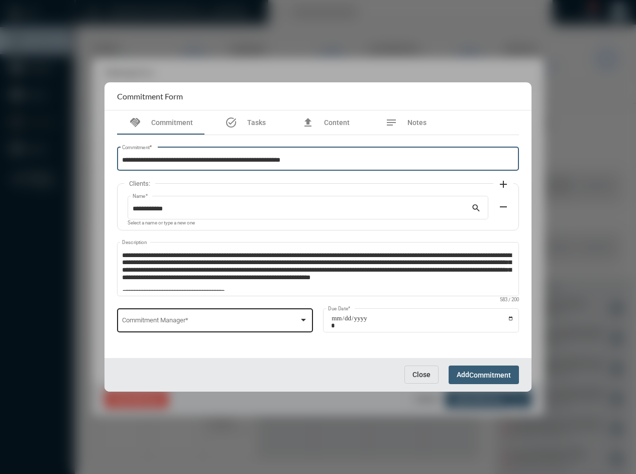
type input "**********"
click at [161, 316] on div "Commitment Manager *" at bounding box center [215, 320] width 186 height 26
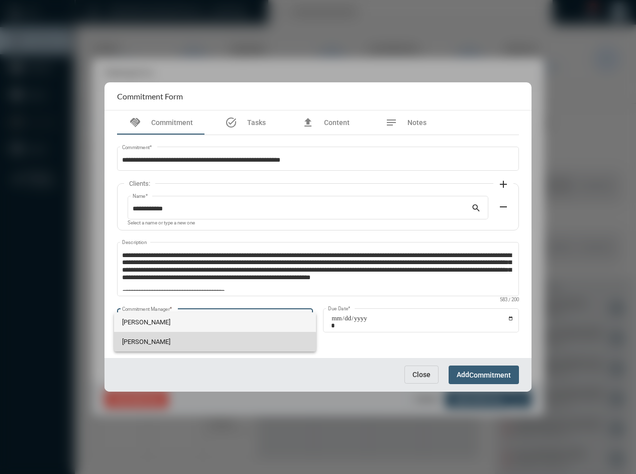
click at [164, 346] on span "[PERSON_NAME]" at bounding box center [215, 342] width 186 height 20
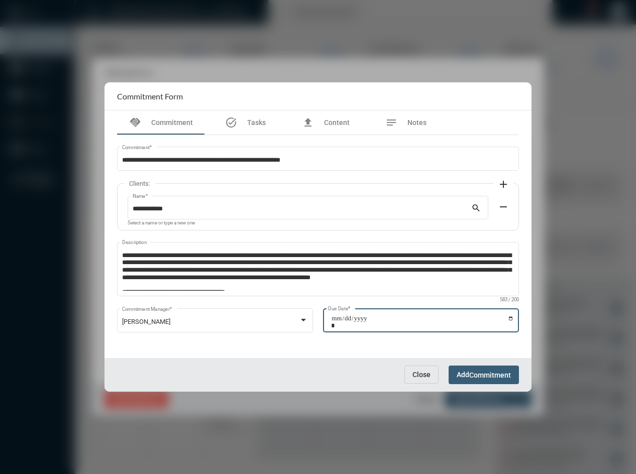
click at [514, 322] on input "Due Date *" at bounding box center [422, 322] width 183 height 14
type input "**********"
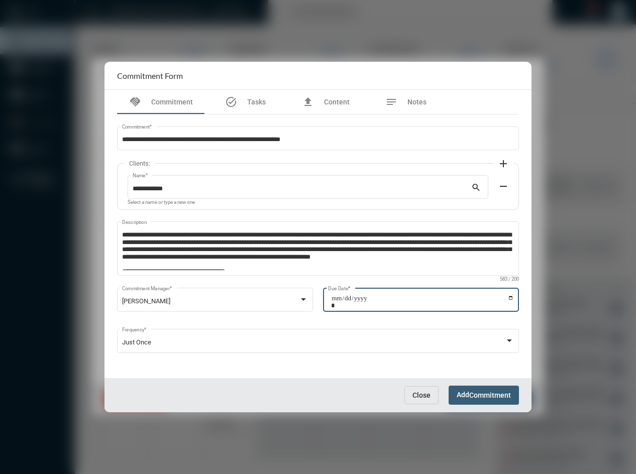
click at [472, 395] on span "Commitment" at bounding box center [490, 396] width 42 height 8
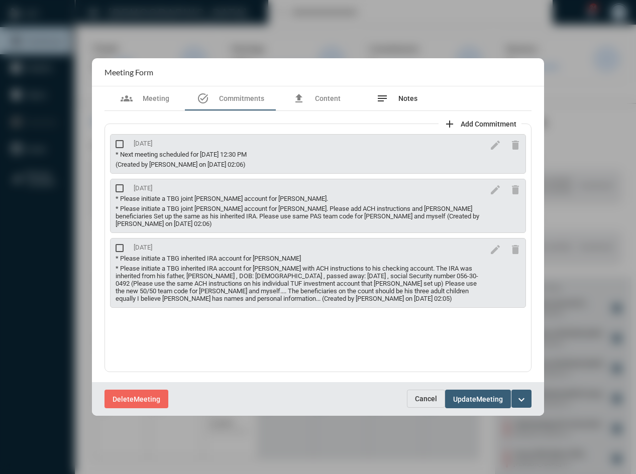
click at [387, 92] on div "notes Notes" at bounding box center [397, 98] width 80 height 24
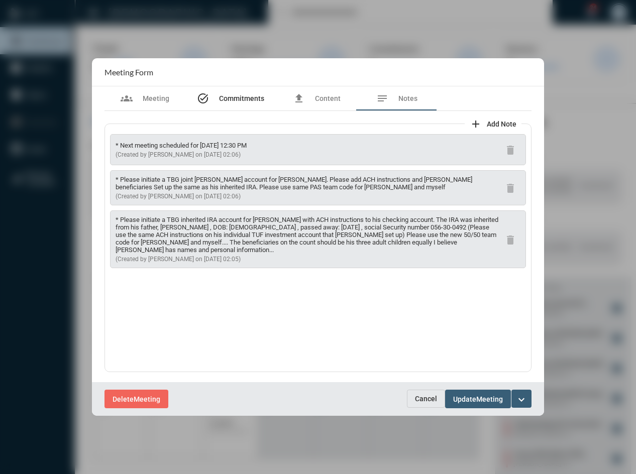
click at [249, 99] on span "Commitments" at bounding box center [241, 98] width 45 height 8
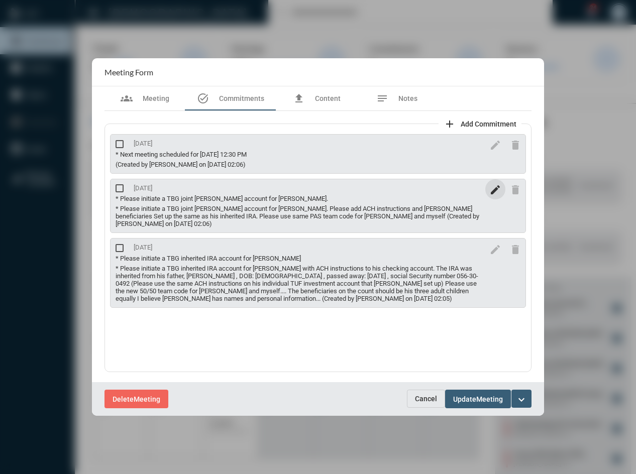
click at [489, 191] on button "edit" at bounding box center [495, 189] width 20 height 20
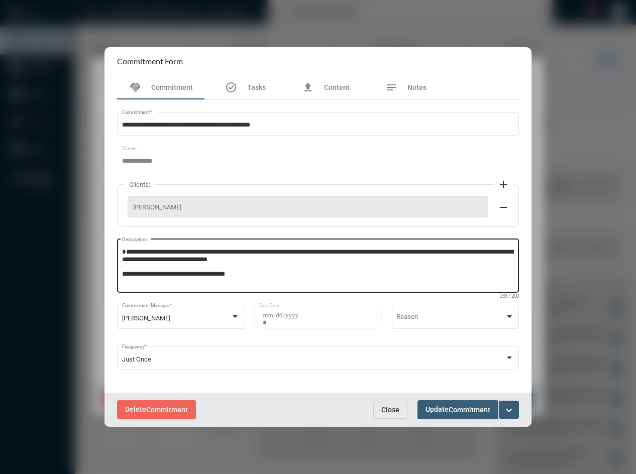
click at [268, 264] on textarea "**********" at bounding box center [318, 268] width 392 height 40
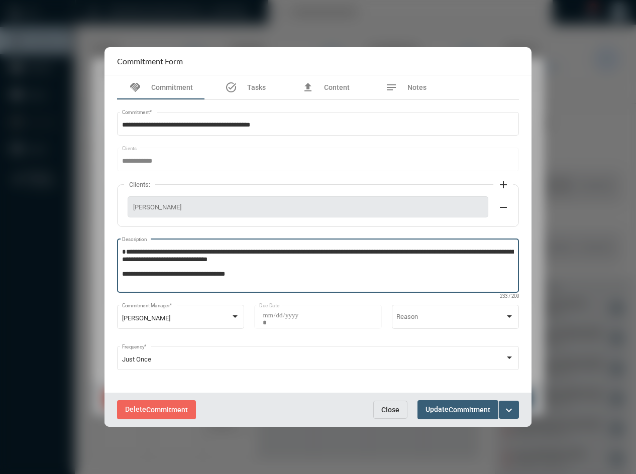
click at [267, 260] on textarea "**********" at bounding box center [318, 268] width 392 height 40
type textarea "**********"
click at [453, 406] on span "Commitment" at bounding box center [469, 410] width 42 height 8
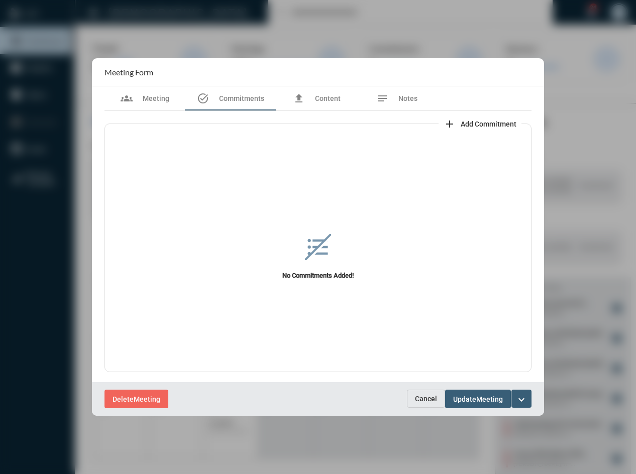
click at [460, 395] on span "Update" at bounding box center [464, 399] width 23 height 8
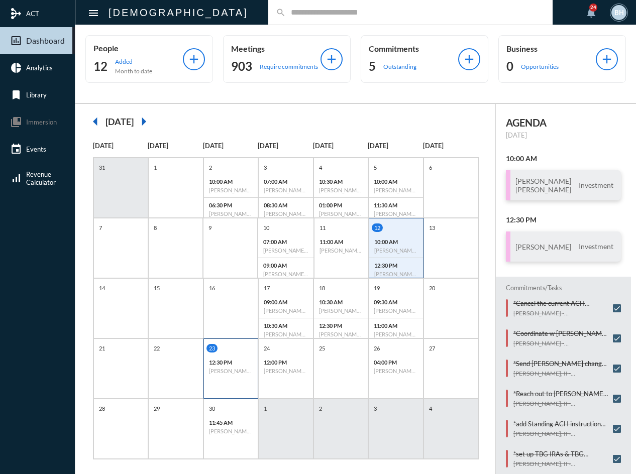
click at [234, 364] on p "12:30 PM" at bounding box center [231, 362] width 44 height 7
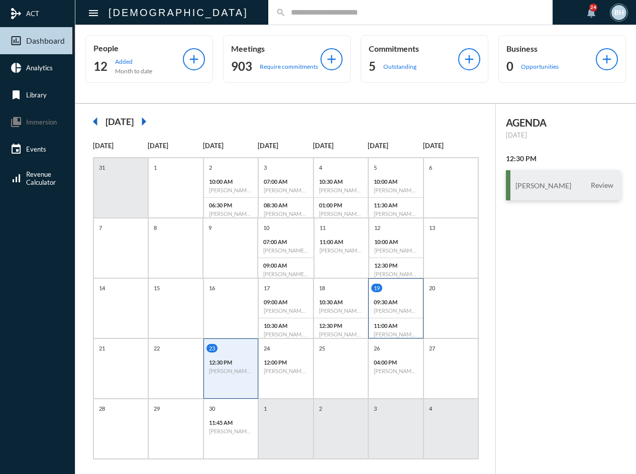
click at [395, 312] on h6 "[PERSON_NAME] - Investment" at bounding box center [396, 310] width 44 height 7
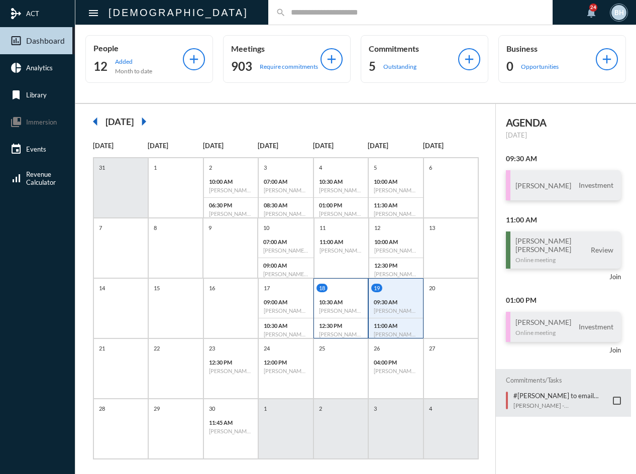
click at [345, 295] on div "10:30 AM Mike Pavlica - Terri Pavlica - Retirement Income" at bounding box center [341, 307] width 54 height 24
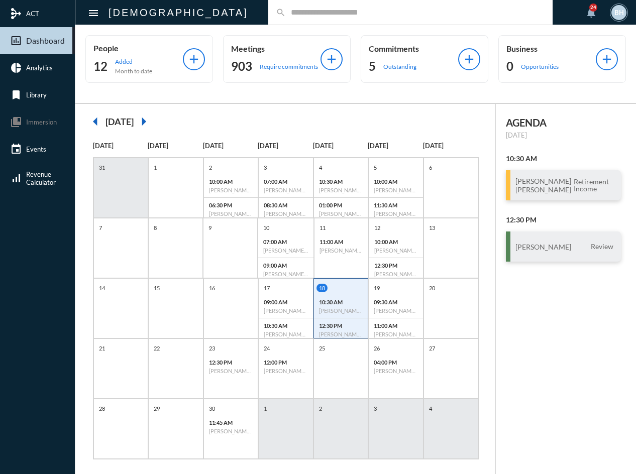
click at [554, 371] on div "AGENDA Thursday, Sep 18 10:30 AM Mike Pavlica Terri Pavlica Retirement Income 1…" at bounding box center [566, 294] width 140 height 381
click at [330, 288] on div "18" at bounding box center [341, 288] width 51 height 9
click at [310, 290] on div "17" at bounding box center [286, 288] width 51 height 9
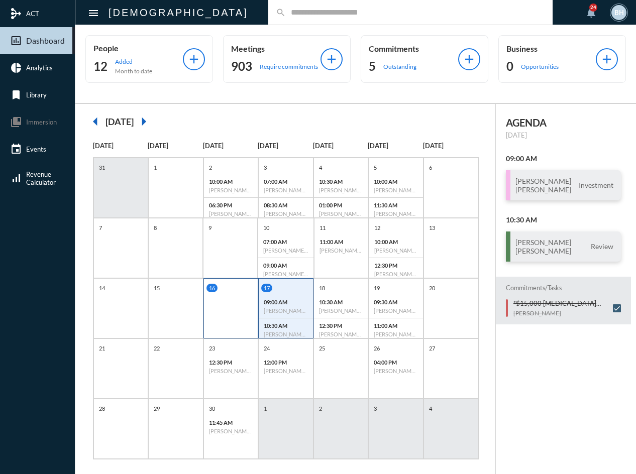
click at [224, 297] on div "16" at bounding box center [230, 308] width 55 height 60
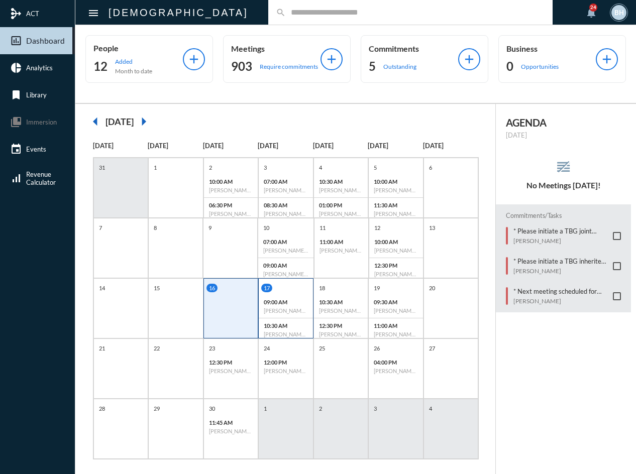
click at [295, 296] on div "09:00 AM Mitchell Wagner - Katey Wagner - Investment" at bounding box center [286, 307] width 54 height 24
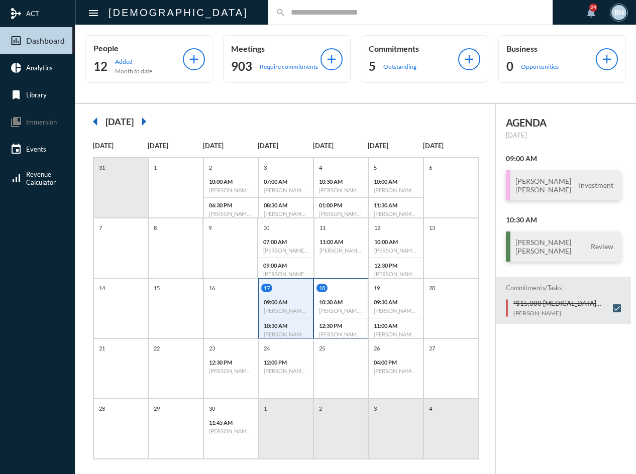
click at [336, 331] on h6 "[PERSON_NAME] - Review" at bounding box center [341, 334] width 44 height 7
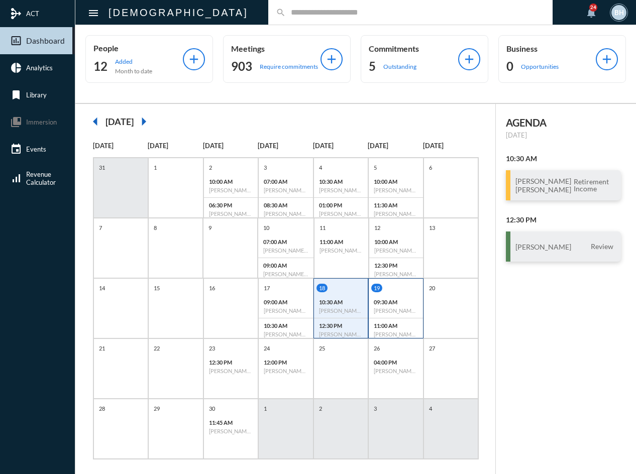
click at [401, 303] on p "09:30 AM" at bounding box center [396, 302] width 44 height 7
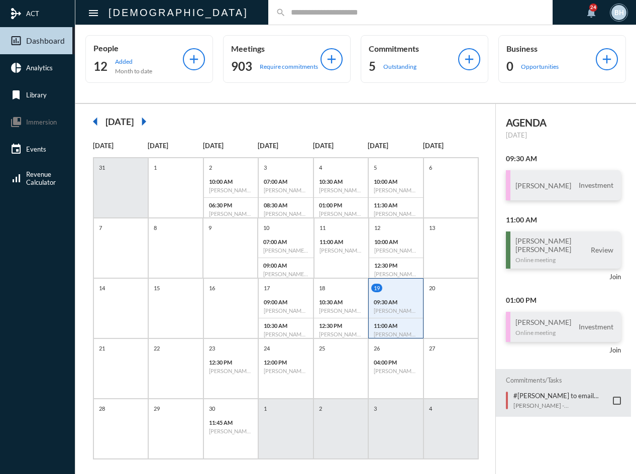
click at [291, 117] on div "arrow_left September 2025 arrow_right" at bounding box center [285, 121] width 400 height 20
click at [385, 120] on div "arrow_left September 2025 arrow_right" at bounding box center [285, 121] width 400 height 20
click at [279, 266] on p "09:00 AM" at bounding box center [285, 265] width 45 height 7
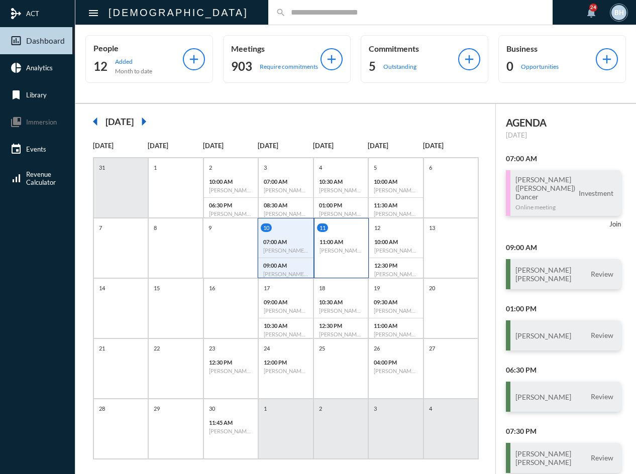
click at [359, 221] on div "11 11:00 AM Philip Stone - Tara Stone - Investment" at bounding box center [341, 248] width 55 height 60
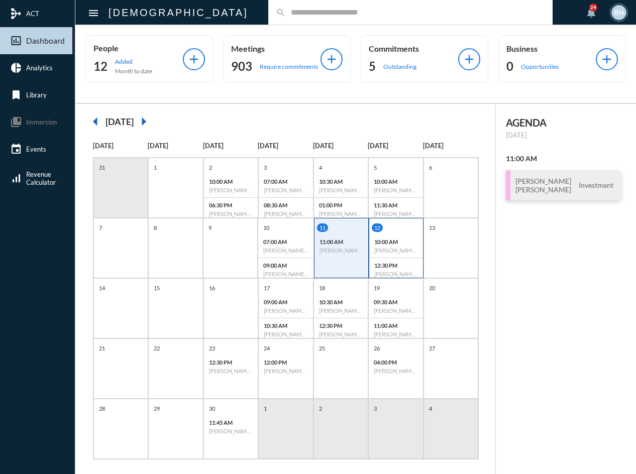
click at [393, 232] on div "12 10:00 AM Bharat Hegde - Rajashree Maiya - Investment 12:30 PM Dave Shepard -…" at bounding box center [396, 252] width 54 height 58
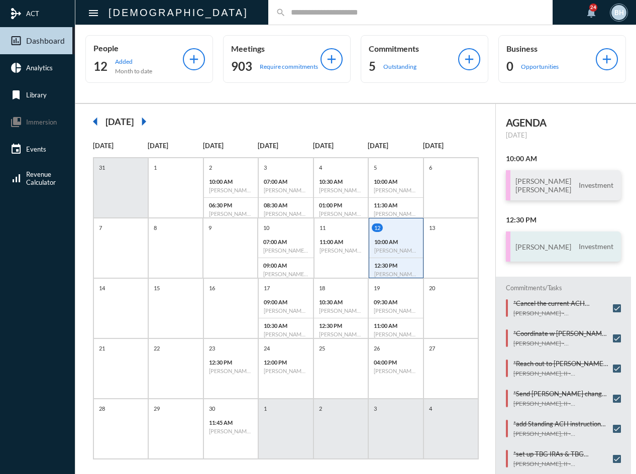
click at [570, 258] on div "Dave Shepard Investment" at bounding box center [563, 247] width 115 height 30
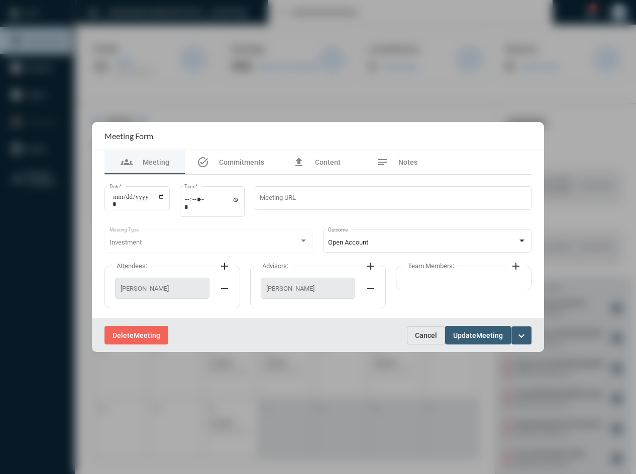
click at [418, 333] on span "Cancel" at bounding box center [426, 335] width 22 height 8
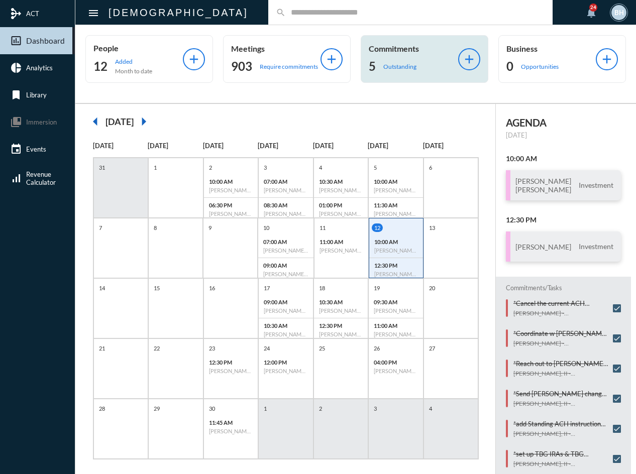
click at [375, 62] on div "Commitments 5 Outstanding" at bounding box center [413, 59] width 89 height 31
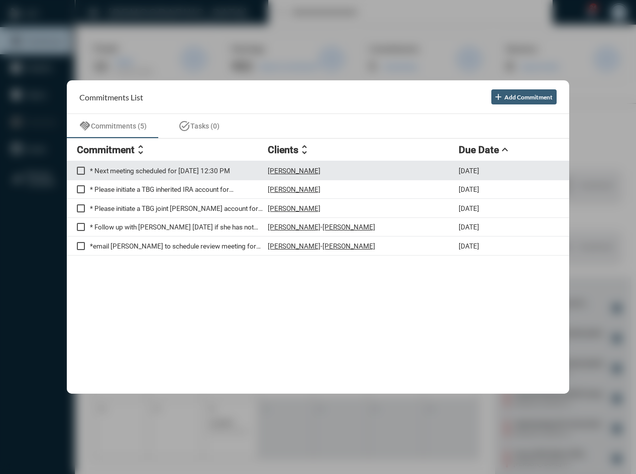
click at [78, 168] on span at bounding box center [81, 171] width 8 height 8
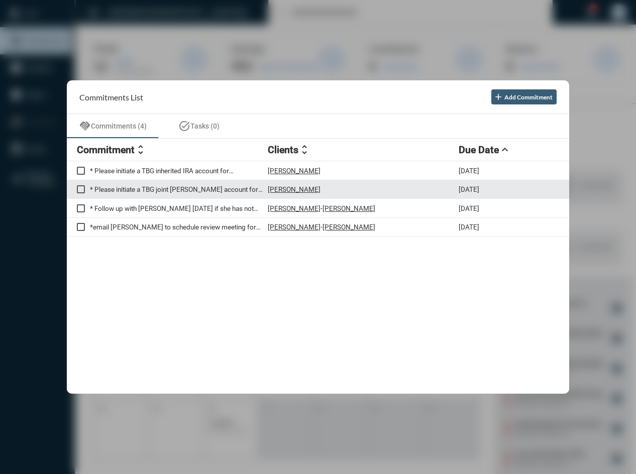
click at [164, 190] on p "* Please initiate a TBG joint TOD account for Dave." at bounding box center [179, 189] width 178 height 8
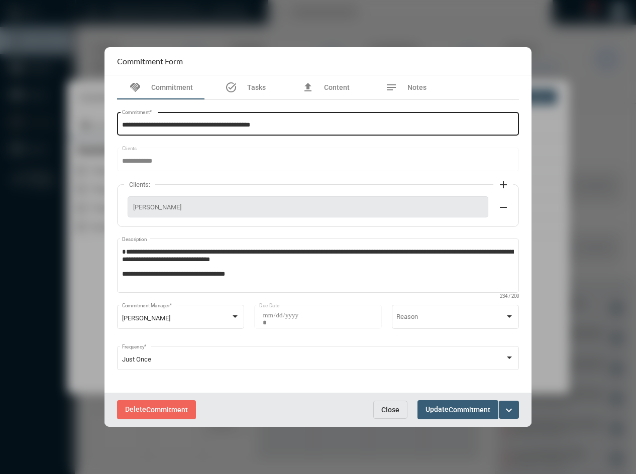
click at [341, 130] on div "**********" at bounding box center [318, 123] width 392 height 26
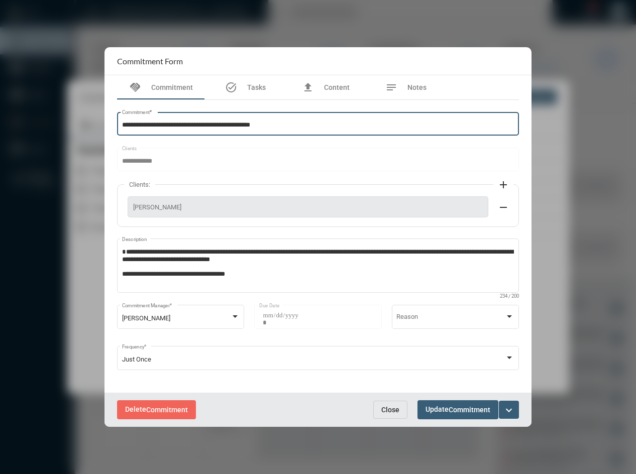
click at [286, 127] on input "**********" at bounding box center [318, 126] width 392 height 8
paste input "**********"
type input "**********"
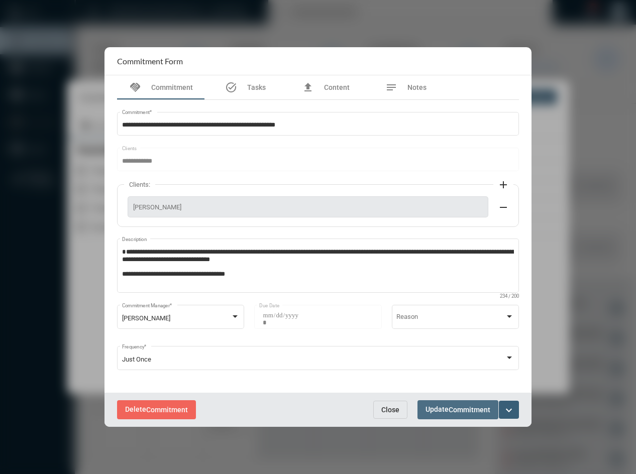
click at [423, 406] on button "Update Commitment" at bounding box center [457, 409] width 81 height 19
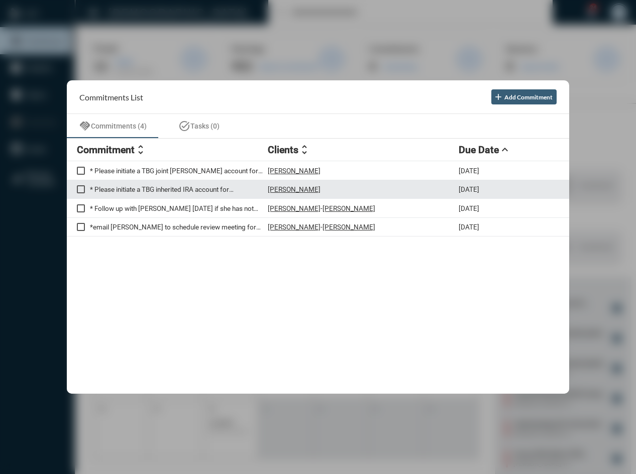
click at [137, 187] on p "* Please initiate a TBG inherited IRA account for Dave Shepherd" at bounding box center [179, 189] width 178 height 8
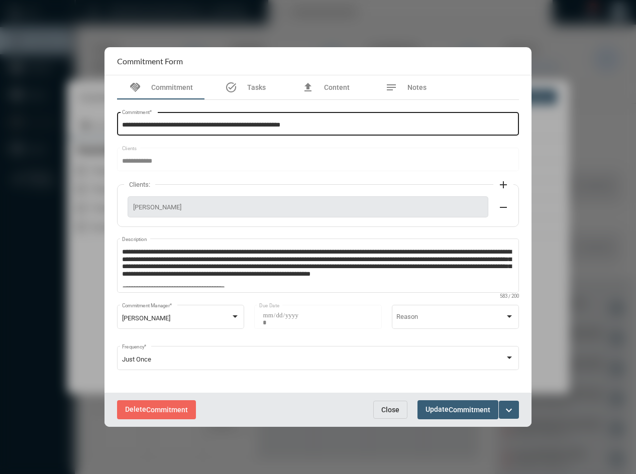
click at [317, 125] on input "**********" at bounding box center [318, 126] width 392 height 8
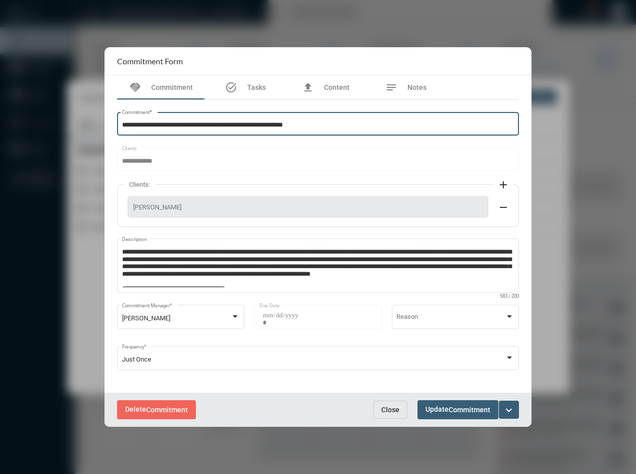
paste input "**********"
type input "**********"
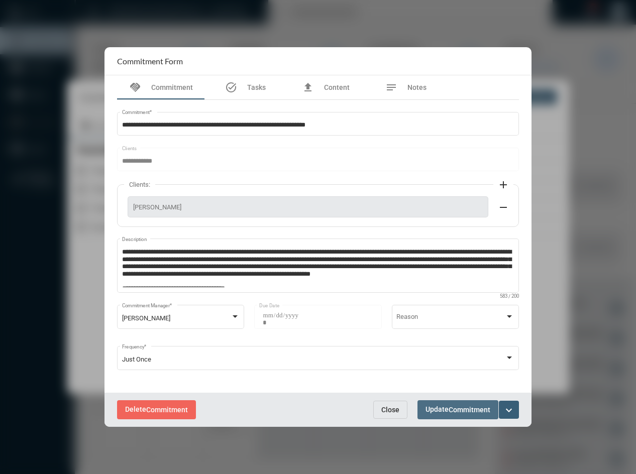
click at [452, 413] on span "Commitment" at bounding box center [469, 410] width 42 height 8
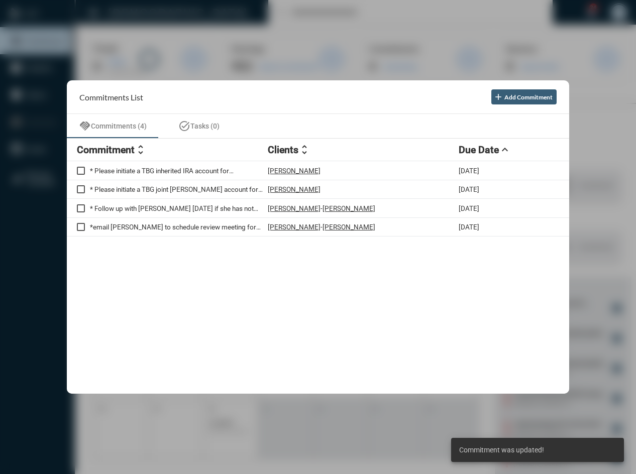
click at [363, 289] on div "* Please initiate a TBG inherited IRA account for Dave Shepherd TBG666063 Dave …" at bounding box center [318, 277] width 502 height 233
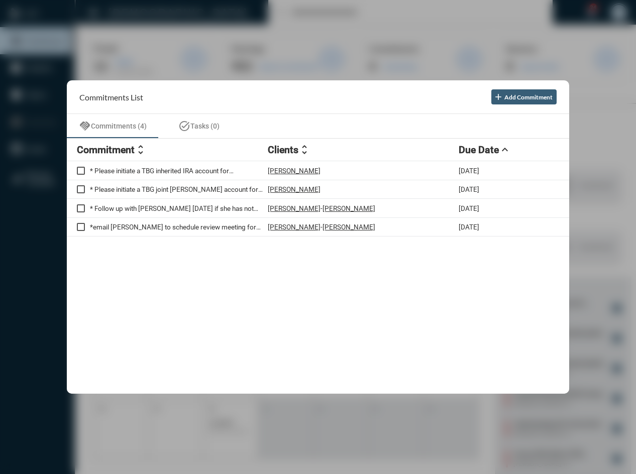
click at [419, 268] on div "* Please initiate a TBG inherited IRA account for Dave Shepherd TBG666063 Dave …" at bounding box center [318, 277] width 502 height 233
click at [268, 313] on div "* Please initiate a TBG inherited IRA account for Dave Shepherd TBG666063 Dave …" at bounding box center [318, 277] width 502 height 233
click at [339, 330] on div "* Please initiate a TBG inherited IRA account for Dave Shepherd TBG666063 Dave …" at bounding box center [318, 277] width 502 height 233
click at [112, 374] on div "* Please initiate a TBG inherited IRA account for Dave Shepherd TBG666063 Dave …" at bounding box center [318, 277] width 502 height 233
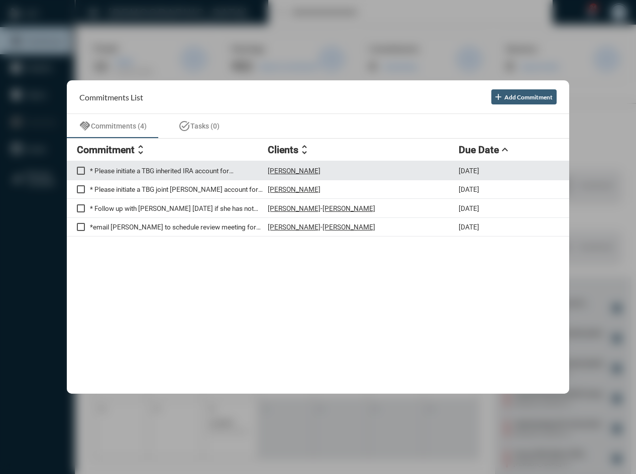
click at [135, 174] on p "* Please initiate a TBG inherited IRA account for Dave Shepherd TBG666063" at bounding box center [179, 171] width 178 height 8
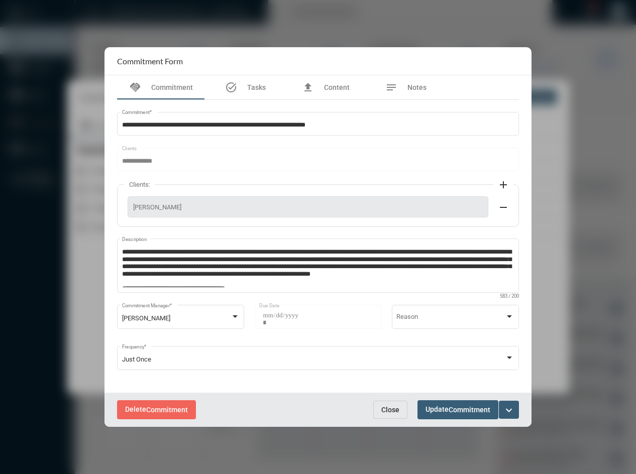
click at [466, 415] on button "Update Commitment" at bounding box center [457, 409] width 81 height 19
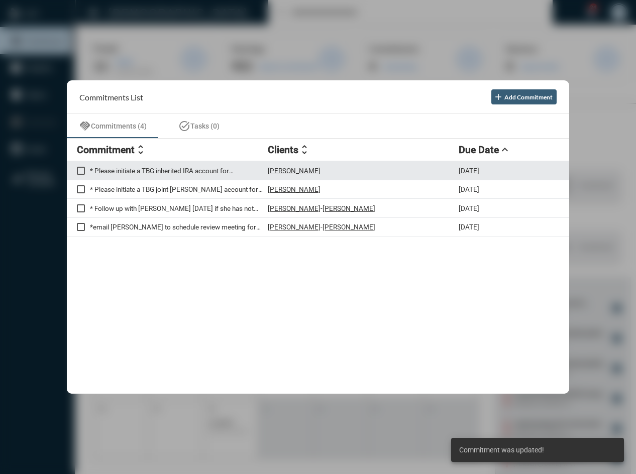
click at [167, 170] on p "* Please initiate a TBG inherited IRA account for Dave Shepherd TBG666063" at bounding box center [179, 171] width 178 height 8
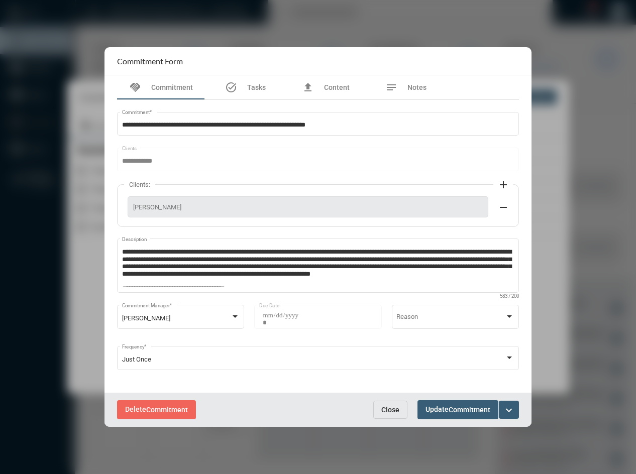
click at [472, 413] on span "Commitment" at bounding box center [469, 410] width 42 height 8
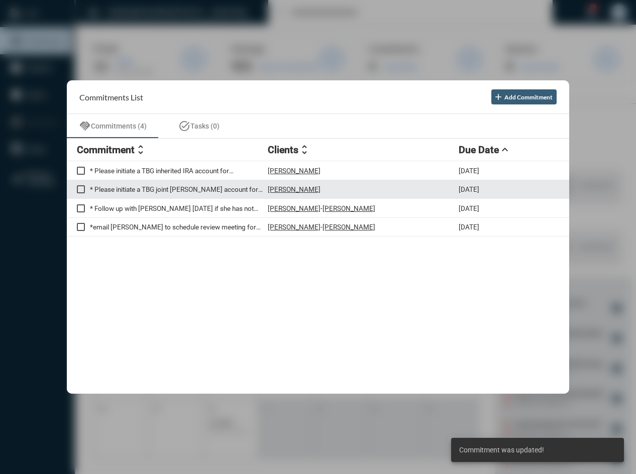
click at [177, 189] on p "* Please initiate a TBG joint TOD account for Dave. TBG666055" at bounding box center [179, 189] width 178 height 8
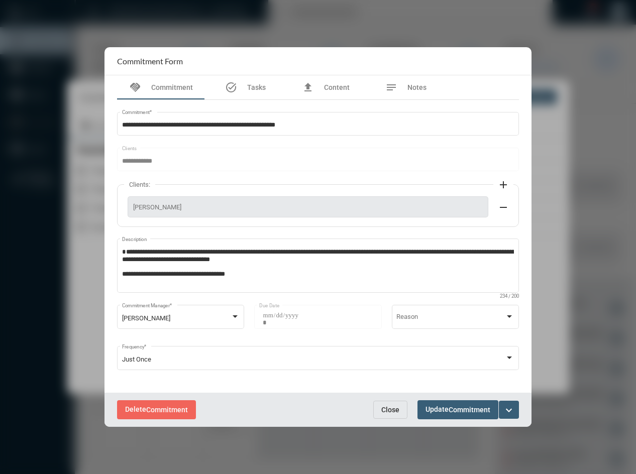
click at [385, 27] on div at bounding box center [318, 237] width 636 height 474
click at [393, 409] on span "Close" at bounding box center [390, 410] width 18 height 8
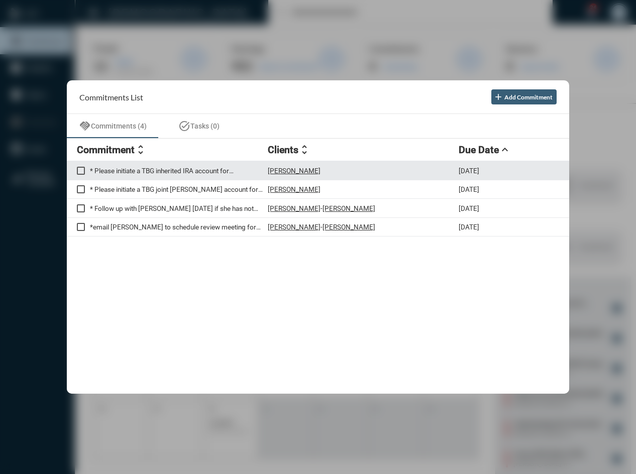
click at [207, 168] on p "* Please initiate a TBG inherited IRA account for Dave Shepherd TBG666063" at bounding box center [179, 171] width 178 height 8
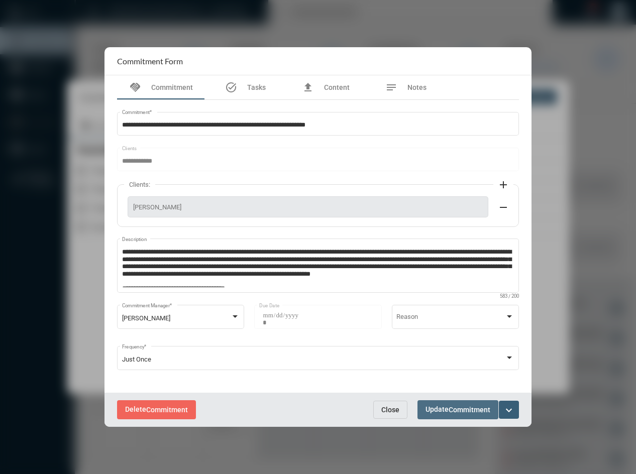
click at [423, 411] on button "Update Commitment" at bounding box center [457, 409] width 81 height 19
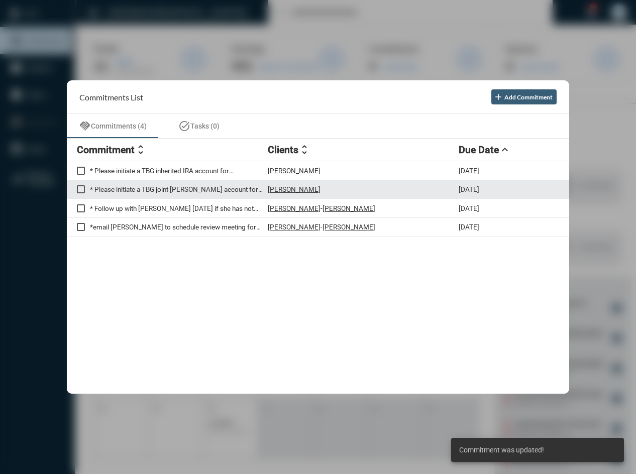
click at [184, 186] on p "* Please initiate a TBG joint TOD account for Dave. TBG666055" at bounding box center [179, 189] width 178 height 8
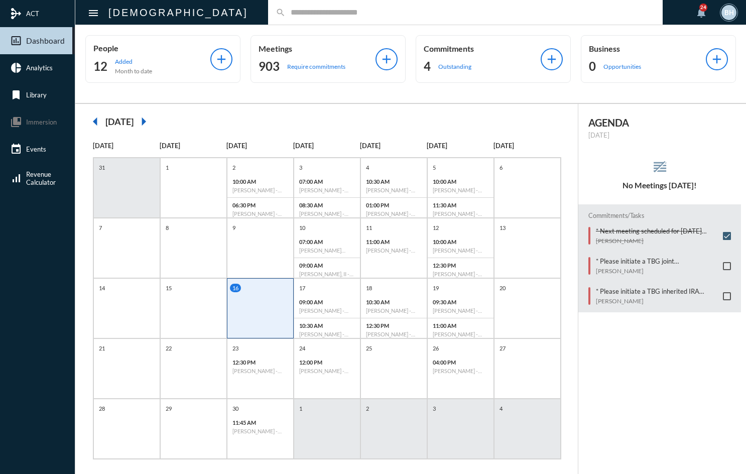
click at [357, 7] on div "search" at bounding box center [465, 12] width 395 height 25
click at [356, 15] on input "text" at bounding box center [471, 12] width 370 height 9
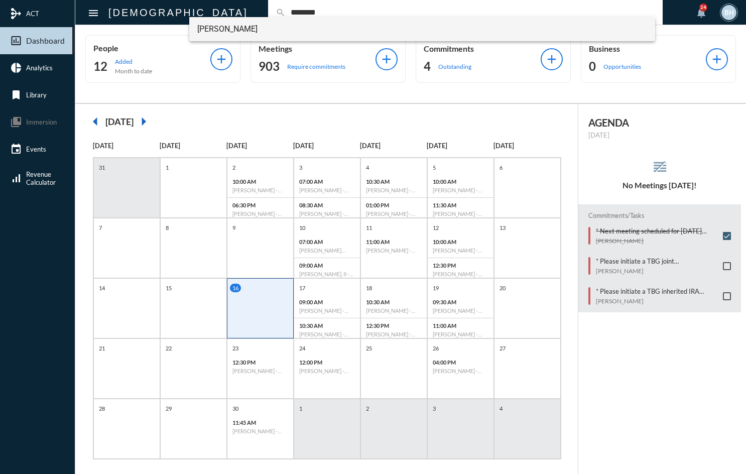
type input "********"
click at [278, 31] on span "[PERSON_NAME]" at bounding box center [422, 29] width 450 height 24
